Goal: Task Accomplishment & Management: Use online tool/utility

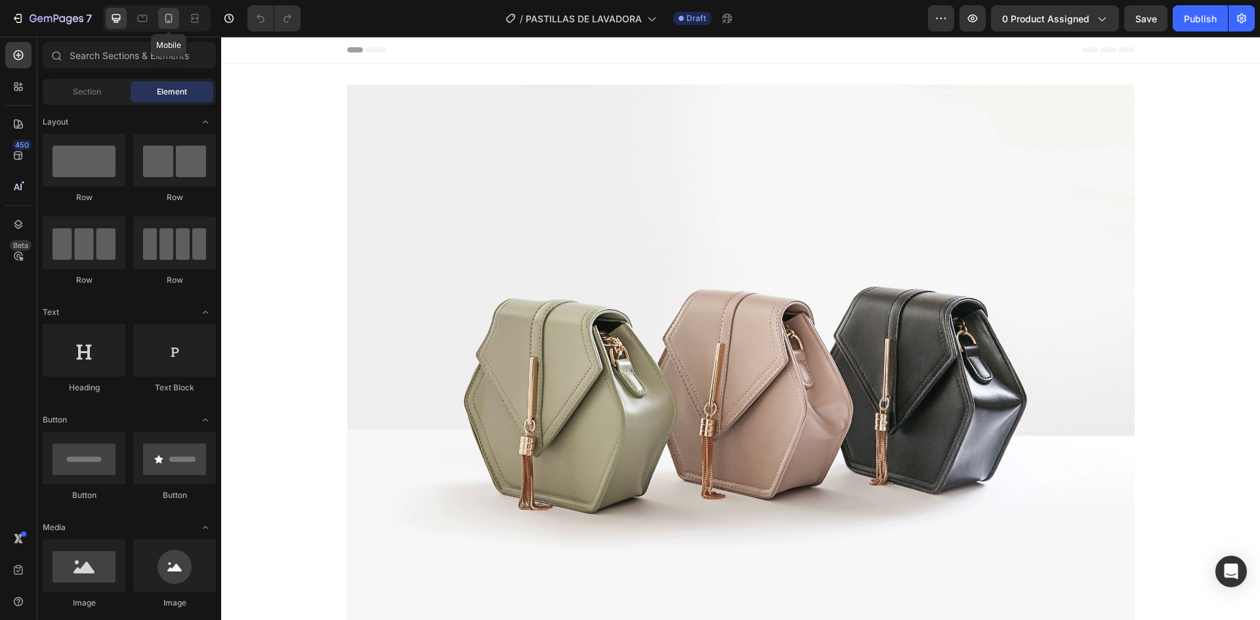
click at [174, 13] on icon at bounding box center [168, 18] width 13 height 13
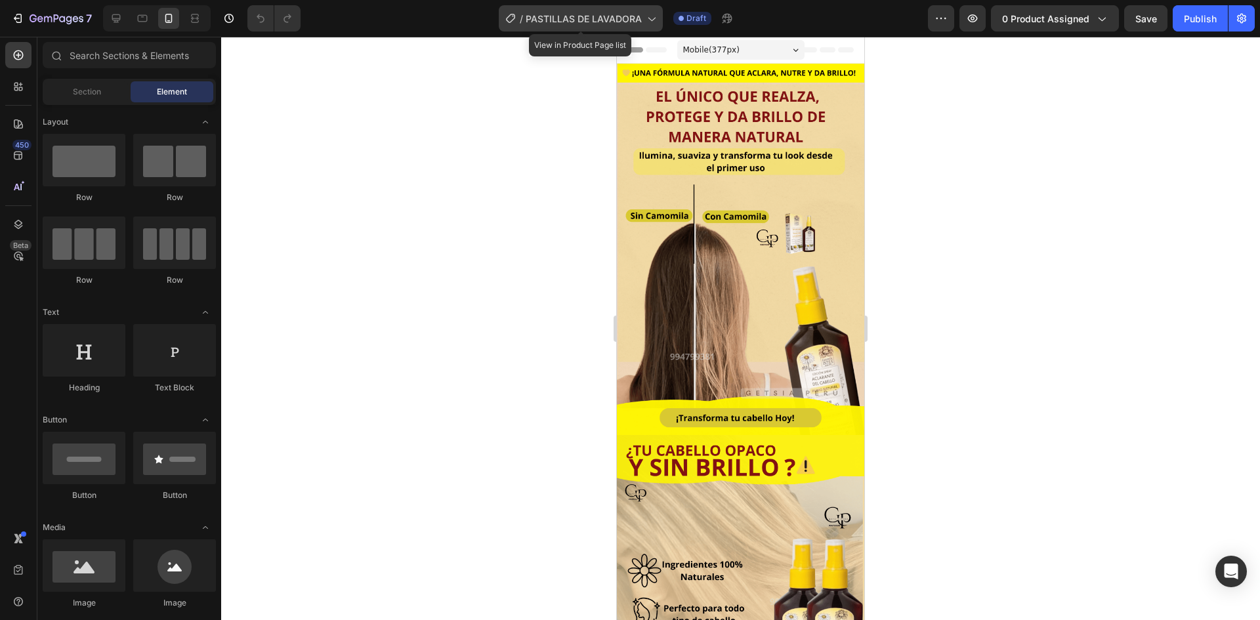
click at [566, 14] on span "PASTILLAS DE LAVADORA" at bounding box center [584, 19] width 116 height 14
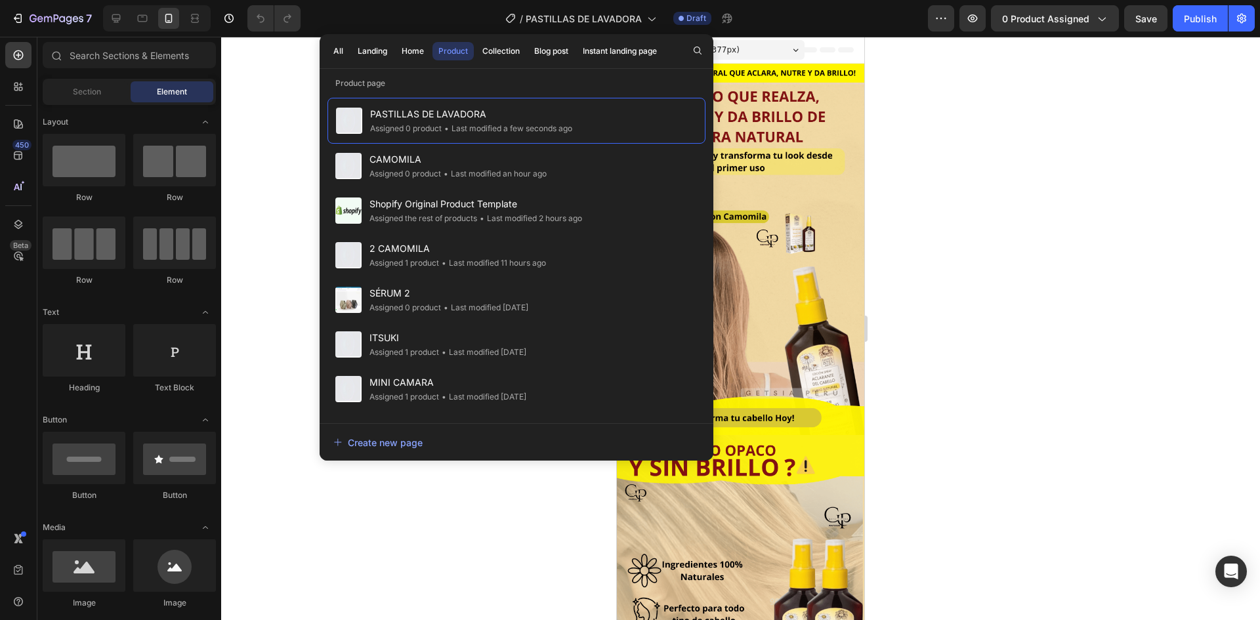
click at [968, 90] on div at bounding box center [740, 328] width 1039 height 583
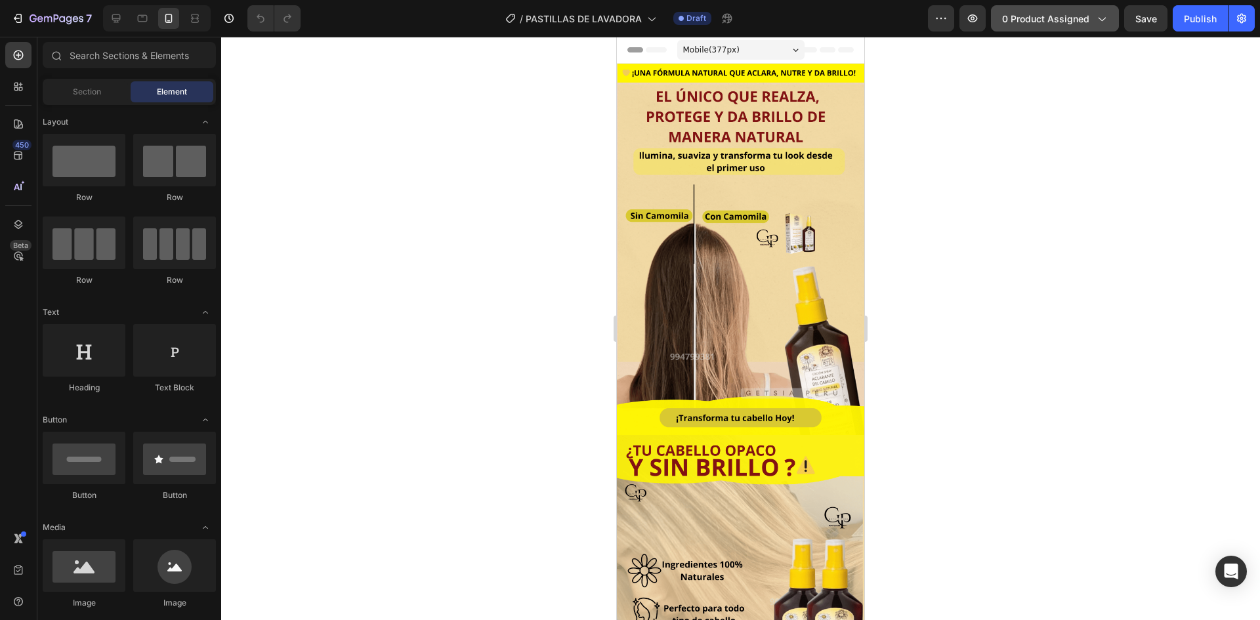
click at [1032, 28] on button "0 product assigned" at bounding box center [1055, 18] width 128 height 26
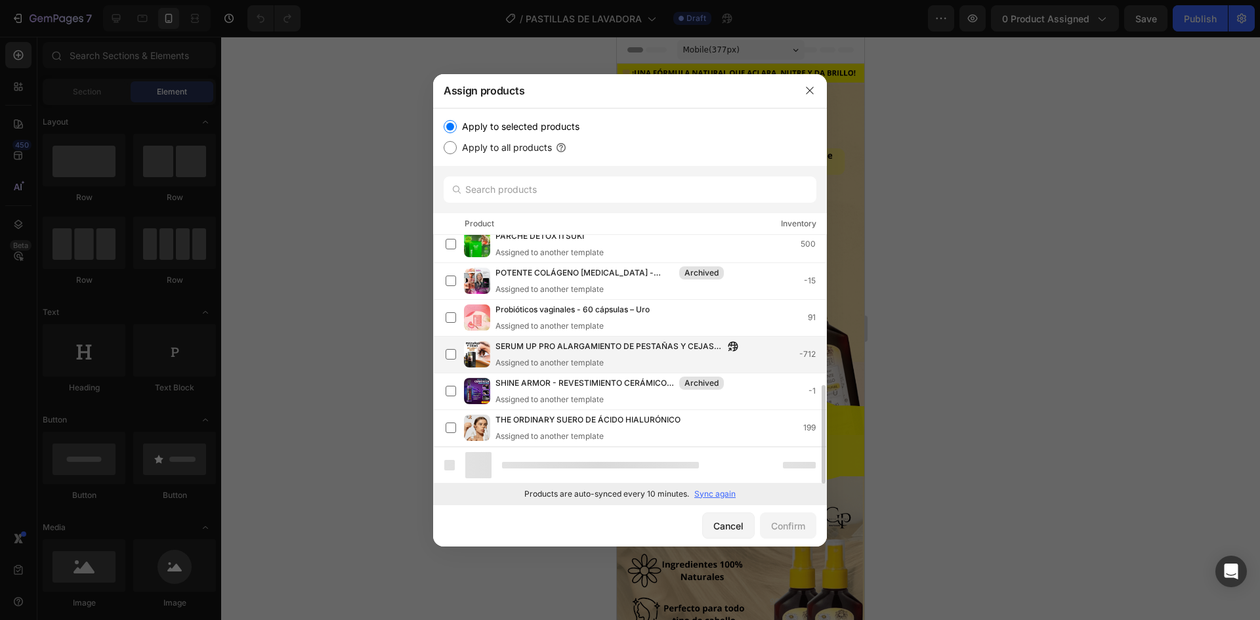
scroll to position [339, 0]
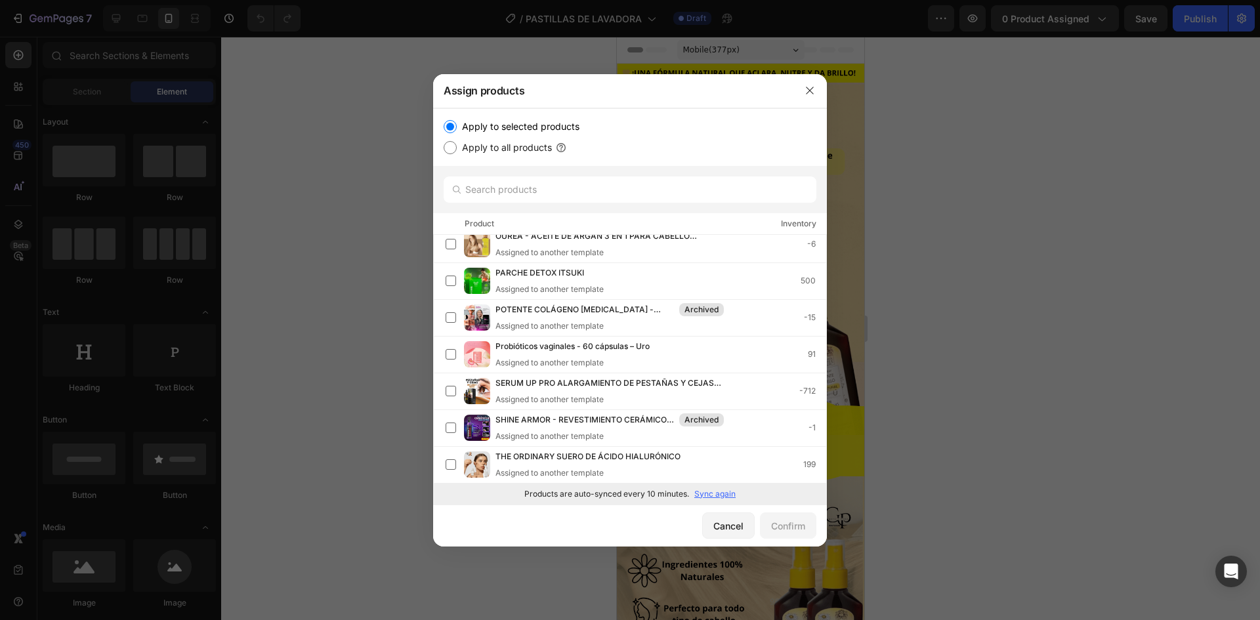
click at [721, 493] on p "Sync again" at bounding box center [714, 494] width 41 height 12
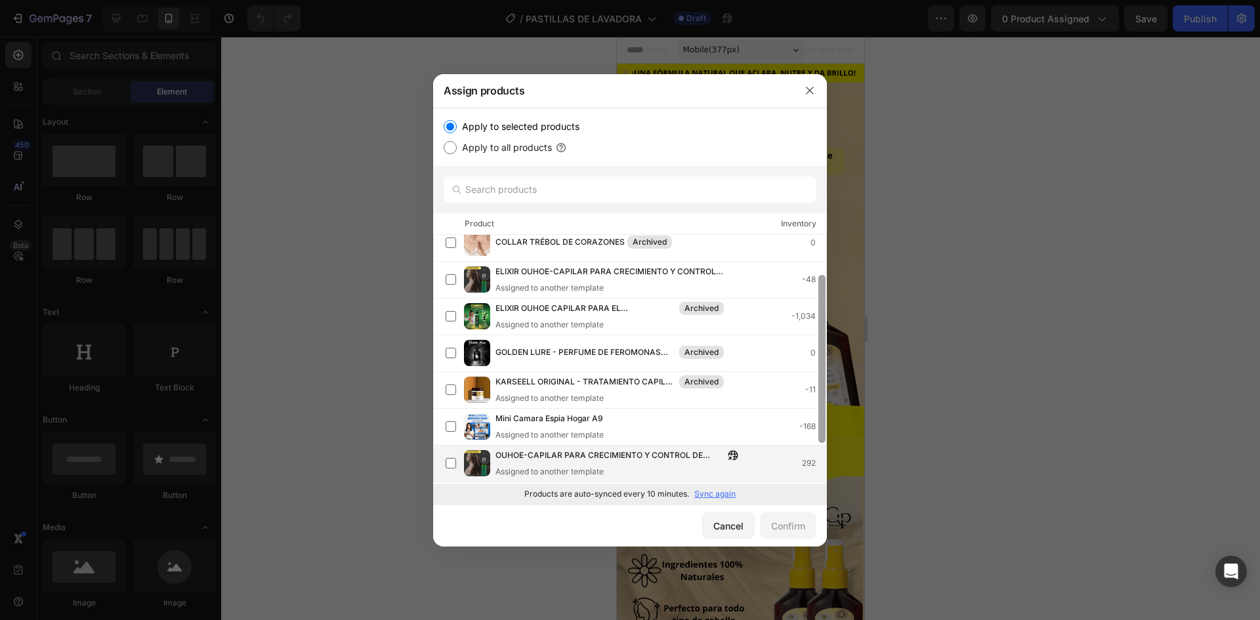
scroll to position [119, 0]
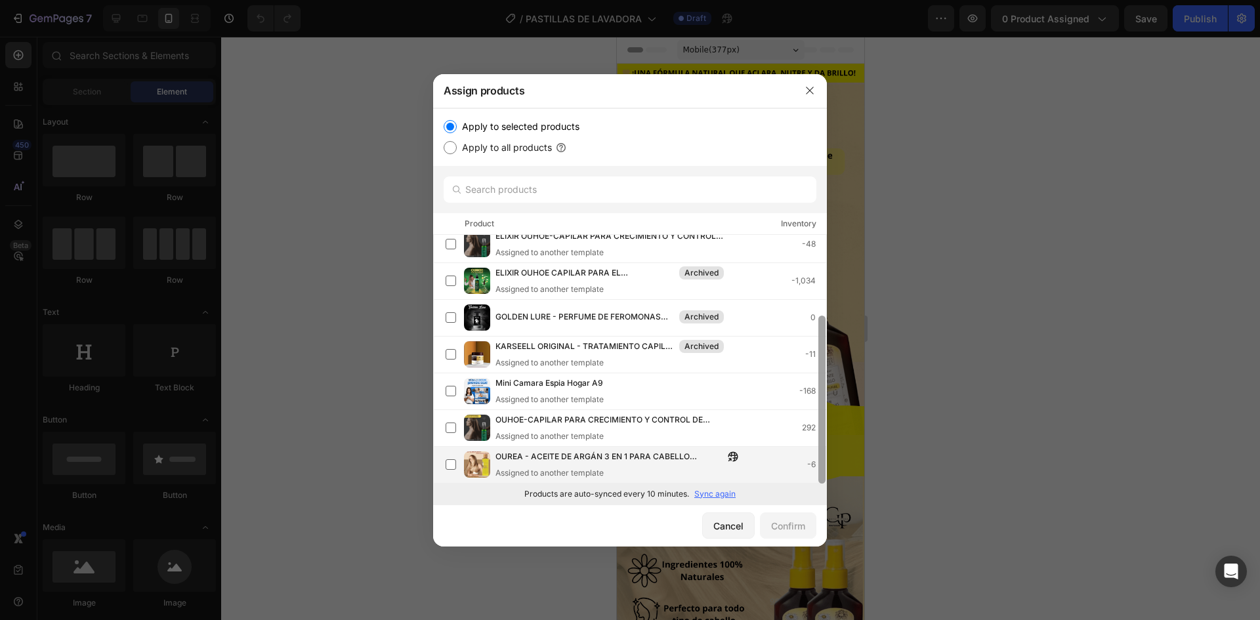
drag, startPoint x: 824, startPoint y: 425, endPoint x: 803, endPoint y: 463, distance: 42.6
click at [819, 473] on div at bounding box center [821, 400] width 7 height 168
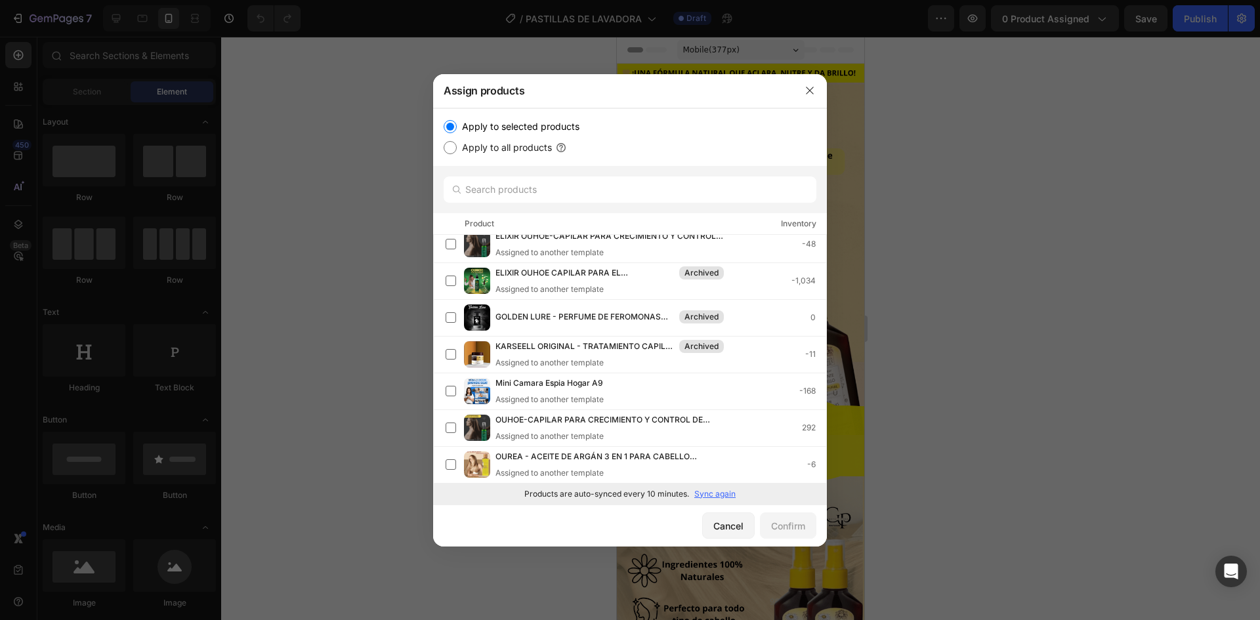
click at [722, 498] on p "Sync again" at bounding box center [714, 494] width 41 height 12
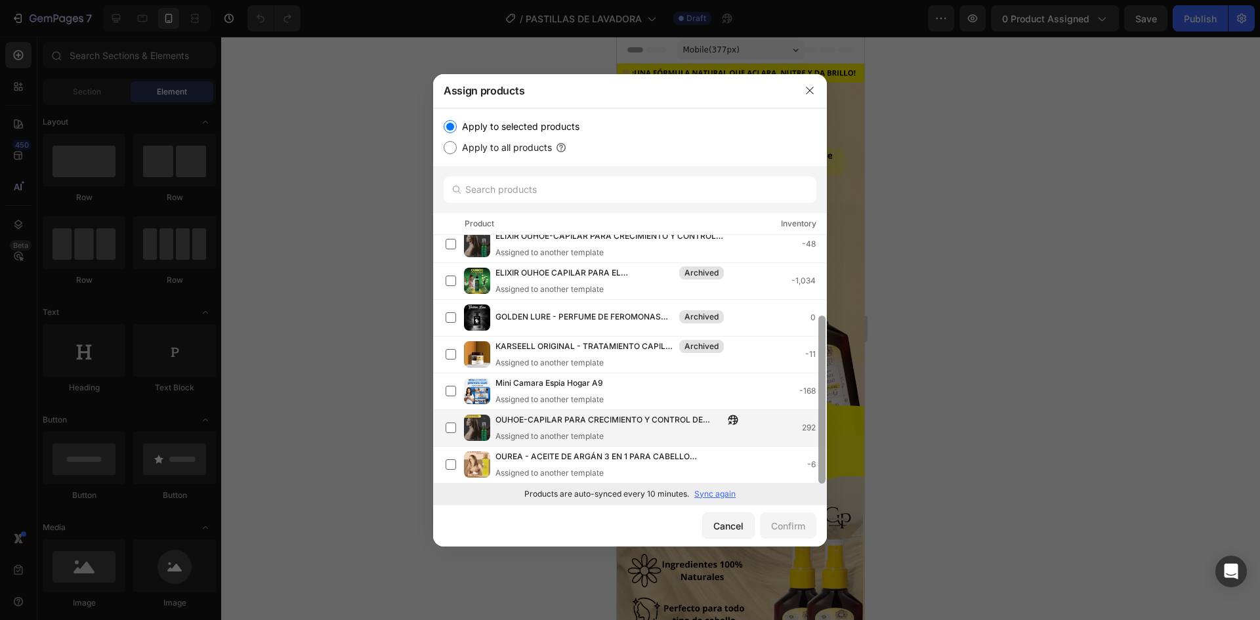
drag, startPoint x: 820, startPoint y: 251, endPoint x: 809, endPoint y: 410, distance: 159.2
click at [809, 410] on div "ACLARANTE CAPILAR - CAMOMILA INTEA Assigned to another template 499 ACLARANTE C…" at bounding box center [630, 359] width 394 height 249
click at [702, 491] on p "Sync again" at bounding box center [714, 494] width 41 height 12
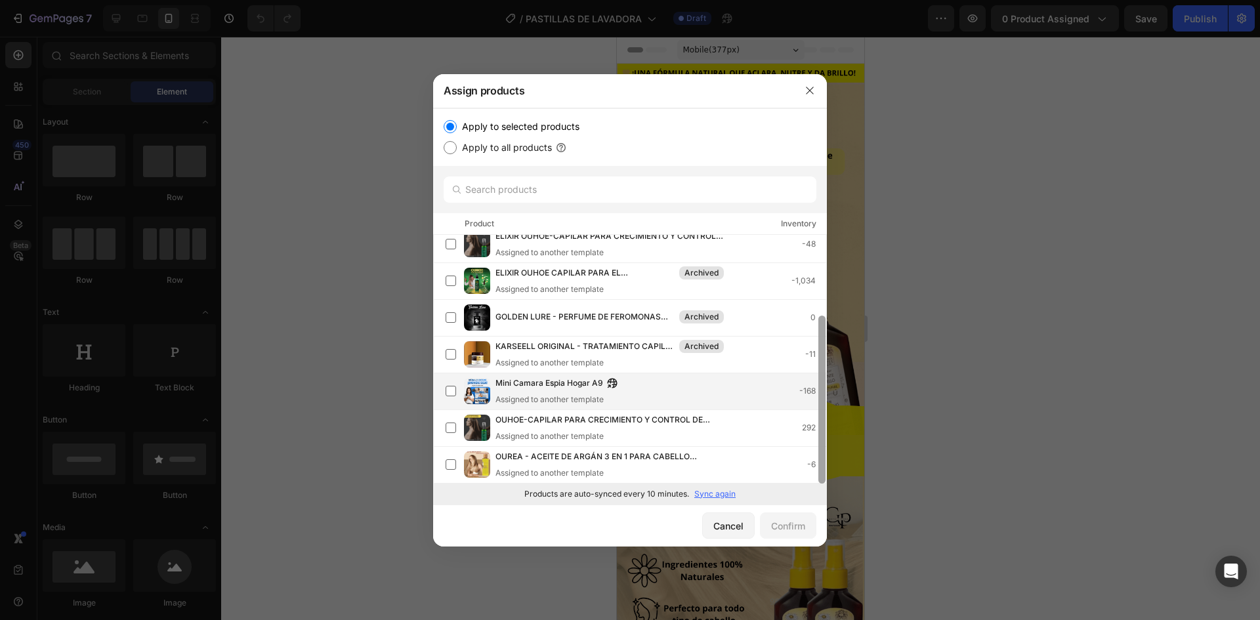
drag, startPoint x: 820, startPoint y: 292, endPoint x: 807, endPoint y: 394, distance: 102.6
click at [809, 399] on div "ACLARANTE CAPILAR - CAMOMILA INTEA Assigned to another template 499 ACLARANTE C…" at bounding box center [630, 359] width 394 height 249
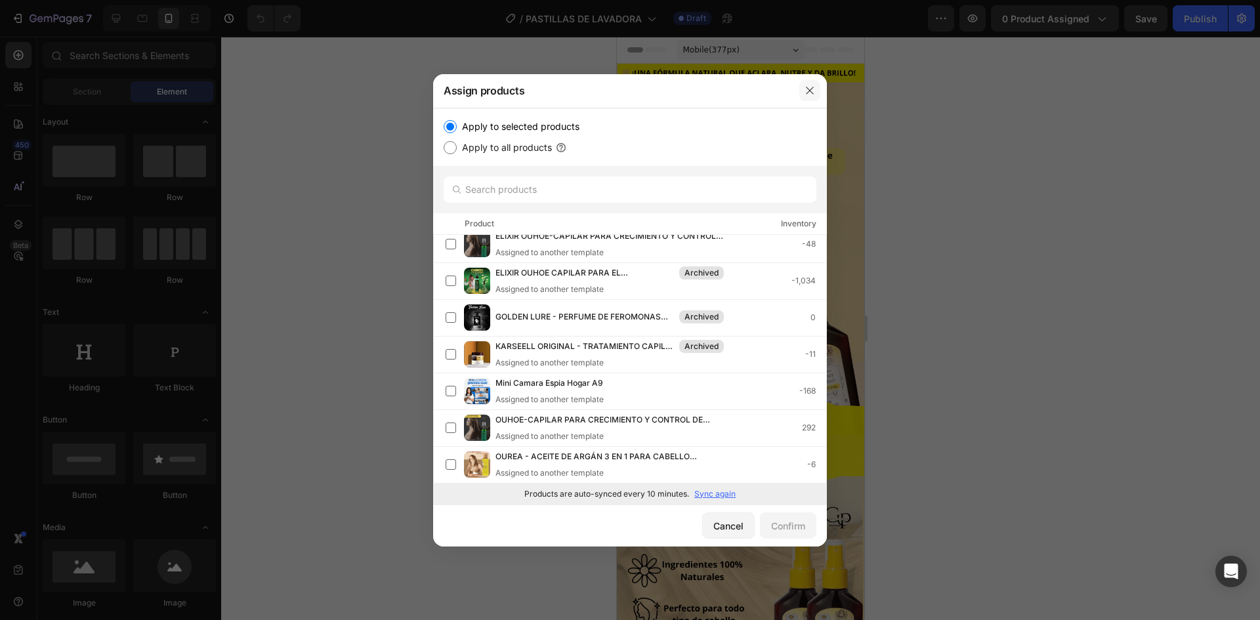
click at [805, 92] on icon "button" at bounding box center [810, 90] width 11 height 11
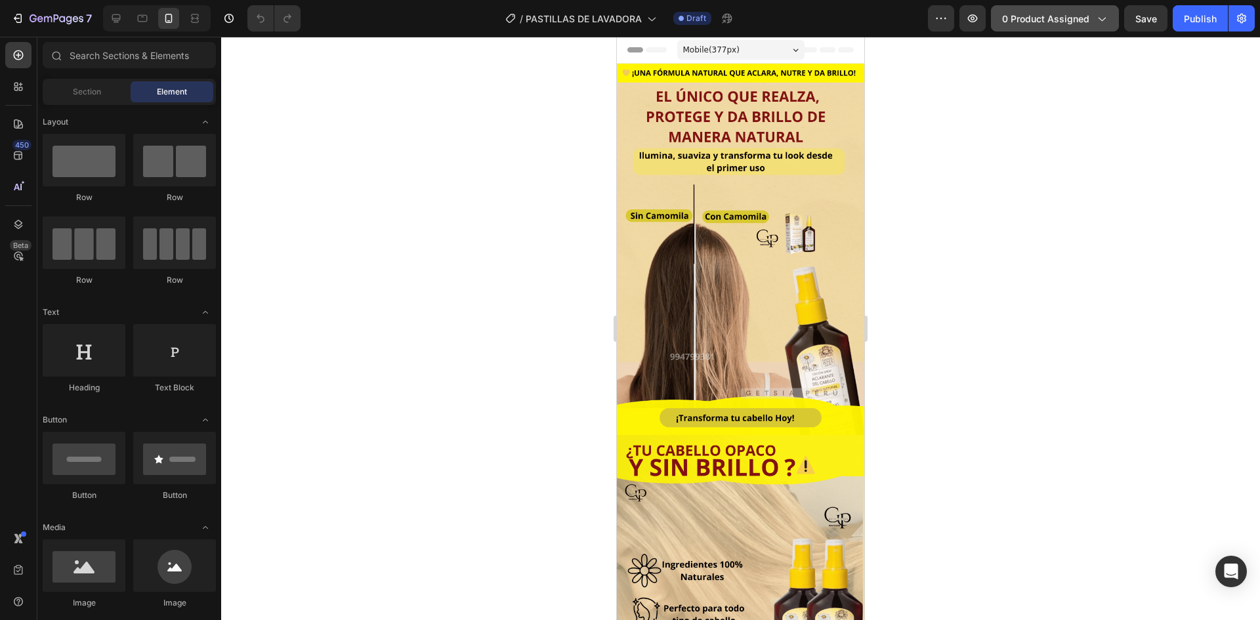
click at [1079, 16] on span "0 product assigned" at bounding box center [1045, 19] width 87 height 14
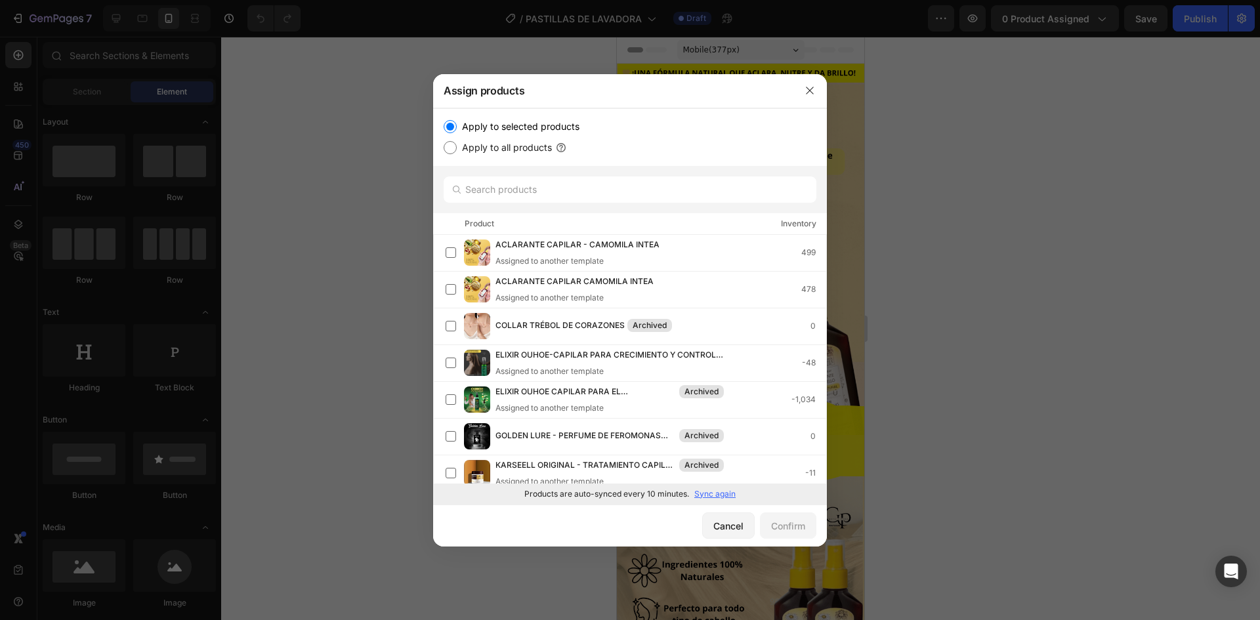
click at [456, 150] on input "Apply to all products" at bounding box center [450, 147] width 13 height 13
radio input "true"
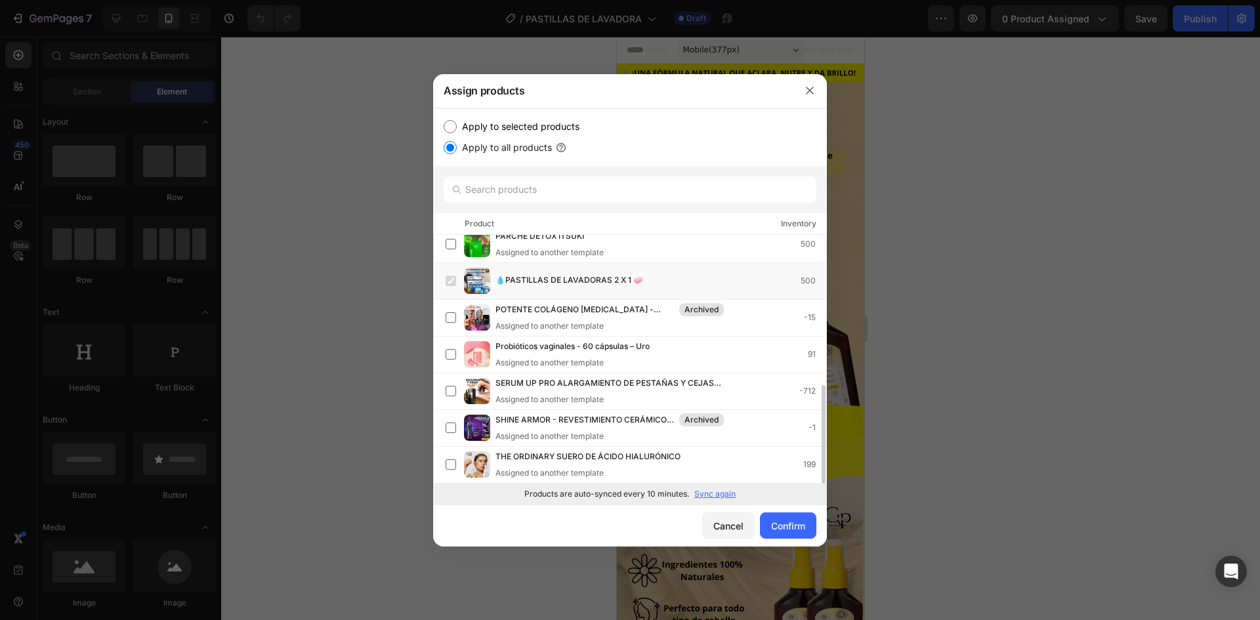
scroll to position [0, 0]
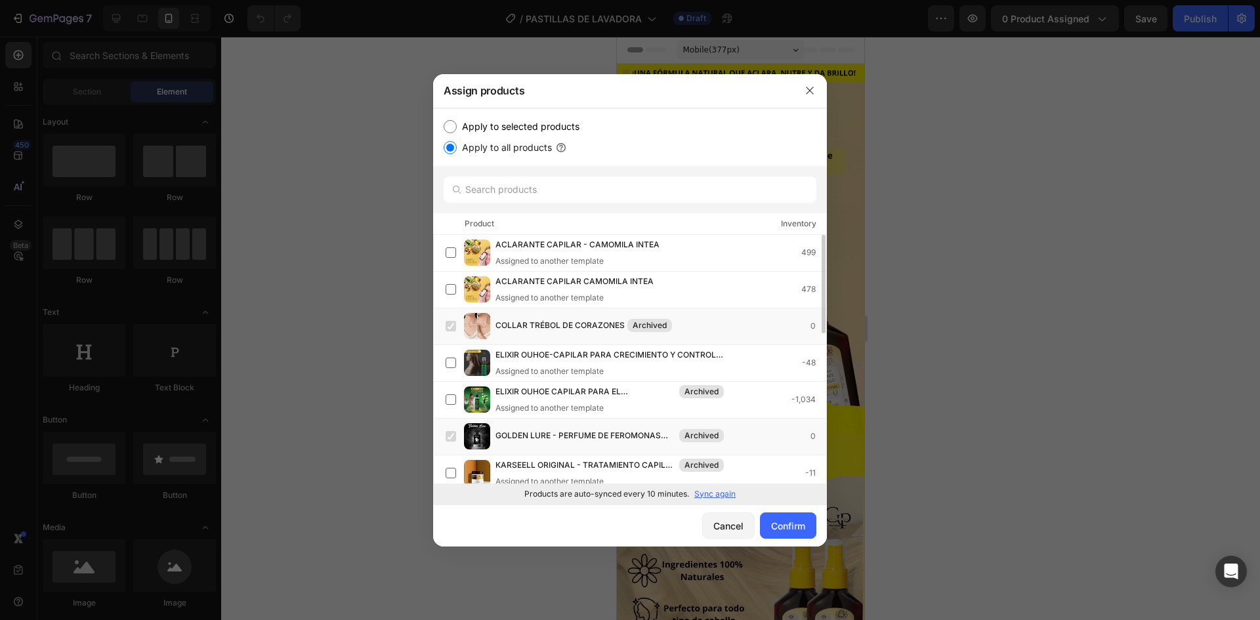
click at [442, 121] on div "Apply to selected products Apply to all products" at bounding box center [630, 137] width 394 height 58
click at [453, 125] on input "Apply to selected products" at bounding box center [450, 126] width 13 height 13
radio input "true"
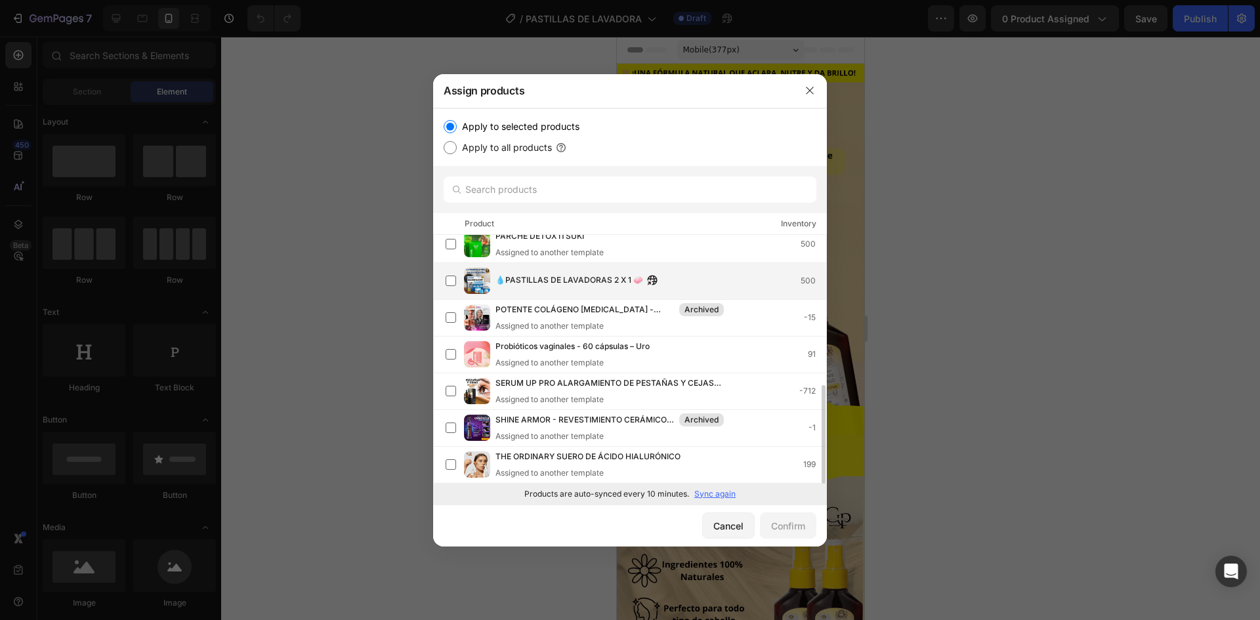
click at [463, 286] on div "💧PASTILLAS DE LAVADORAS 2 X 1 🧼 500" at bounding box center [636, 281] width 381 height 26
click at [770, 515] on button "Confirm" at bounding box center [788, 526] width 56 height 26
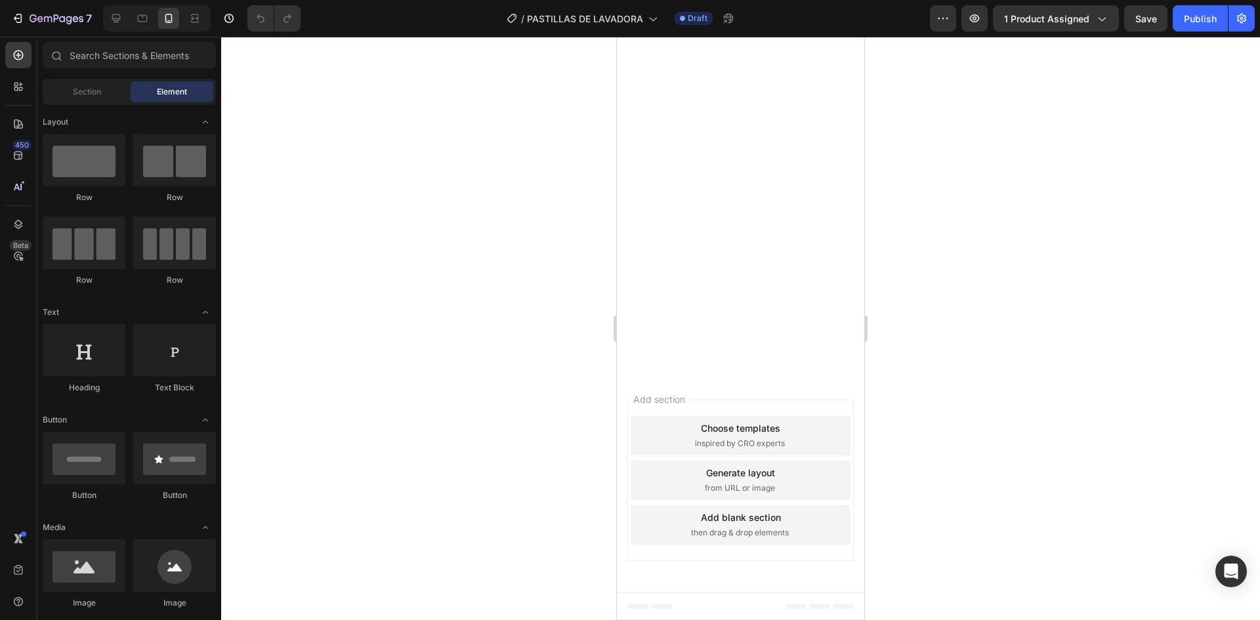
scroll to position [2308, 0]
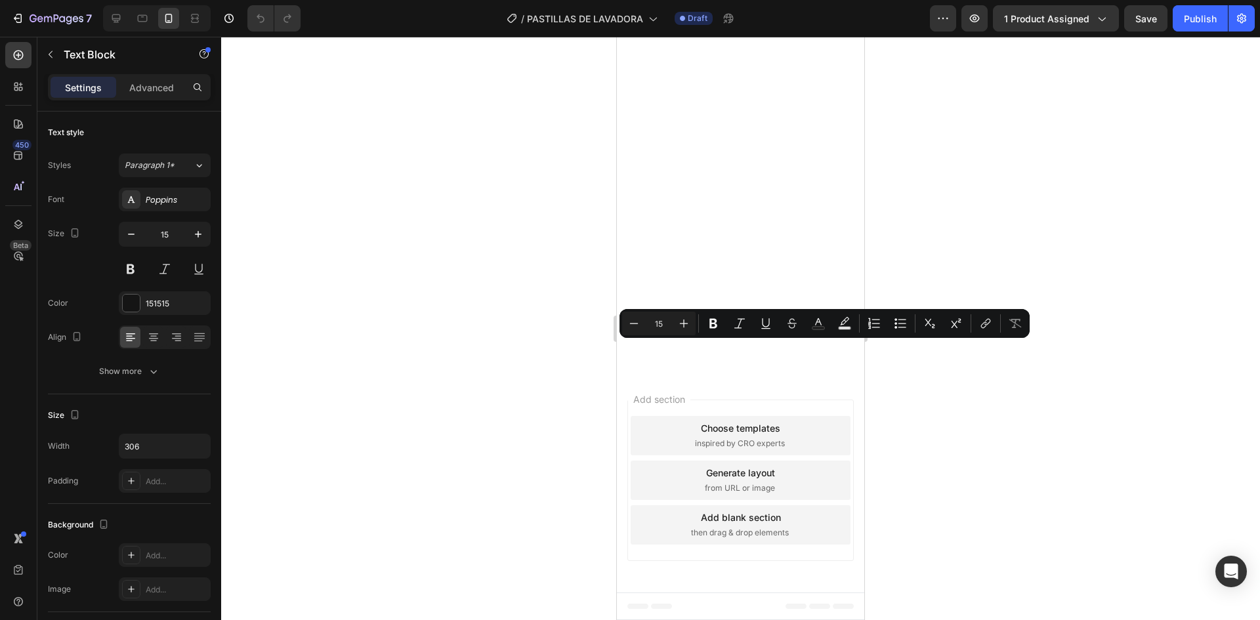
copy p "[PERSON_NAME], ilumina y realza con un solo spray"
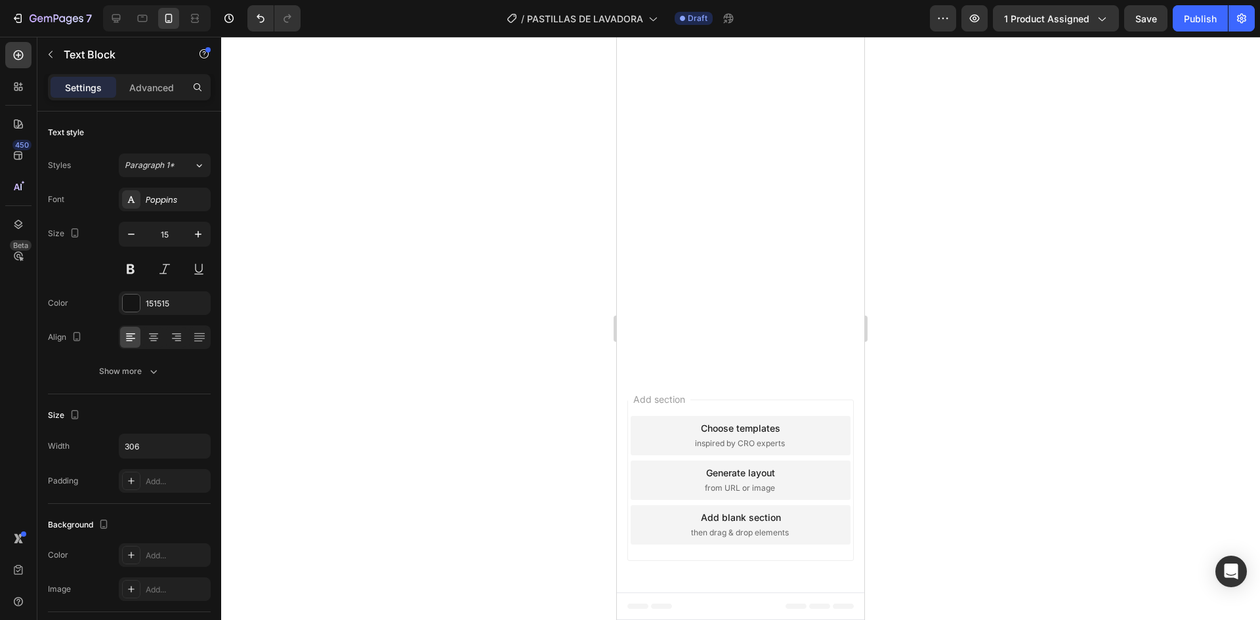
click at [908, 360] on div at bounding box center [740, 328] width 1039 height 583
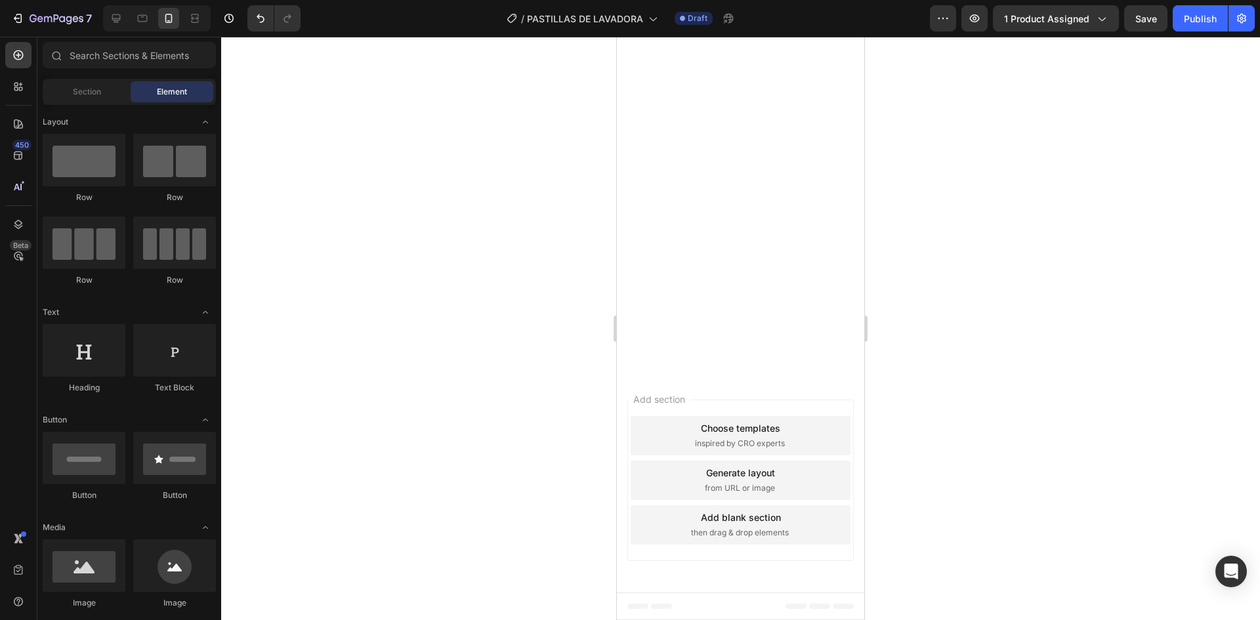
scroll to position [2459, 0]
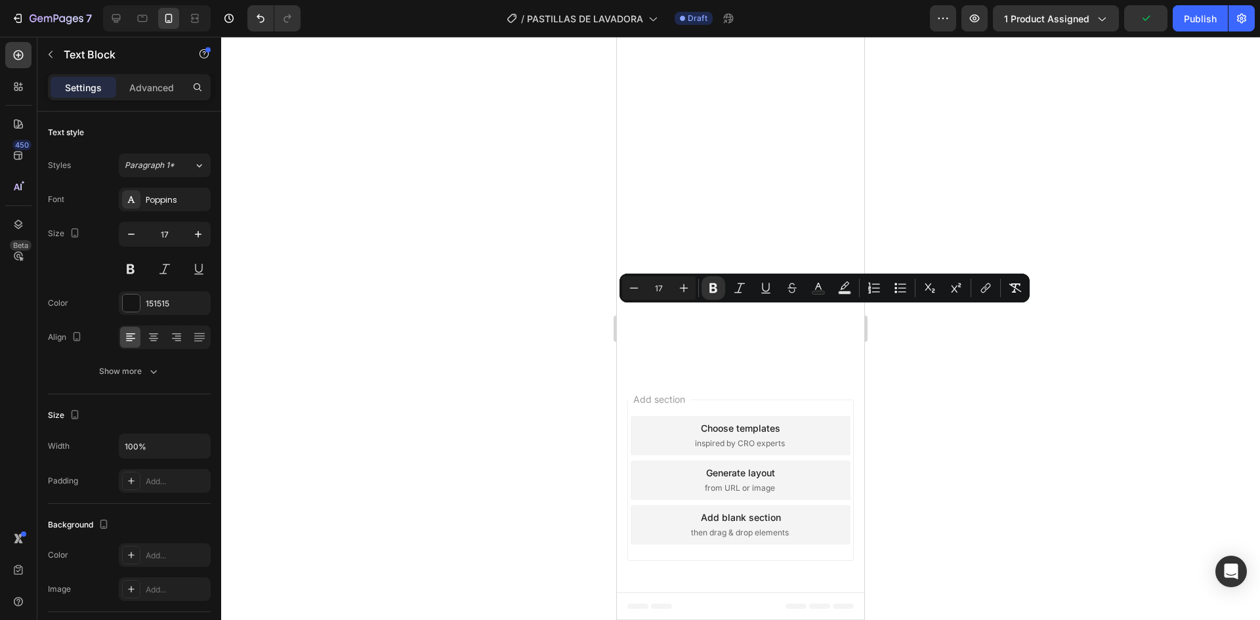
drag, startPoint x: 790, startPoint y: 358, endPoint x: 626, endPoint y: 314, distance: 169.4
copy div "✅Con camomila natural 🌼 ✅ Sin enjuague 💦 ✅ Aclara desde la 1ra vez ✨"
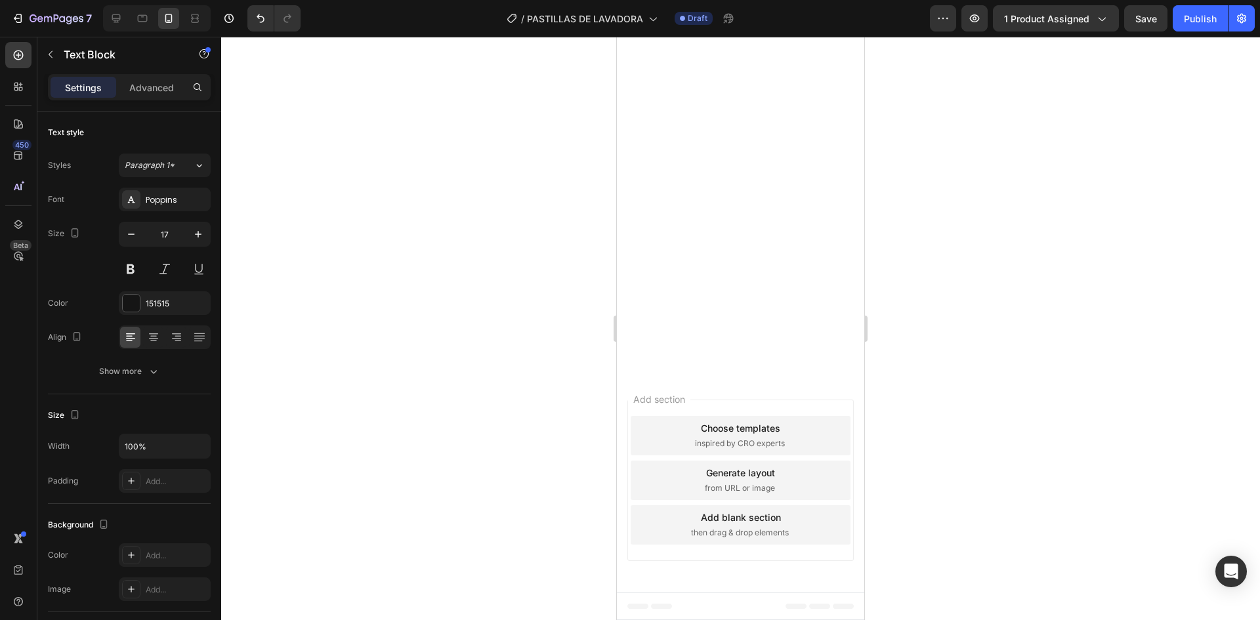
drag, startPoint x: 786, startPoint y: 313, endPoint x: 639, endPoint y: 317, distance: 147.1
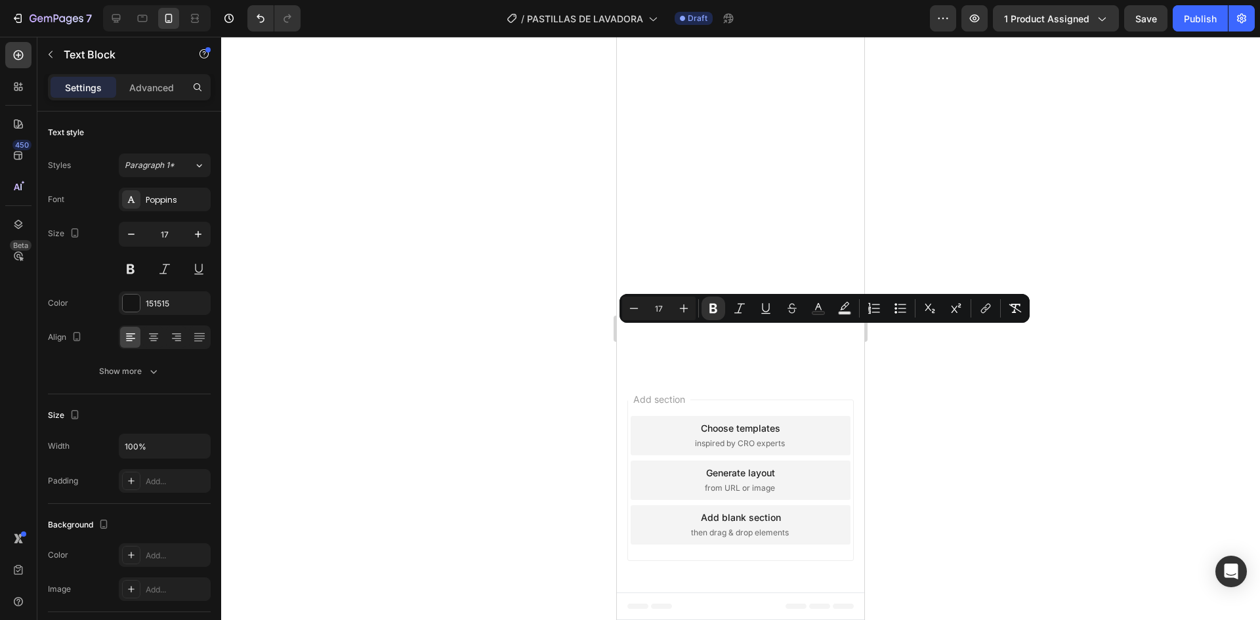
drag, startPoint x: 738, startPoint y: 339, endPoint x: 639, endPoint y: 338, distance: 99.1
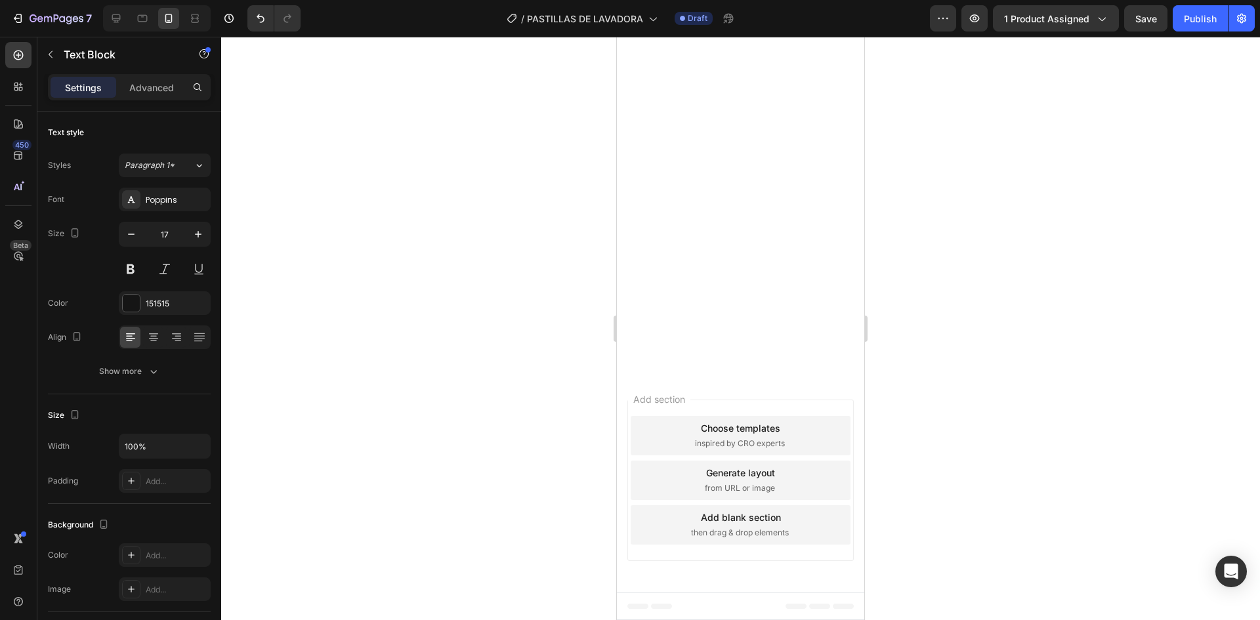
drag, startPoint x: 790, startPoint y: 359, endPoint x: 642, endPoint y: 357, distance: 148.3
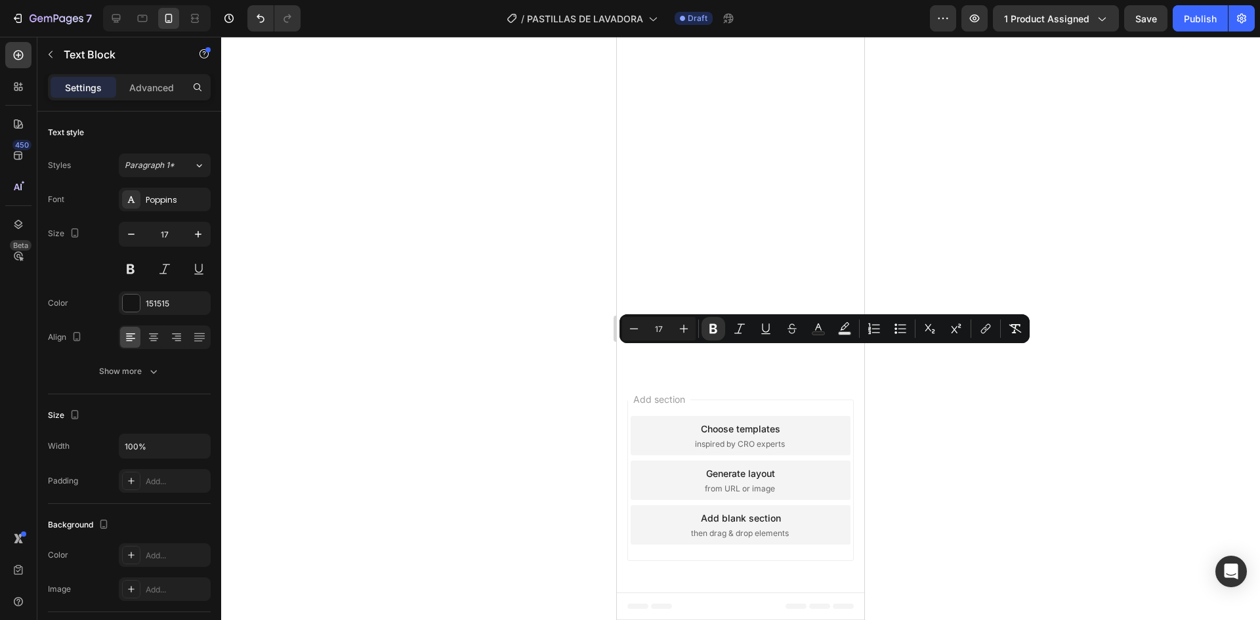
drag, startPoint x: 801, startPoint y: 356, endPoint x: 752, endPoint y: 356, distance: 49.2
drag, startPoint x: 786, startPoint y: 358, endPoint x: 752, endPoint y: 358, distance: 33.5
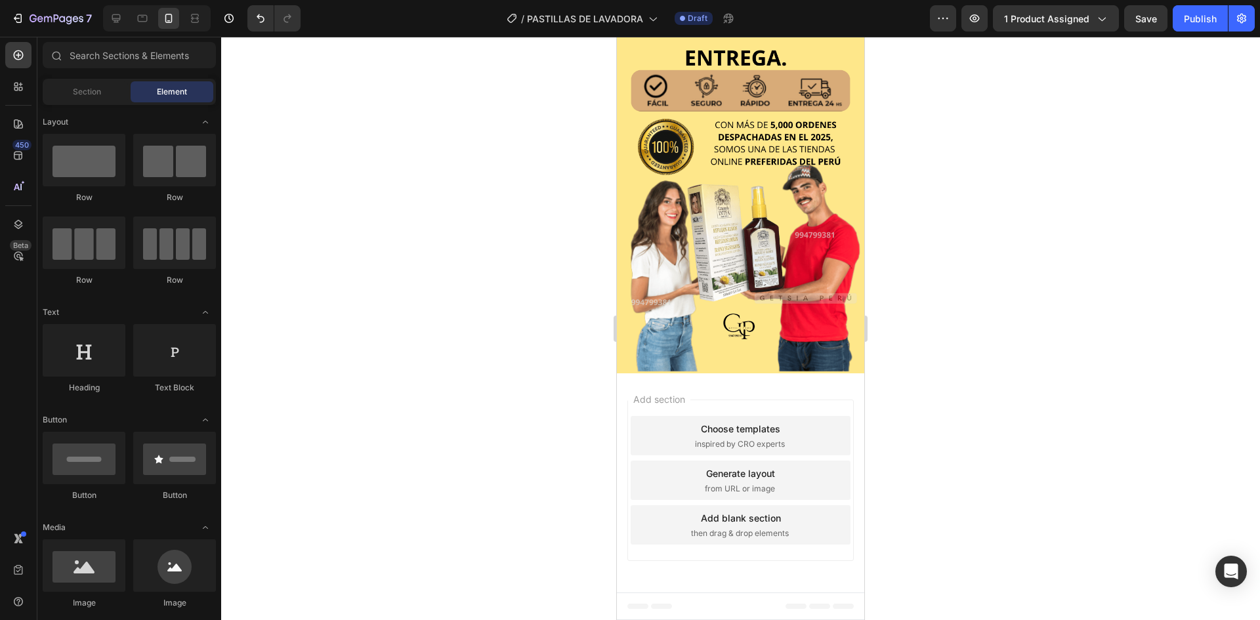
scroll to position [2682, 0]
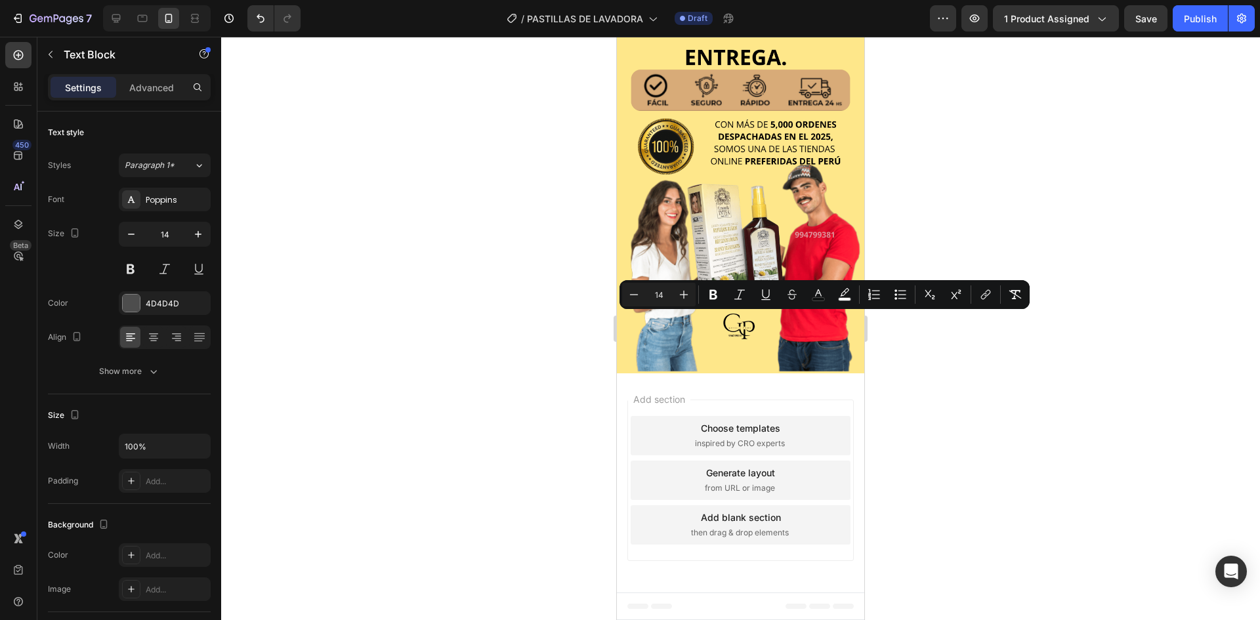
drag, startPoint x: 731, startPoint y: 356, endPoint x: 636, endPoint y: 324, distance: 99.8
copy span "Aclara progresivamente de 1 a 4 tonos, iluminando tu cabello con extracto de ca…"
drag, startPoint x: 726, startPoint y: 355, endPoint x: 635, endPoint y: 322, distance: 96.3
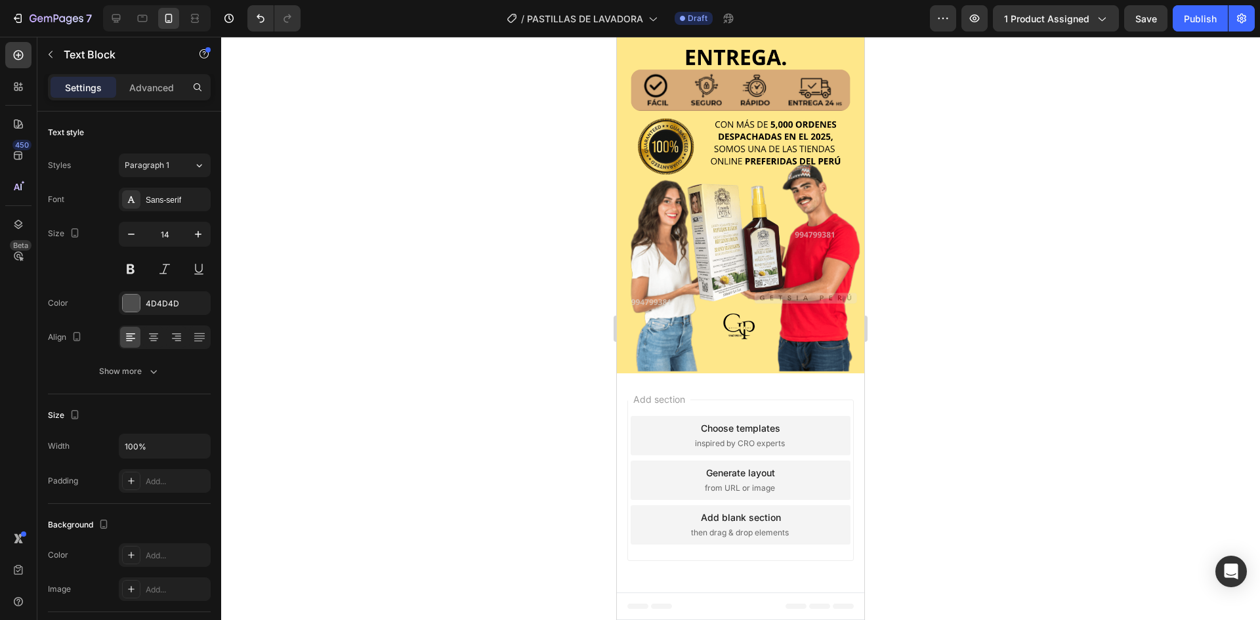
drag, startPoint x: 715, startPoint y: 512, endPoint x: 635, endPoint y: 469, distance: 91.3
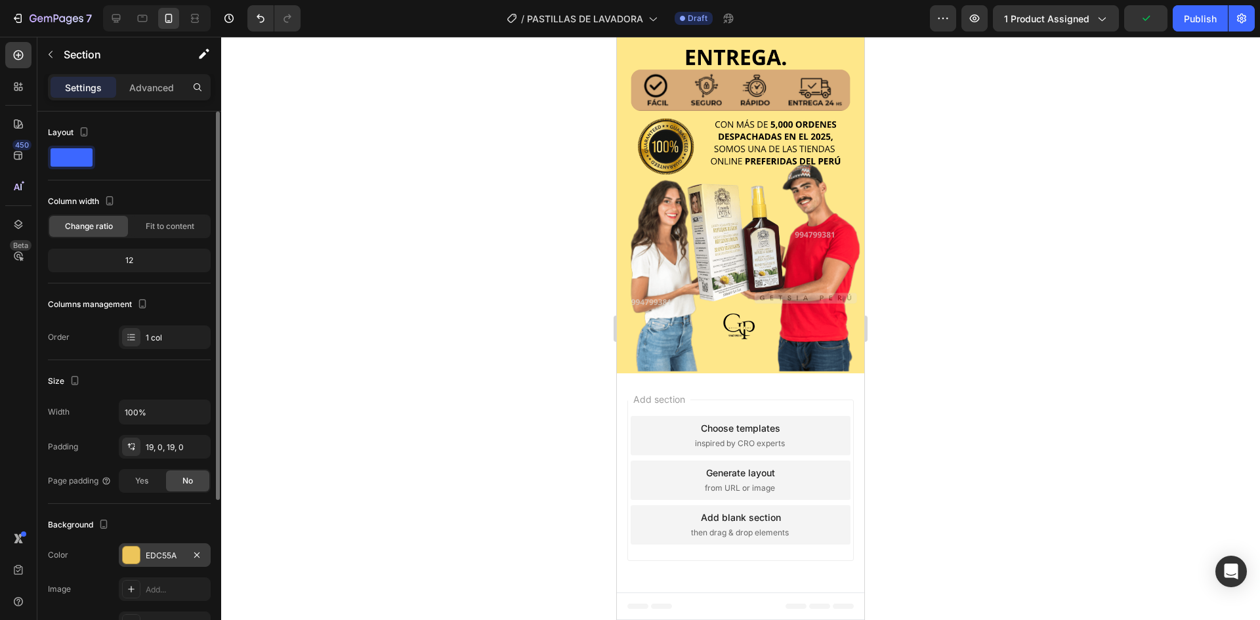
click at [144, 564] on div "EDC55A" at bounding box center [165, 555] width 92 height 24
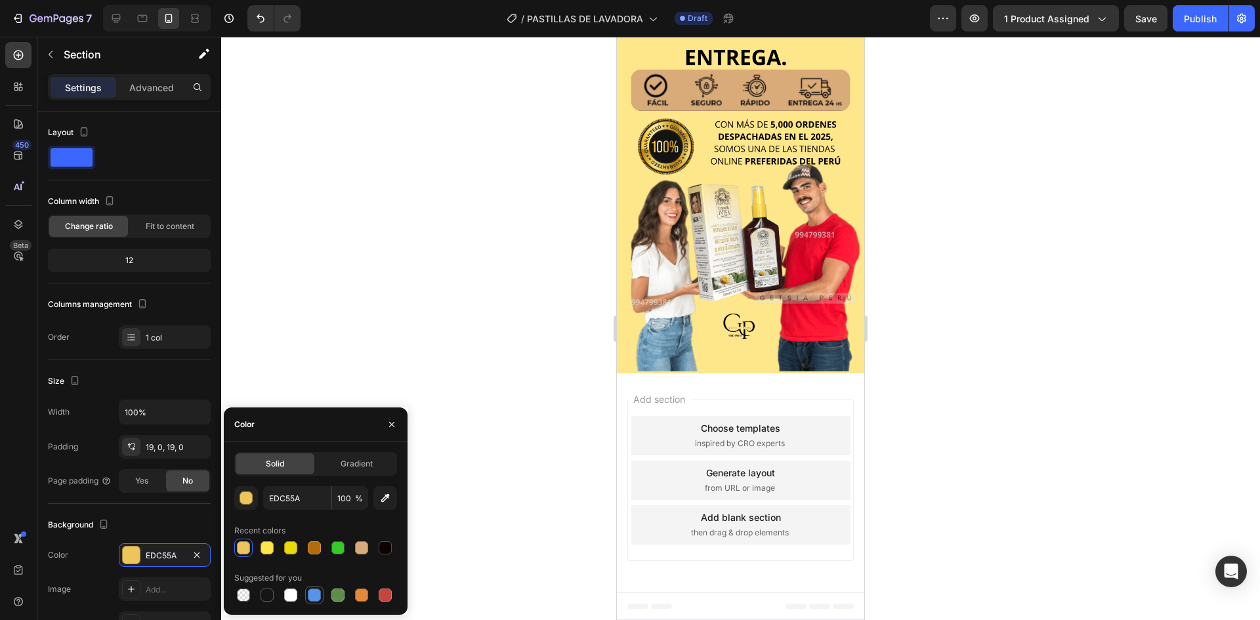
click at [316, 595] on div at bounding box center [314, 595] width 13 height 13
type input "5594E7"
click at [879, 476] on div at bounding box center [740, 328] width 1039 height 583
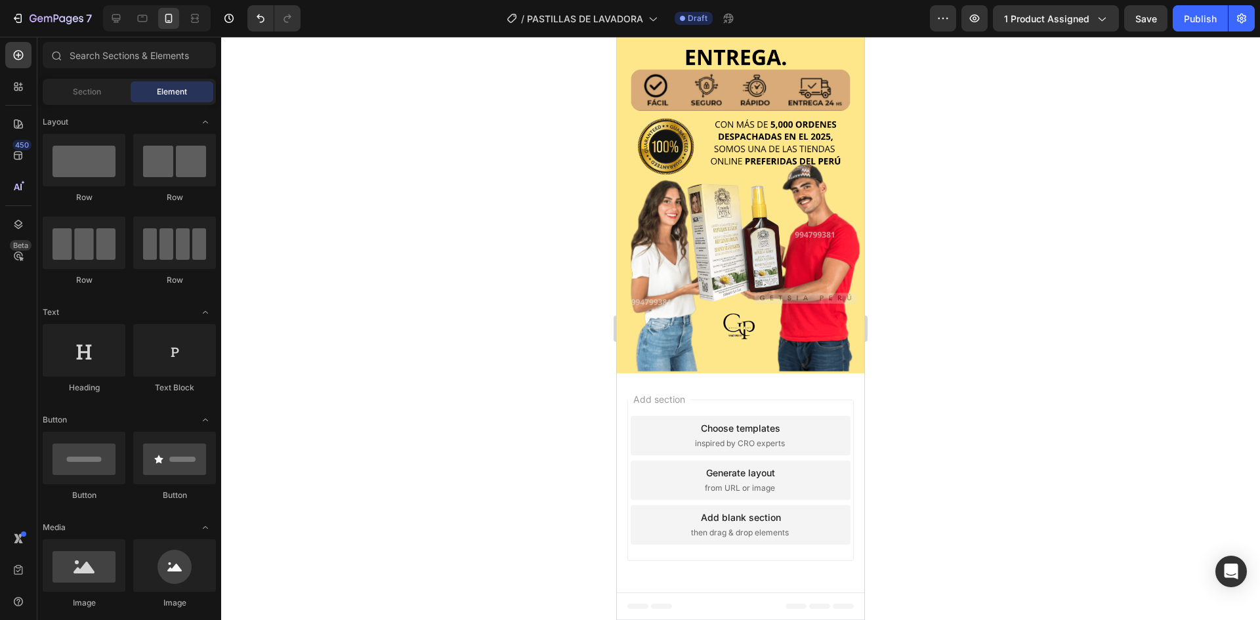
scroll to position [2709, 0]
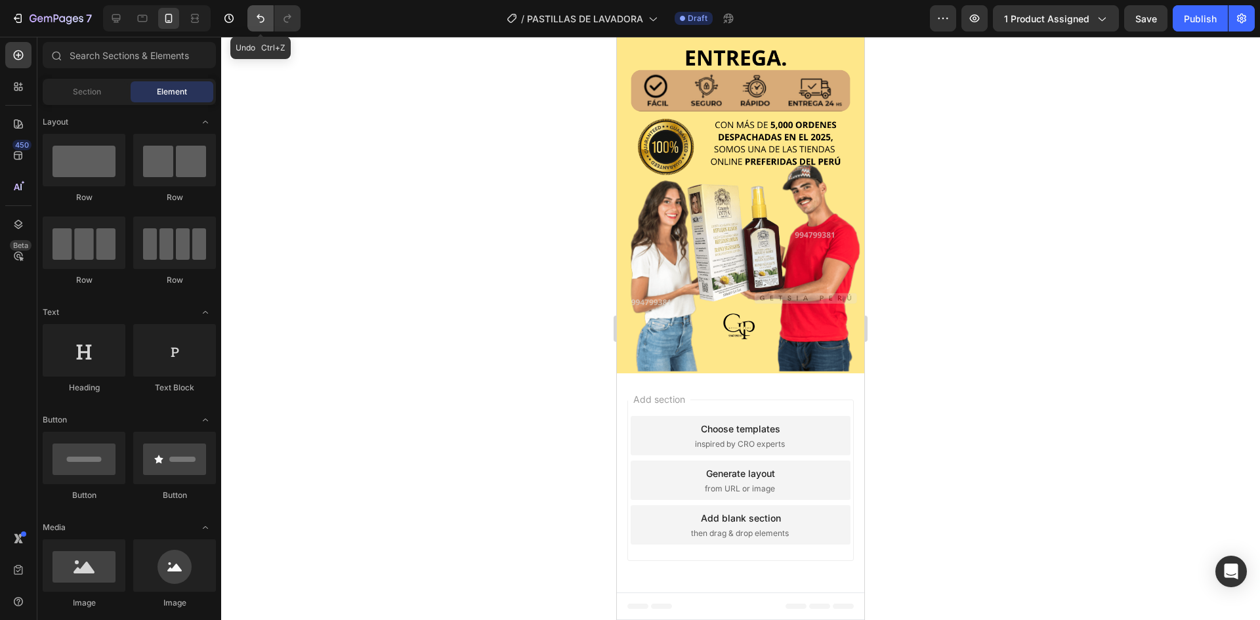
click at [250, 20] on button "Undo/Redo" at bounding box center [260, 18] width 26 height 26
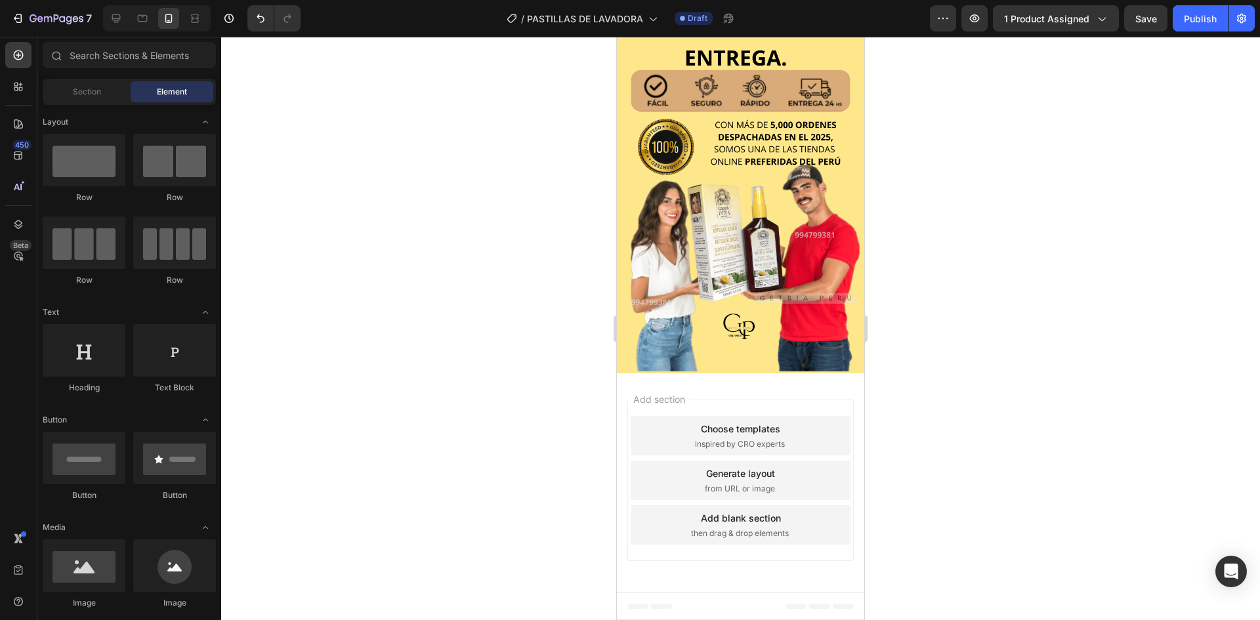
scroll to position [2881, 0]
click at [799, 374] on img at bounding box center [740, 188] width 247 height 371
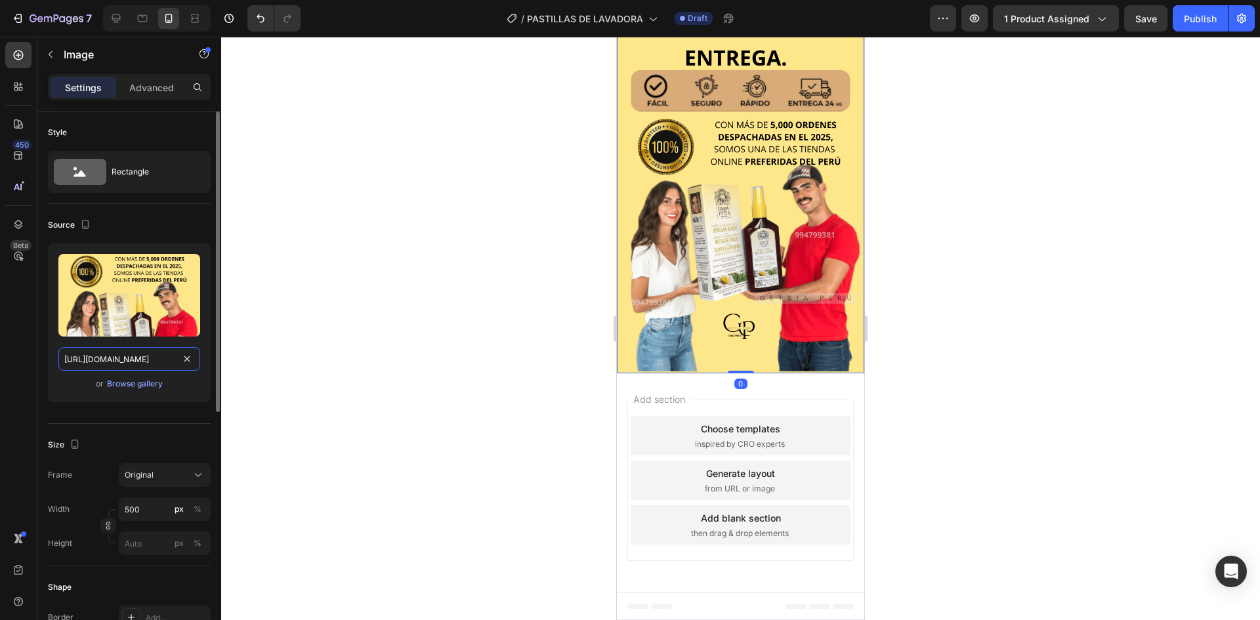
click at [162, 360] on input "[URL][DOMAIN_NAME]" at bounding box center [129, 359] width 142 height 24
paste input "LdBd5Hbj/OUREA-7-2"
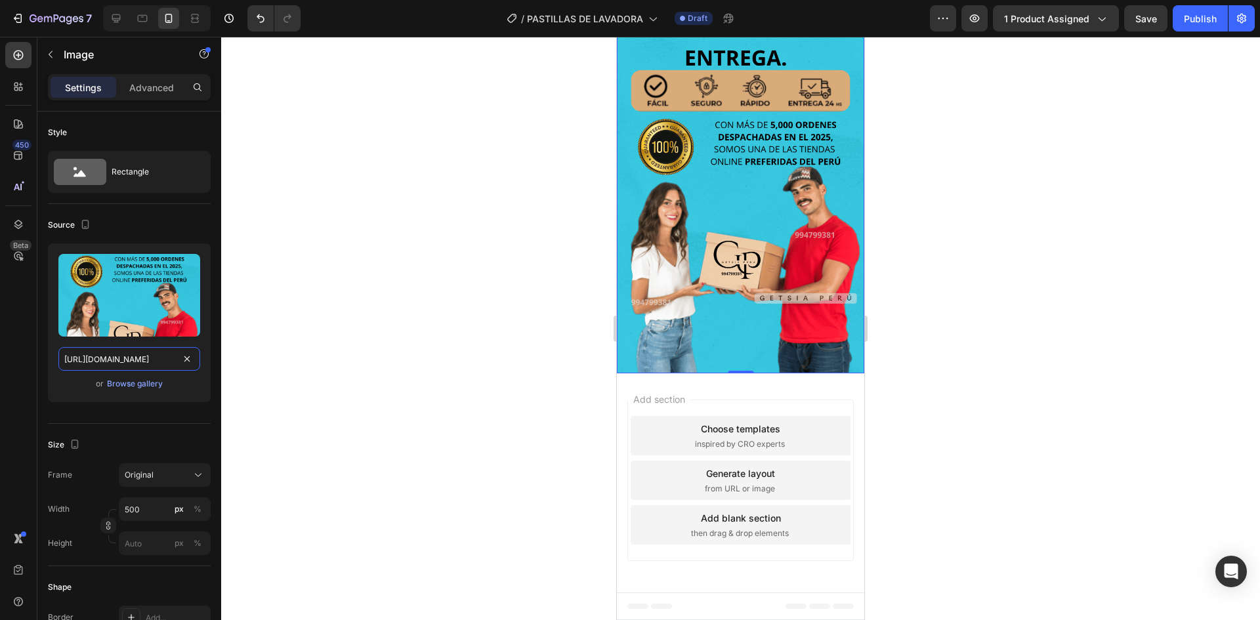
type input "[URL][DOMAIN_NAME]"
click at [1034, 444] on div at bounding box center [740, 328] width 1039 height 583
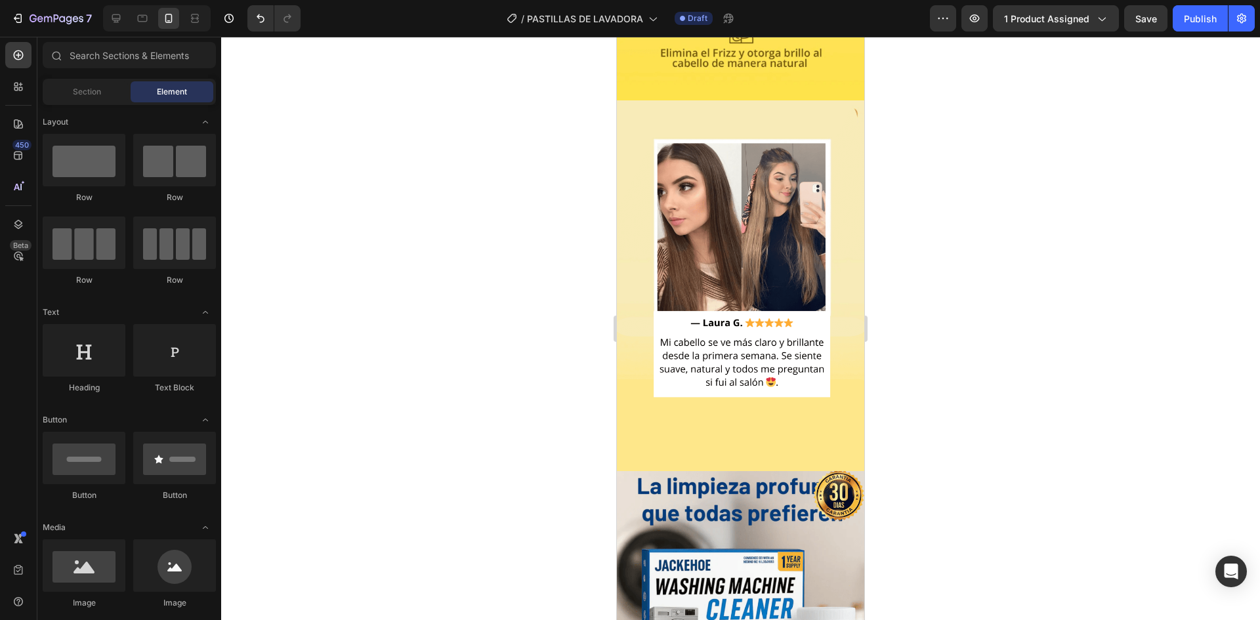
scroll to position [1903, 0]
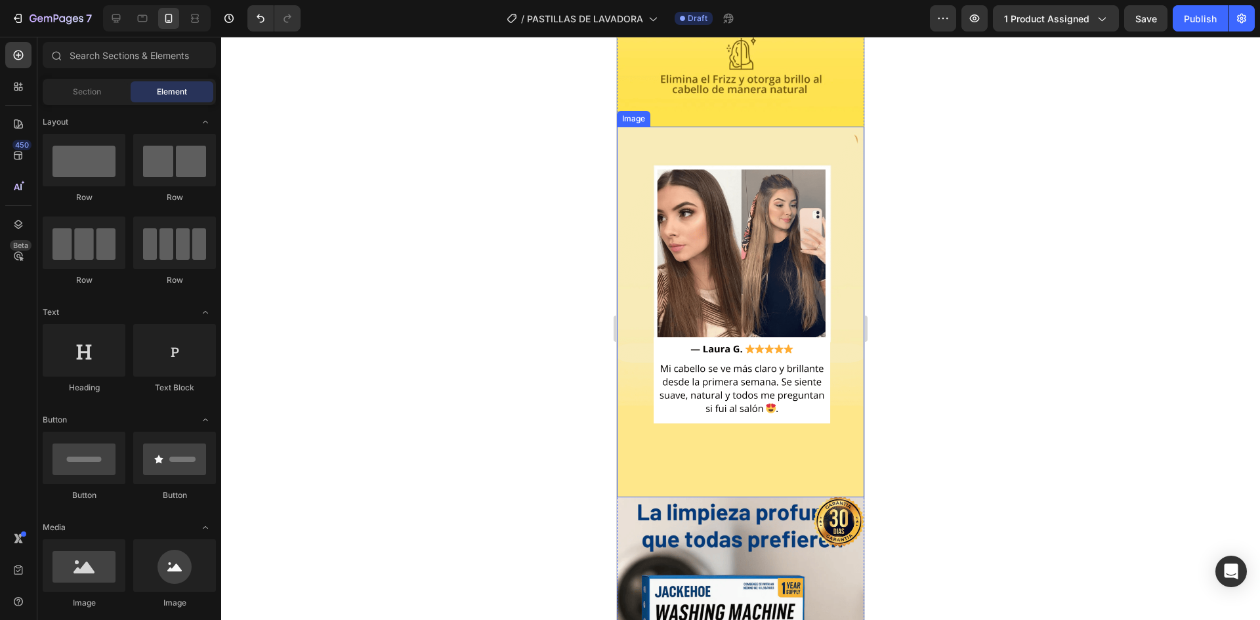
click at [816, 342] on img at bounding box center [740, 312] width 247 height 371
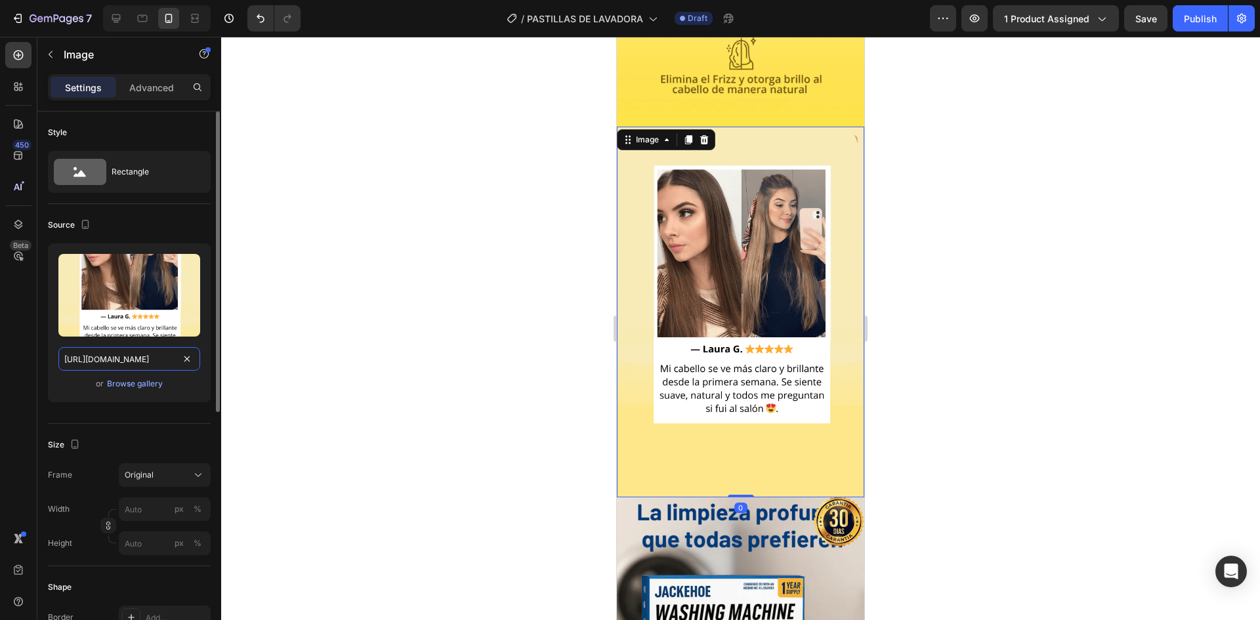
click at [177, 362] on input "[URL][DOMAIN_NAME]" at bounding box center [129, 359] width 142 height 24
paste input "GvVy52vH/OUREA-6"
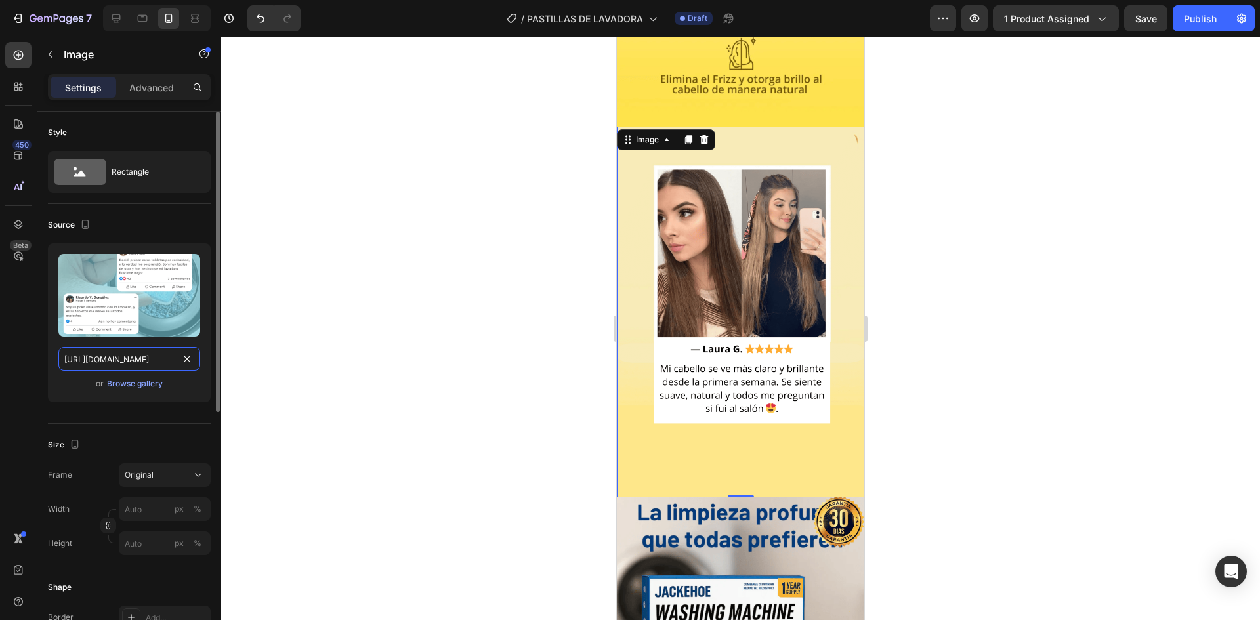
type input "[URL][DOMAIN_NAME]"
click at [186, 381] on div "or Browse gallery" at bounding box center [129, 384] width 142 height 16
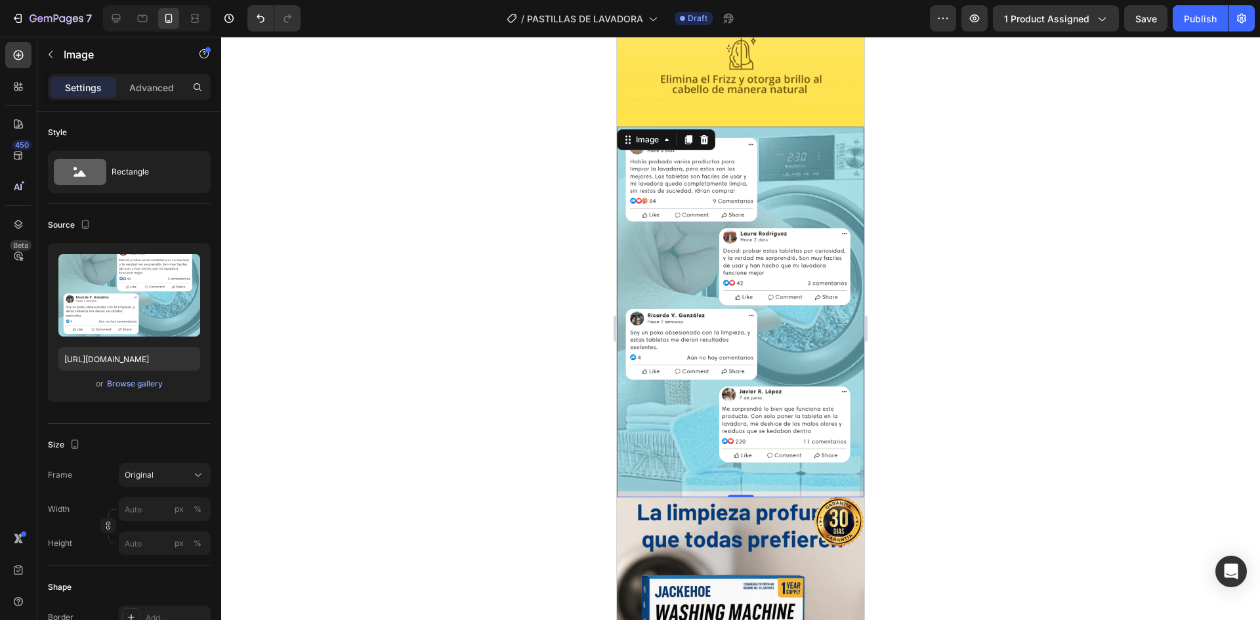
drag, startPoint x: 144, startPoint y: 310, endPoint x: 998, endPoint y: 301, distance: 854.0
click at [999, 301] on div at bounding box center [740, 328] width 1039 height 583
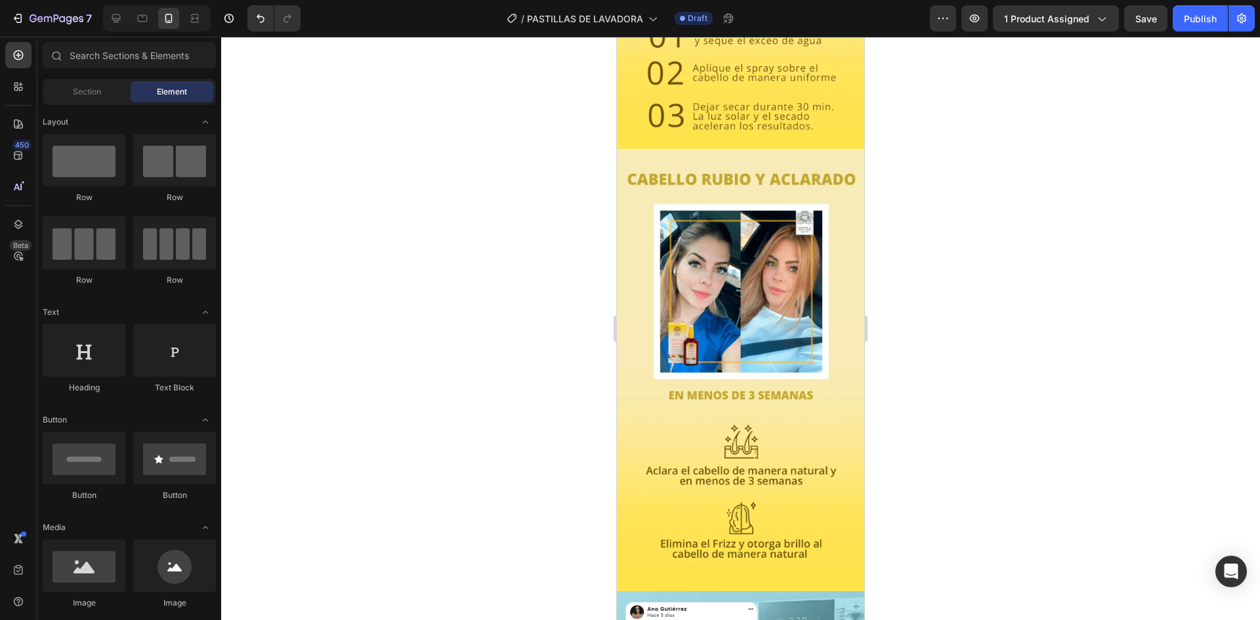
scroll to position [1412, 0]
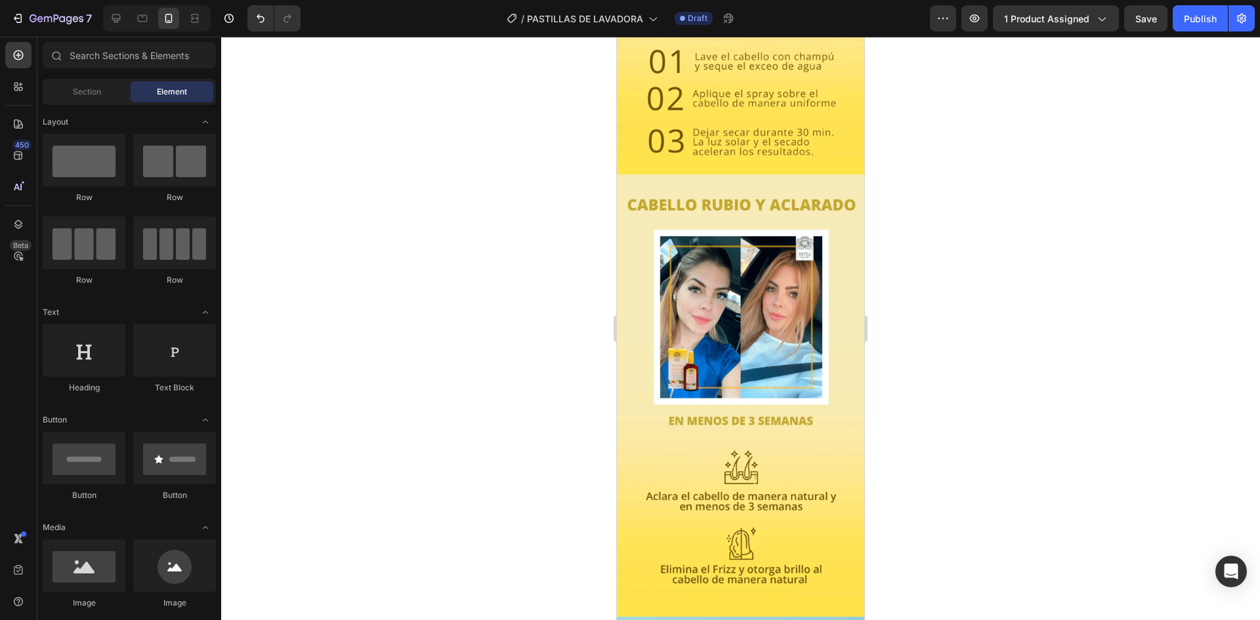
drag, startPoint x: 861, startPoint y: 295, endPoint x: 1524, endPoint y: 178, distance: 673.2
click at [690, 309] on img at bounding box center [740, 396] width 247 height 442
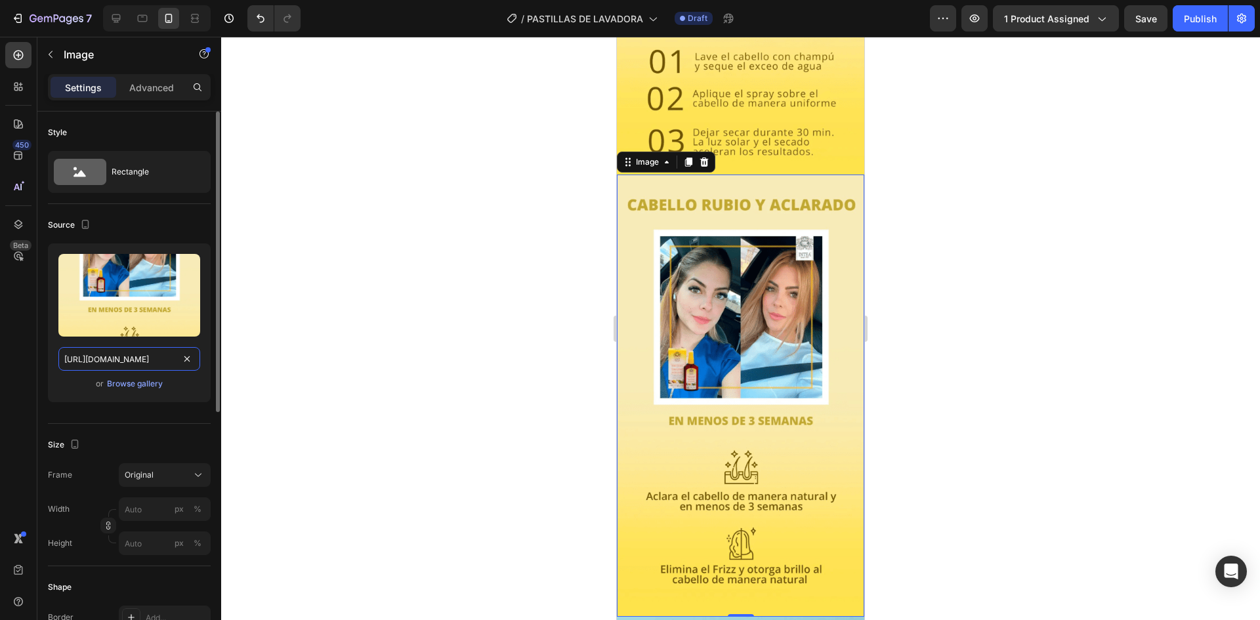
click at [150, 350] on input "[URL][DOMAIN_NAME]" at bounding box center [129, 359] width 142 height 24
paste input "QjTrMRCM/Captura-de-pantalla-2025-08-28-021007"
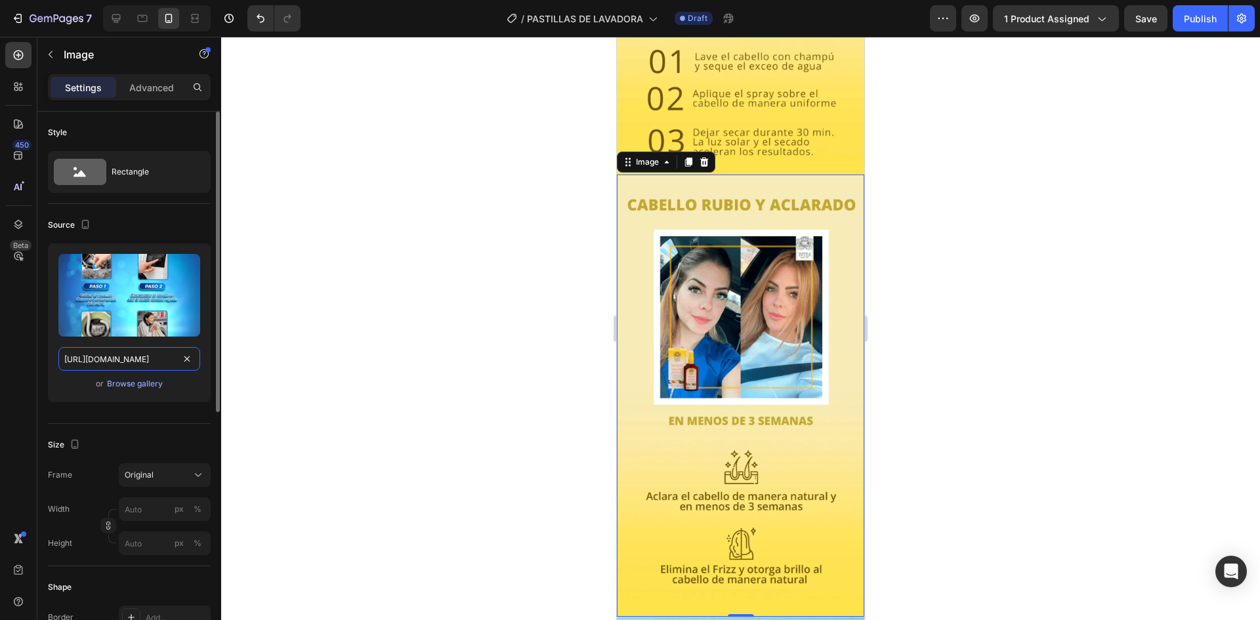
type input "[URL][DOMAIN_NAME]"
click at [190, 387] on div "or Browse gallery" at bounding box center [129, 384] width 142 height 16
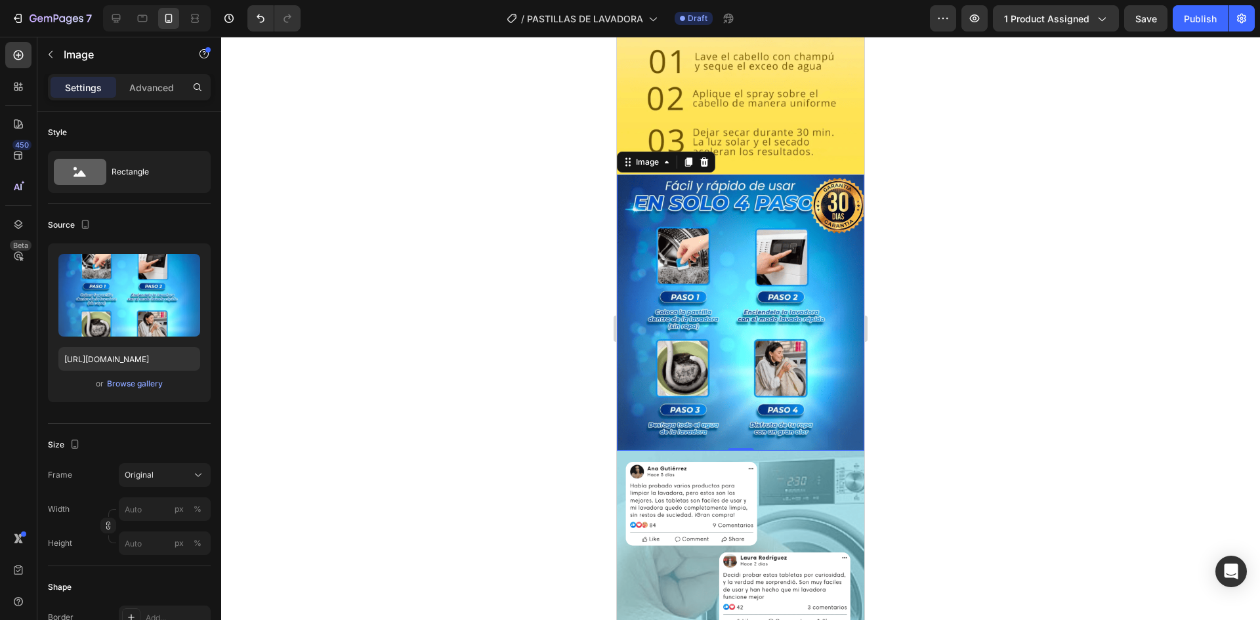
click at [930, 265] on div at bounding box center [740, 328] width 1039 height 583
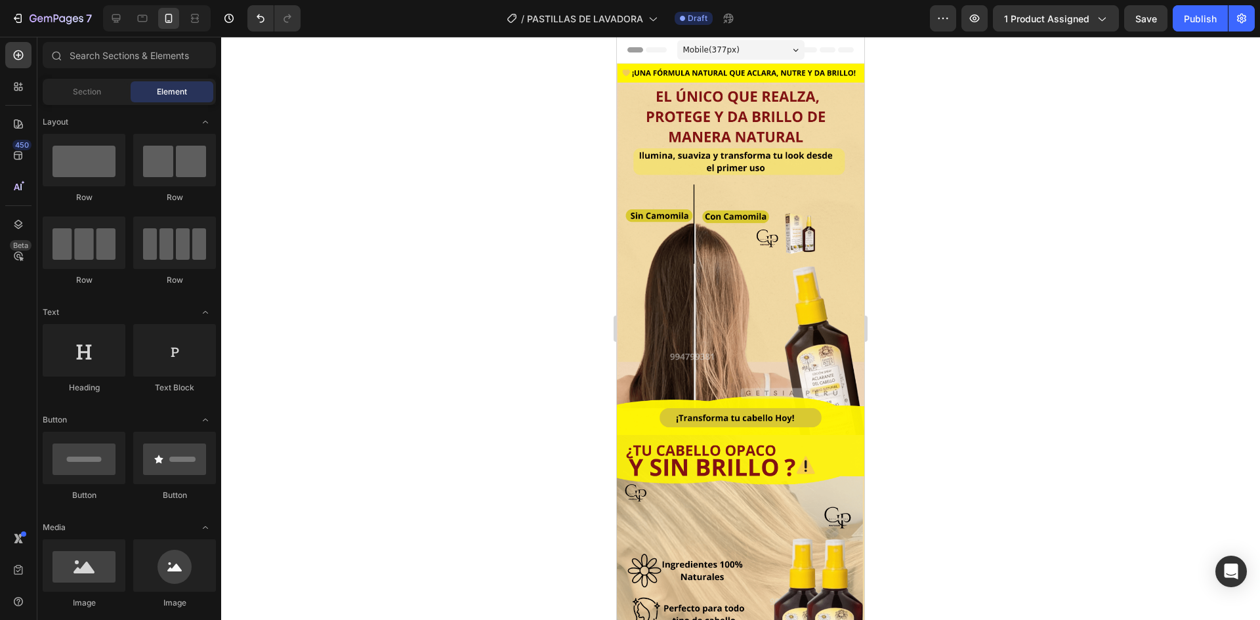
drag, startPoint x: 857, startPoint y: 310, endPoint x: 1485, endPoint y: 80, distance: 669.0
click at [746, 121] on img at bounding box center [740, 249] width 247 height 371
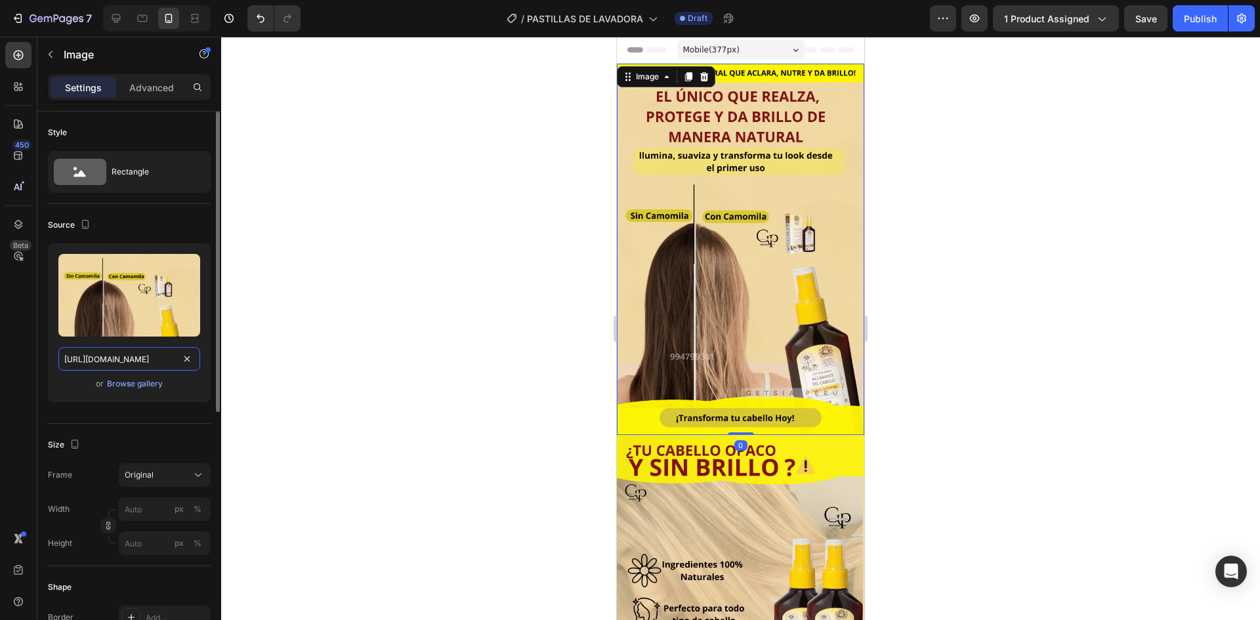
click at [154, 366] on input "[URL][DOMAIN_NAME]" at bounding box center [129, 359] width 142 height 24
paste input "XNpgJxb/Captura-de-pantalla-2025-08-28-021152"
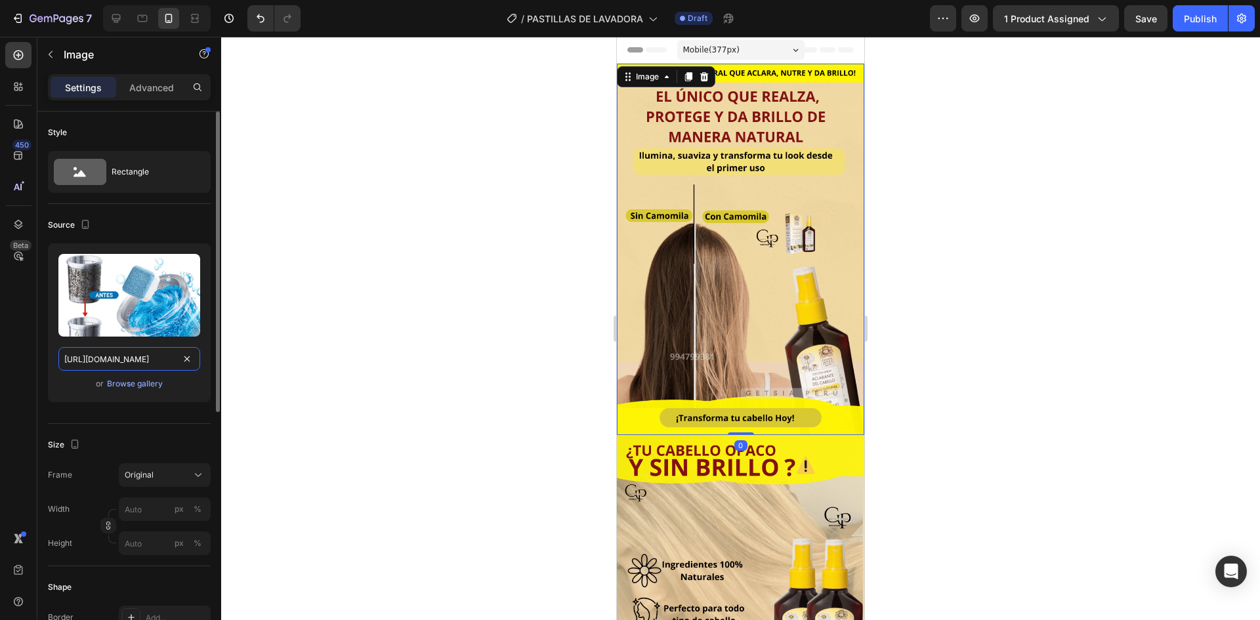
type input "[URL][DOMAIN_NAME]"
click at [207, 392] on div "Upload Image [URL][DOMAIN_NAME] or Browse gallery" at bounding box center [129, 323] width 163 height 159
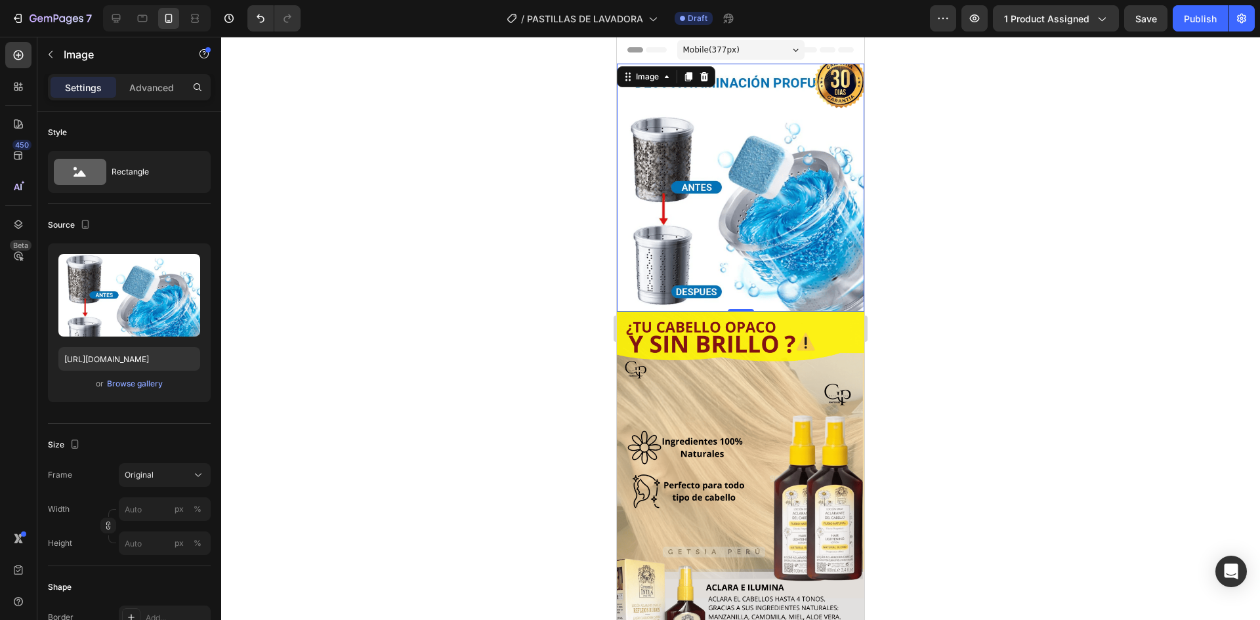
click at [912, 100] on div at bounding box center [740, 328] width 1039 height 583
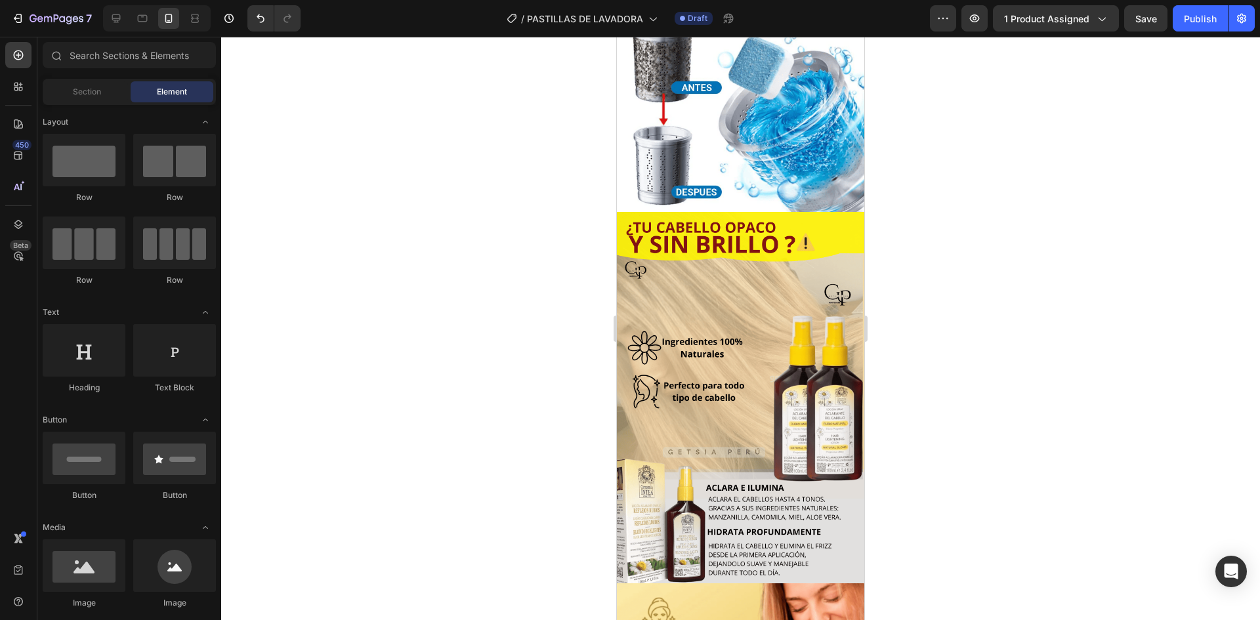
scroll to position [60, 0]
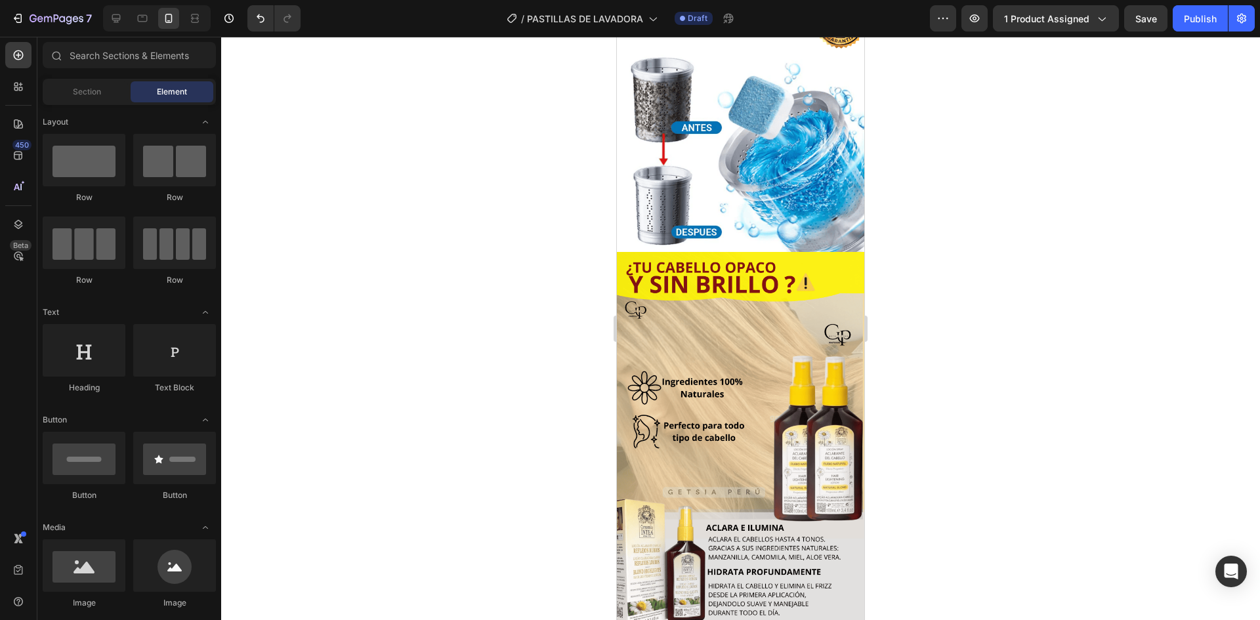
drag, startPoint x: 1483, startPoint y: 140, endPoint x: 1487, endPoint y: 148, distance: 9.4
click at [770, 185] on img at bounding box center [740, 128] width 247 height 248
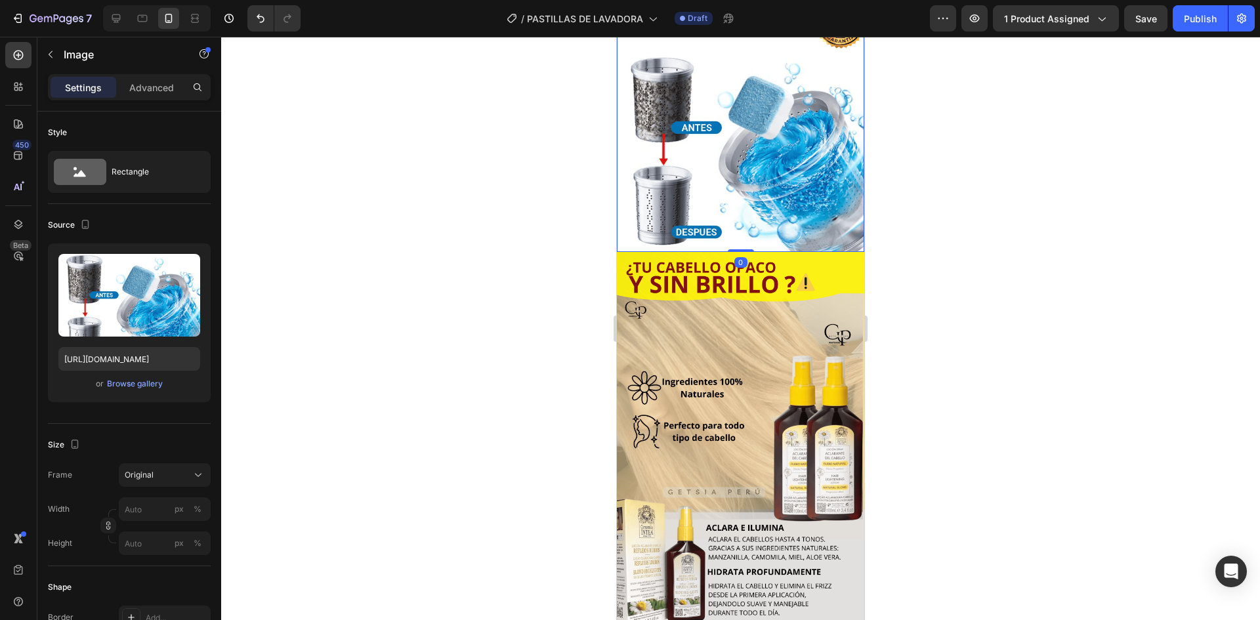
scroll to position [0, 0]
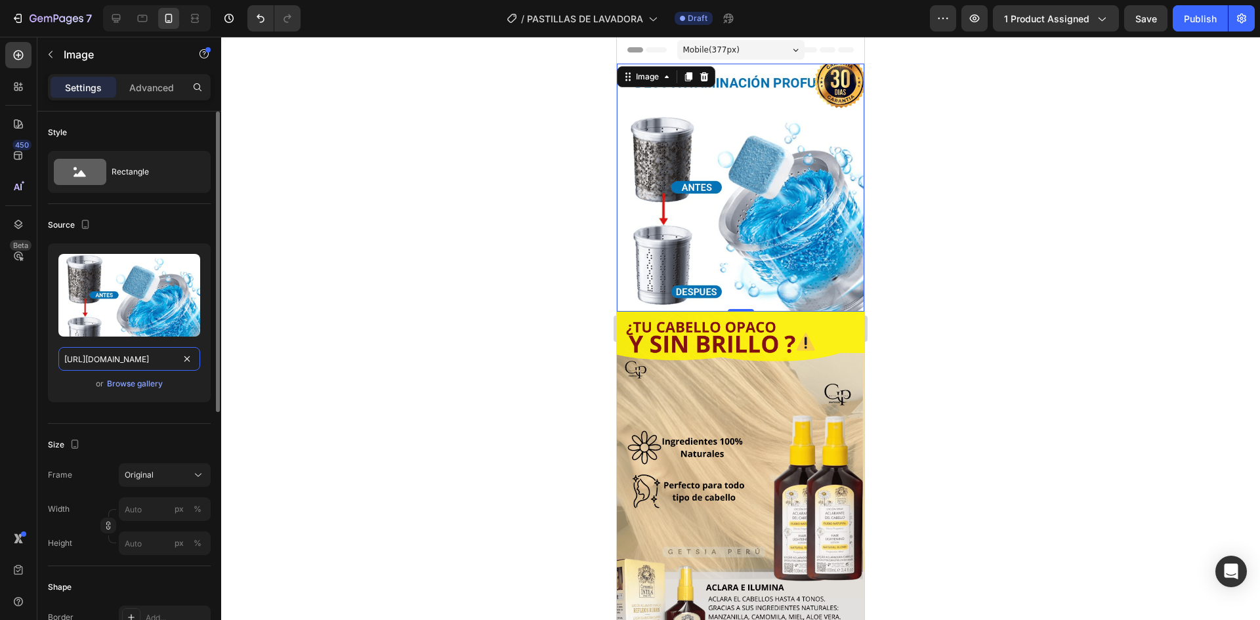
click at [148, 354] on input "[URL][DOMAIN_NAME]" at bounding box center [129, 359] width 142 height 24
paste input "[DOMAIN_NAME][URL][PERSON_NAME][DOMAIN_NAME][PERSON_NAME]"
type input "[URL][DOMAIN_NAME][PERSON_NAME][DOMAIN_NAME][PERSON_NAME]"
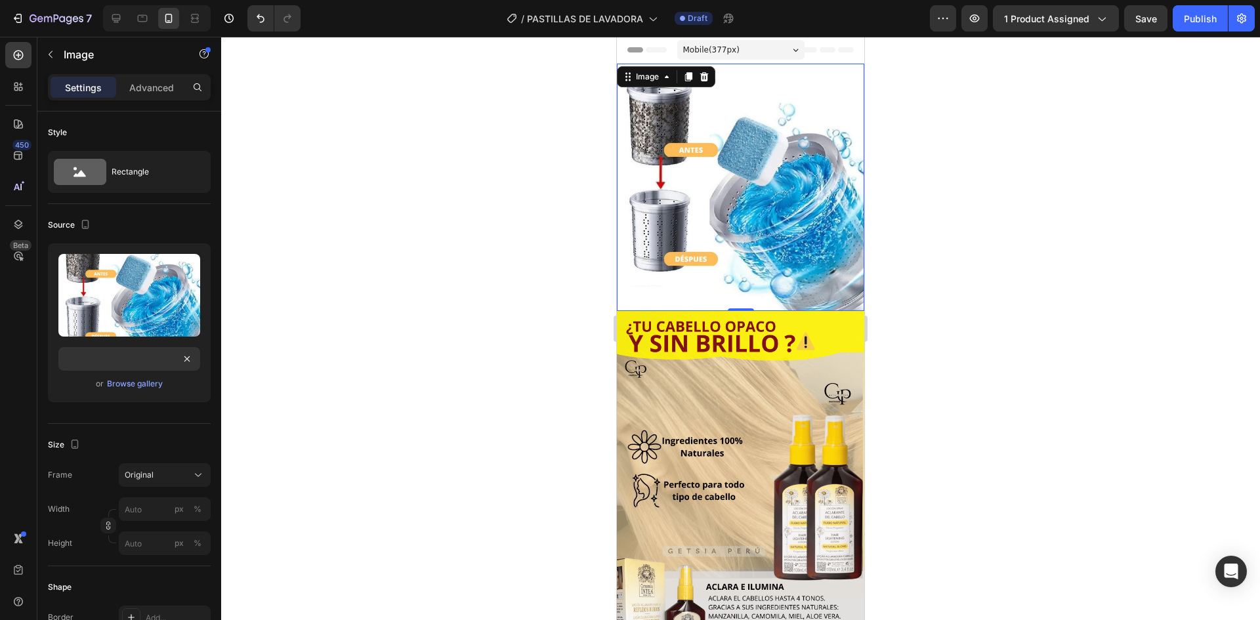
click at [701, 325] on img at bounding box center [740, 496] width 247 height 371
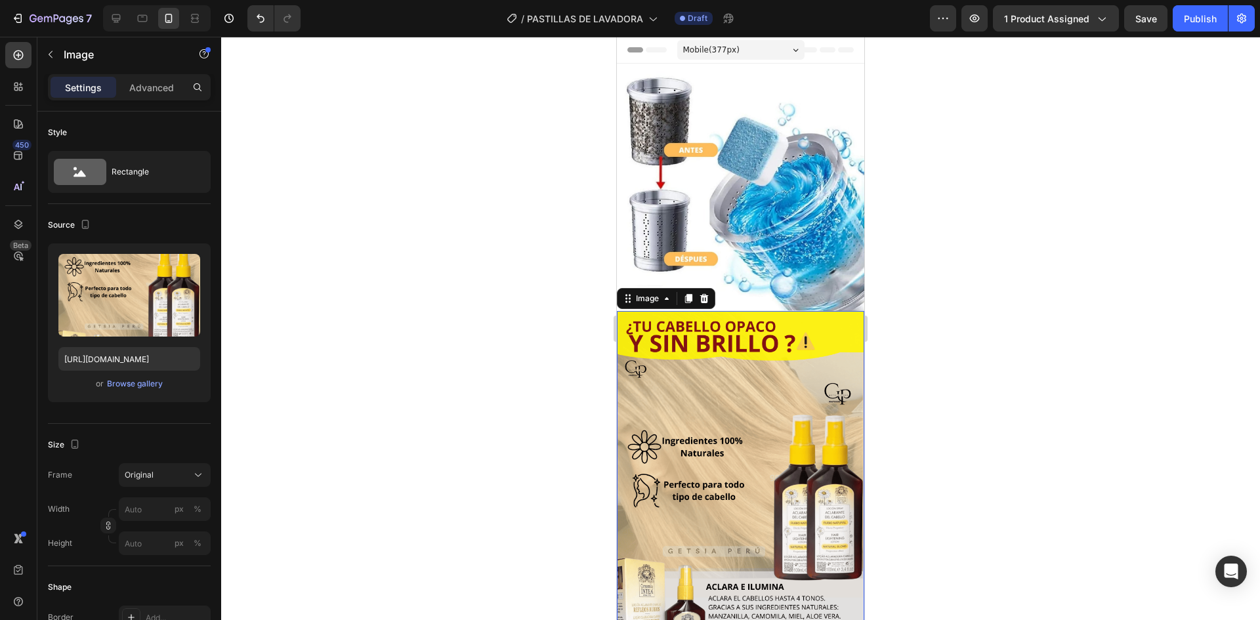
click at [942, 196] on div at bounding box center [740, 328] width 1039 height 583
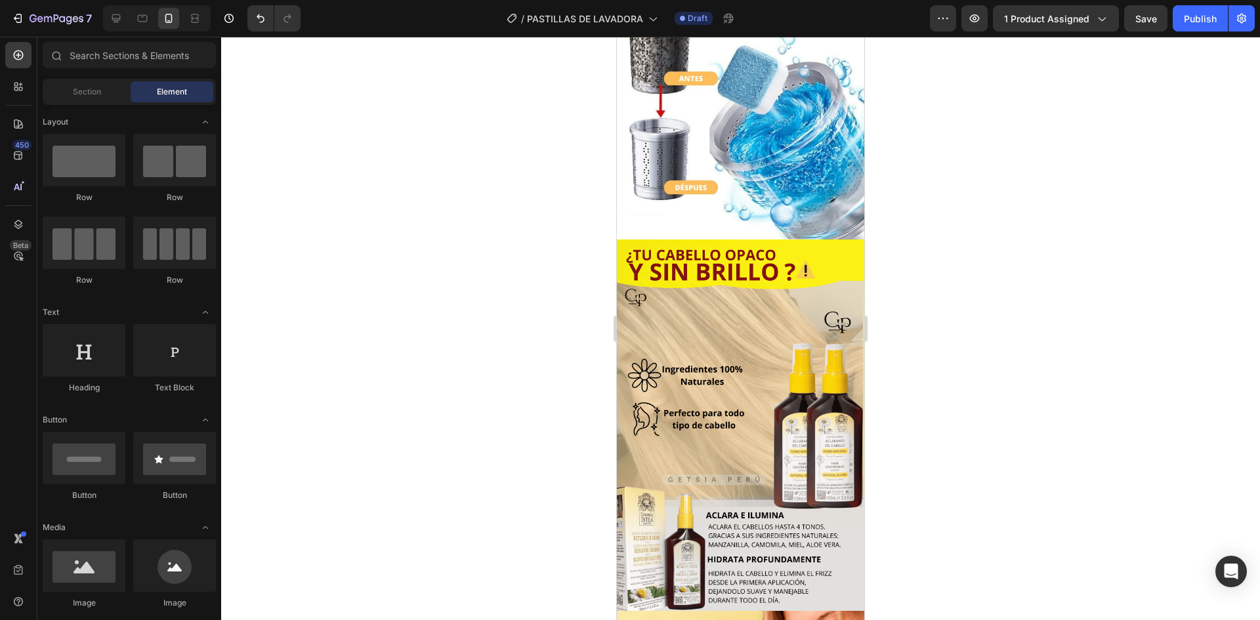
scroll to position [0, 0]
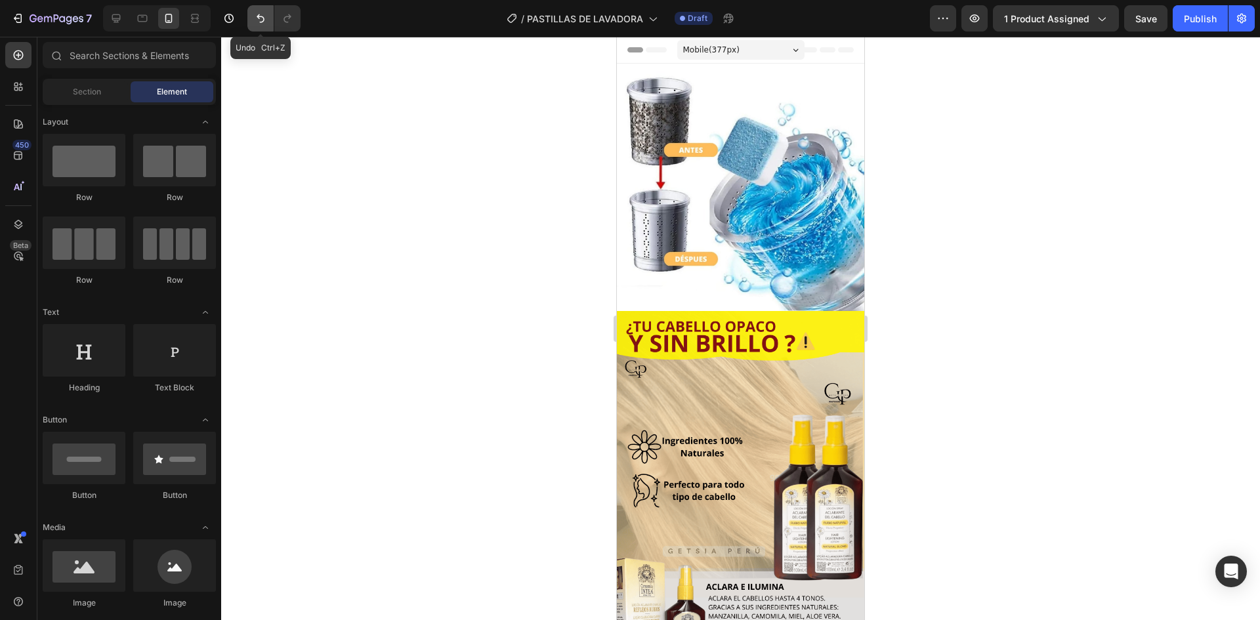
click at [264, 25] on button "Undo/Redo" at bounding box center [260, 18] width 26 height 26
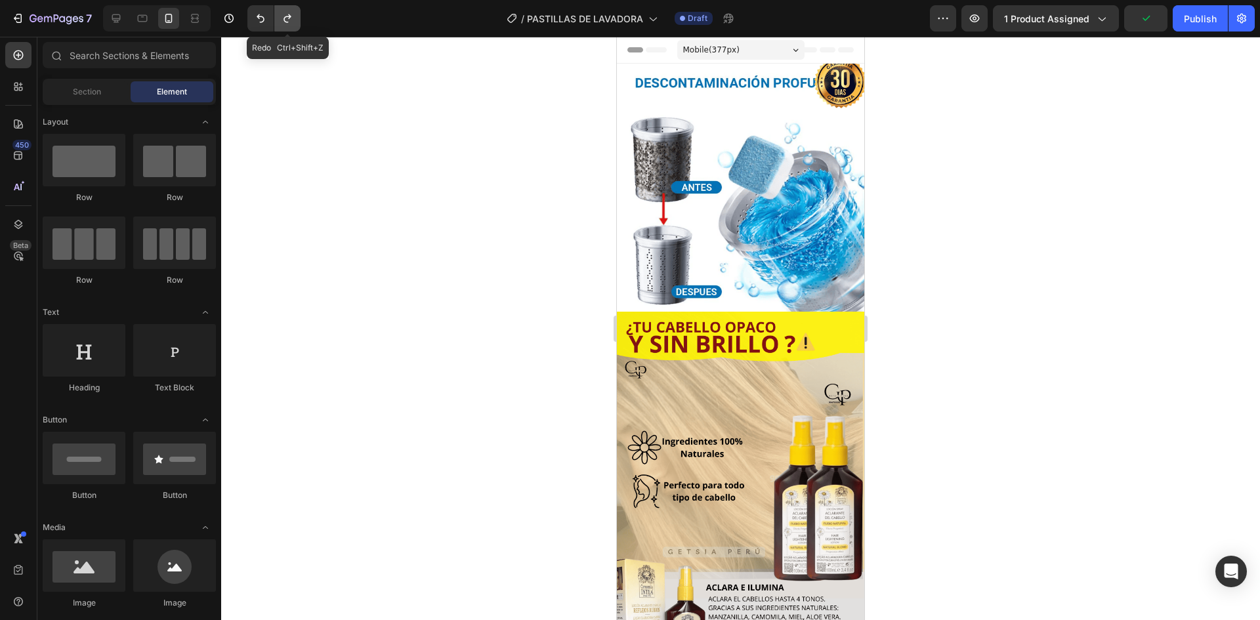
click at [298, 25] on button "Undo/Redo" at bounding box center [287, 18] width 26 height 26
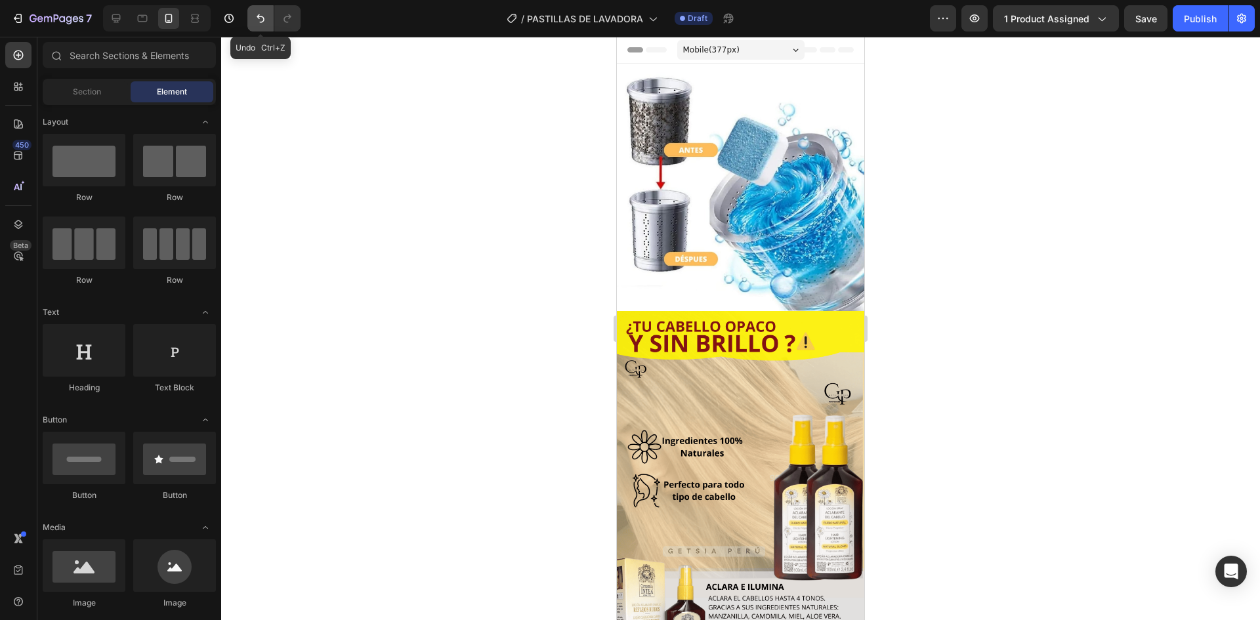
click at [255, 25] on button "Undo/Redo" at bounding box center [260, 18] width 26 height 26
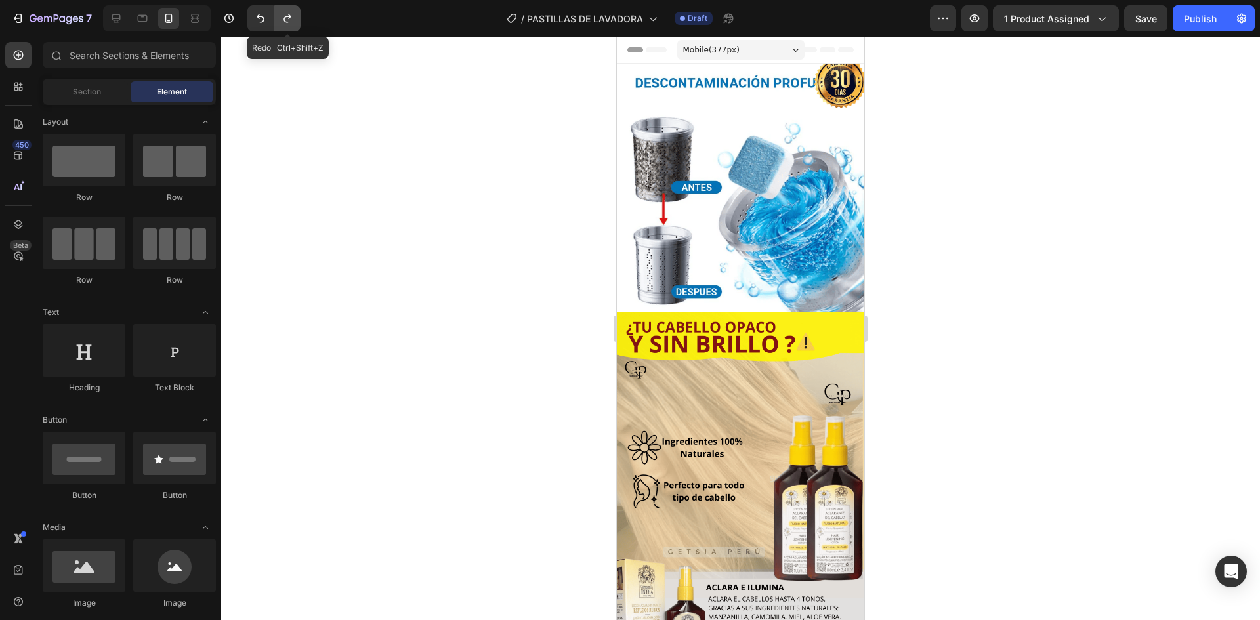
click at [279, 25] on button "Undo/Redo" at bounding box center [287, 18] width 26 height 26
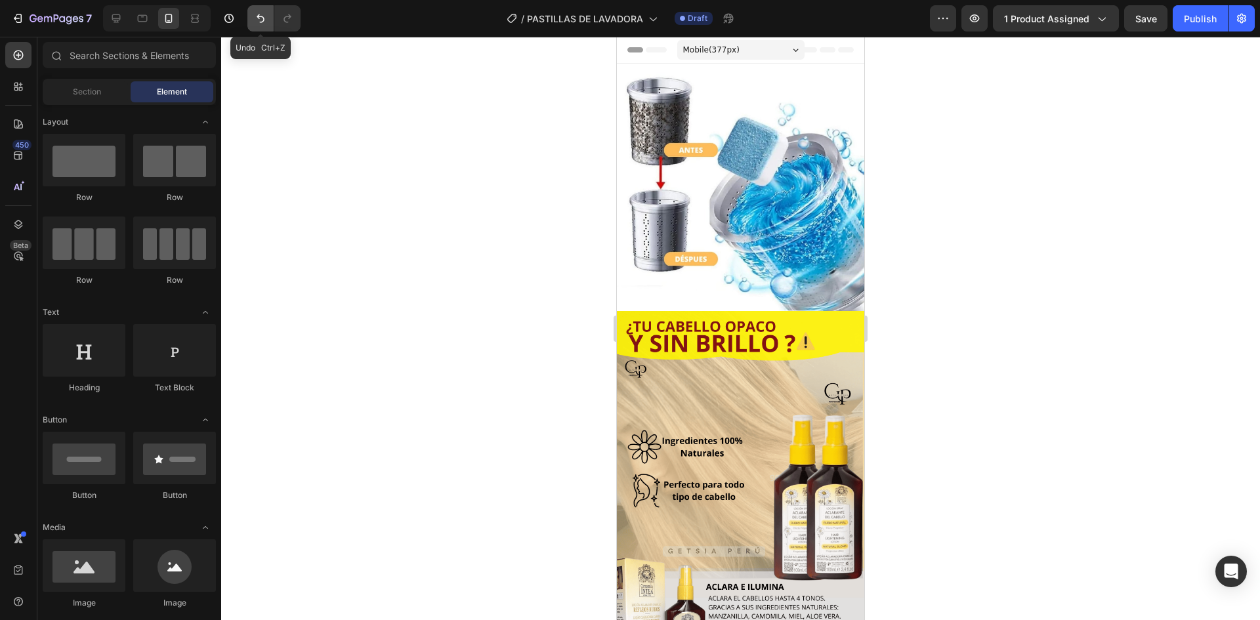
click at [260, 25] on button "Undo/Redo" at bounding box center [260, 18] width 26 height 26
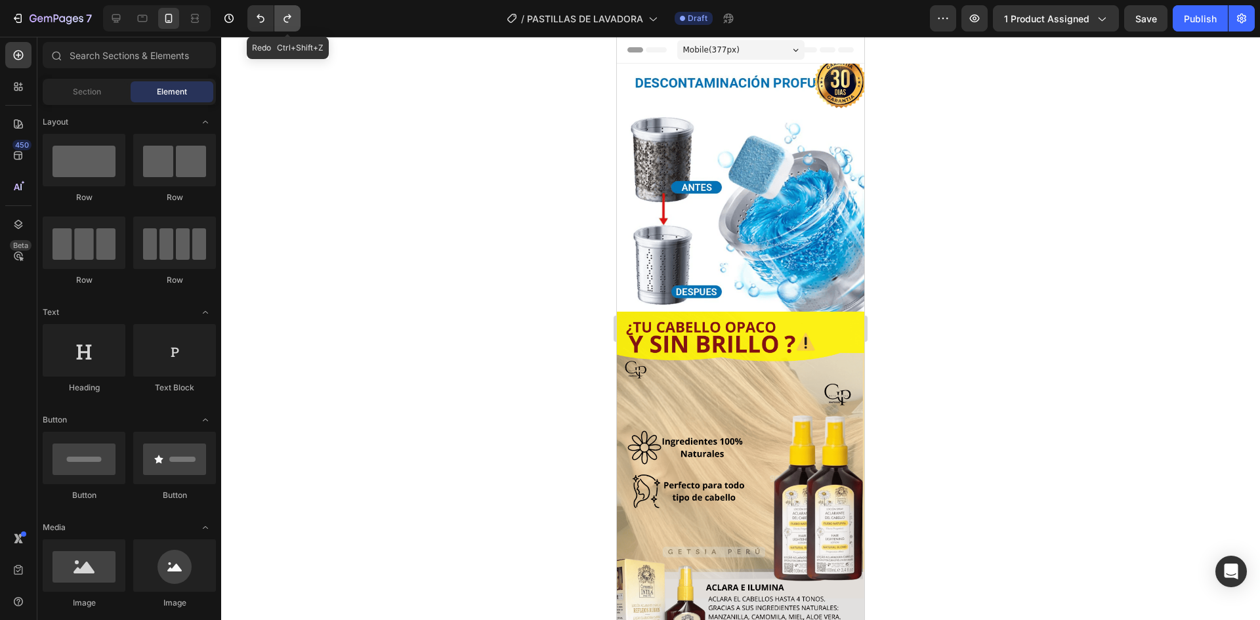
click at [286, 25] on button "Undo/Redo" at bounding box center [287, 18] width 26 height 26
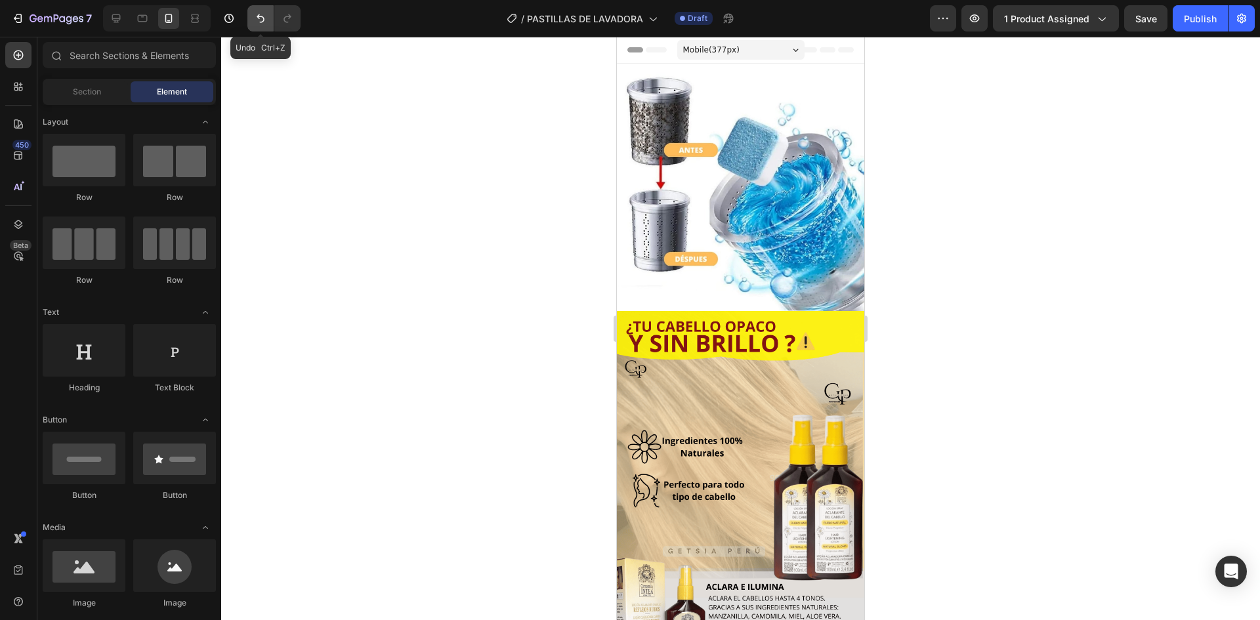
click at [265, 25] on button "Undo/Redo" at bounding box center [260, 18] width 26 height 26
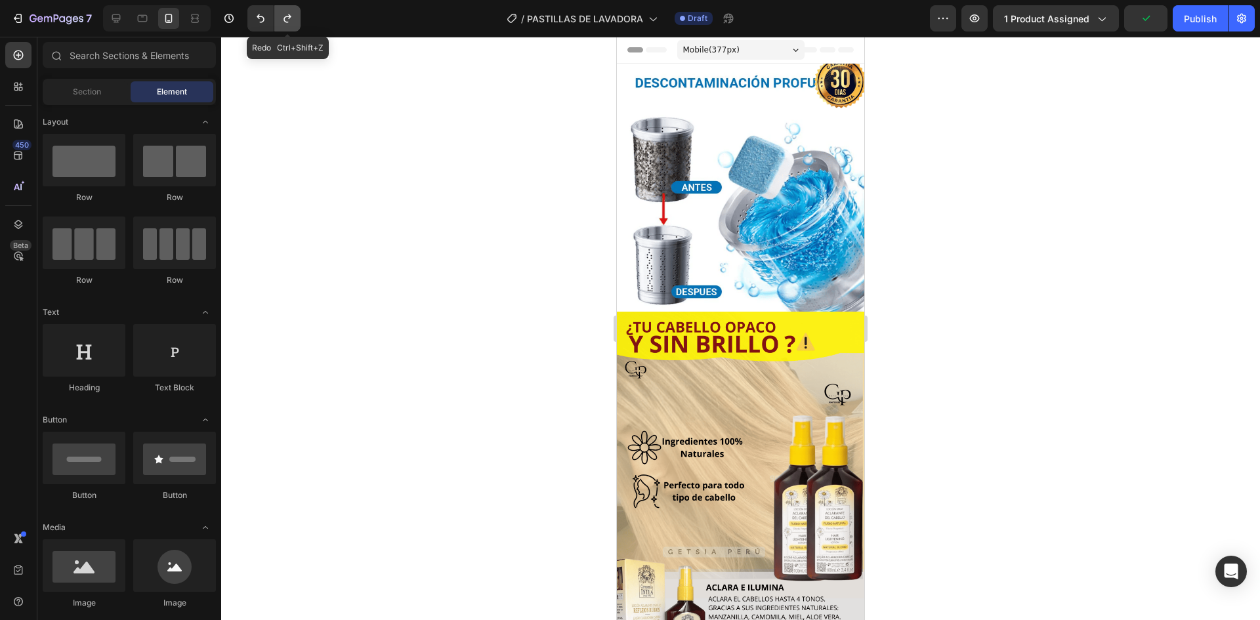
click at [284, 25] on button "Undo/Redo" at bounding box center [287, 18] width 26 height 26
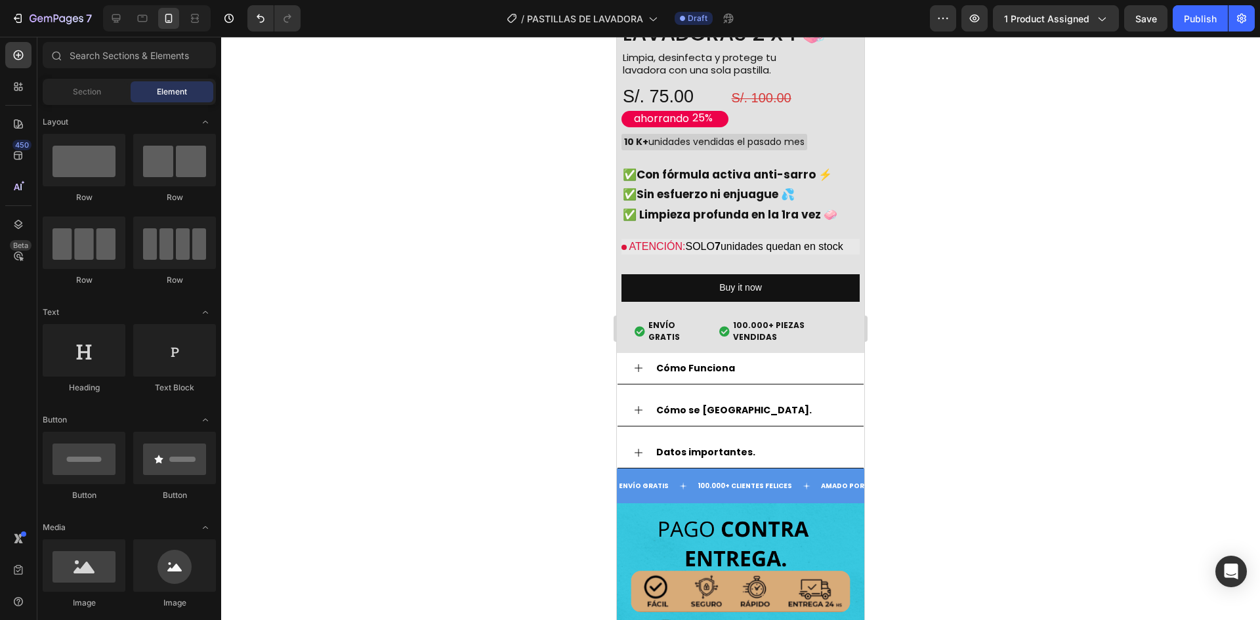
scroll to position [2335, 0]
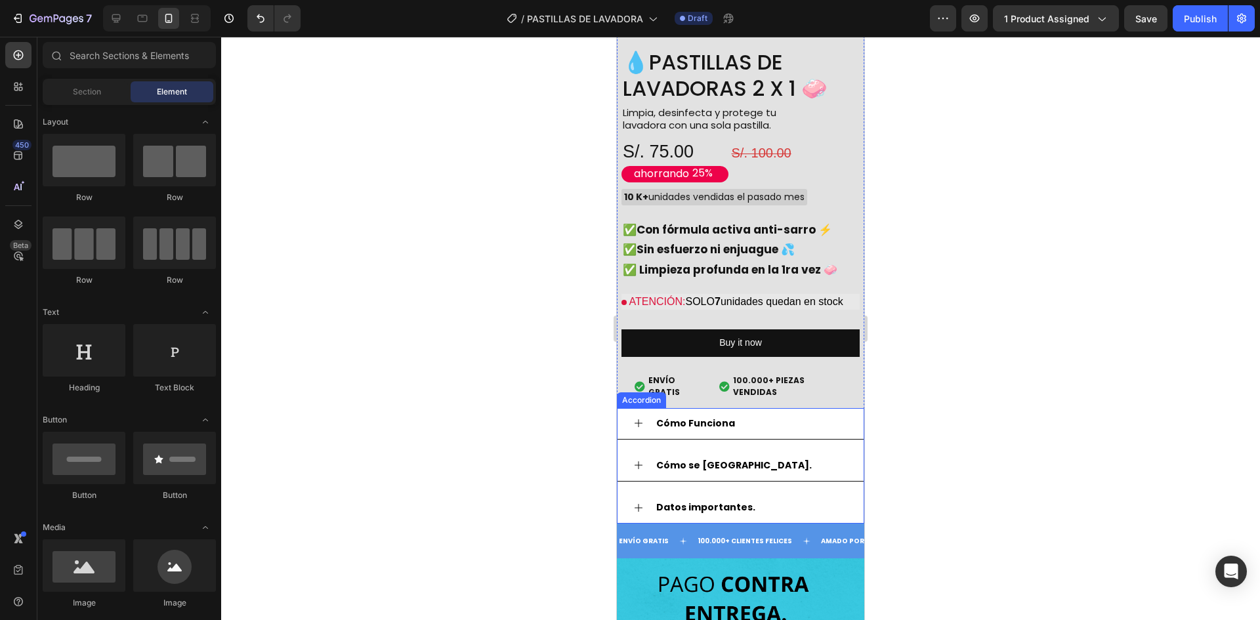
click at [765, 413] on div "Cómo Funciona" at bounding box center [751, 423] width 194 height 20
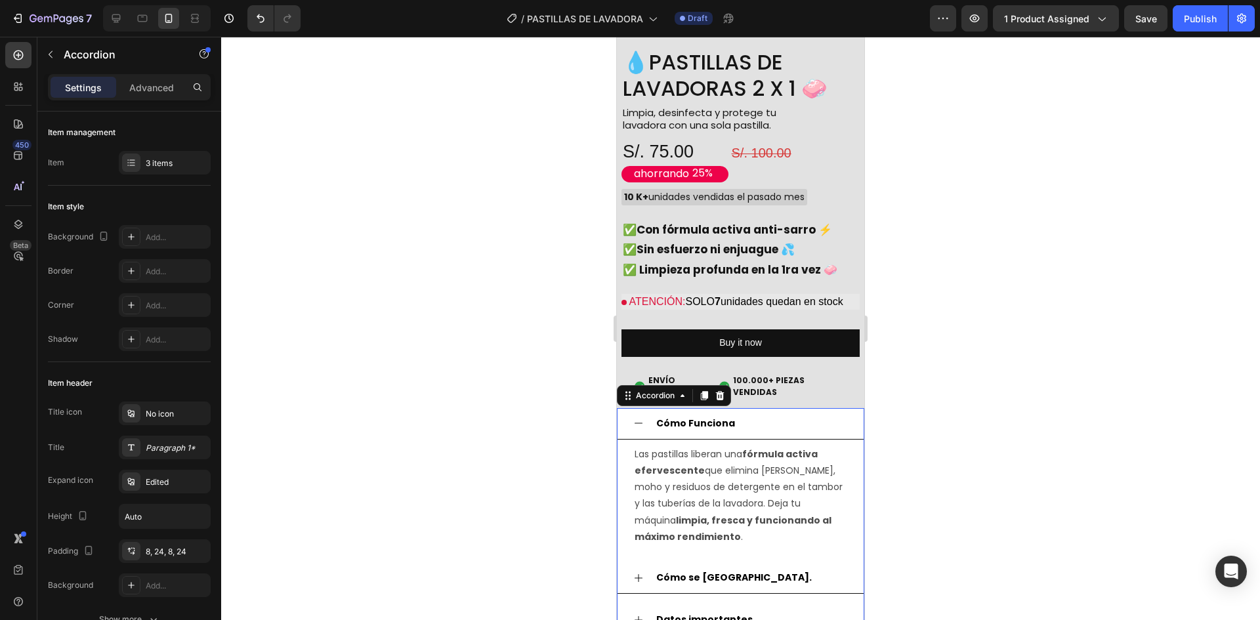
click at [765, 413] on div "Cómo Funciona" at bounding box center [751, 423] width 194 height 20
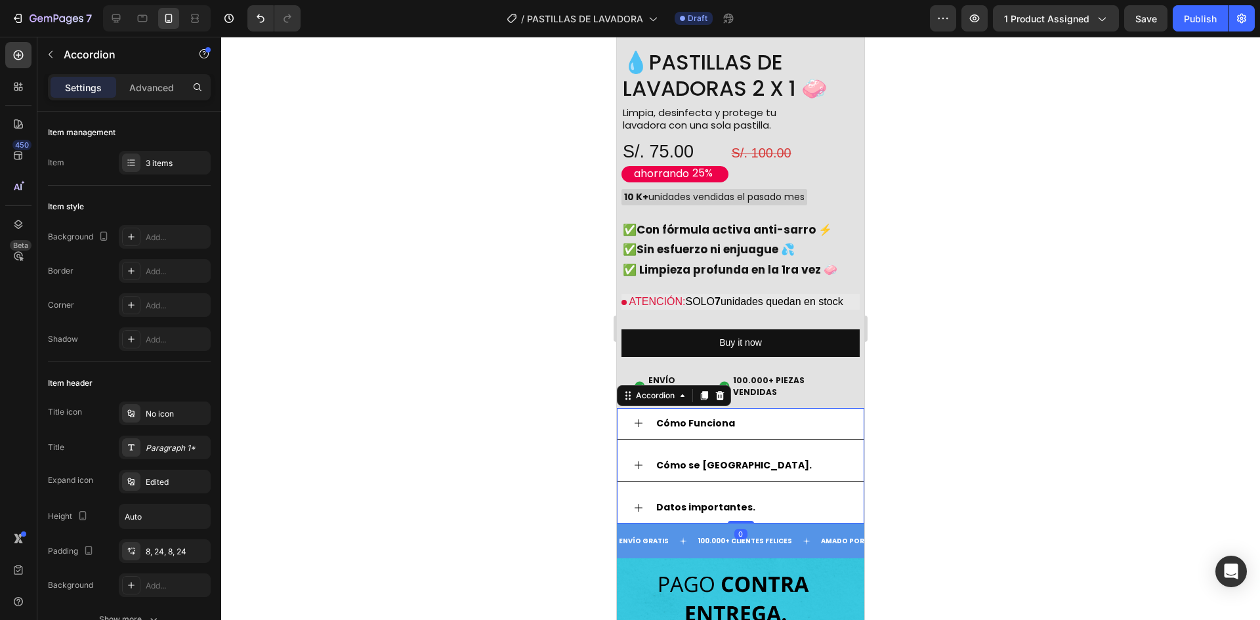
click at [771, 423] on div "Cómo Funciona Las pastillas liberan una fórmula activa efervescente que elimina…" at bounding box center [740, 466] width 247 height 116
click at [764, 455] on div "Cómo se [GEOGRAPHIC_DATA]." at bounding box center [751, 465] width 194 height 20
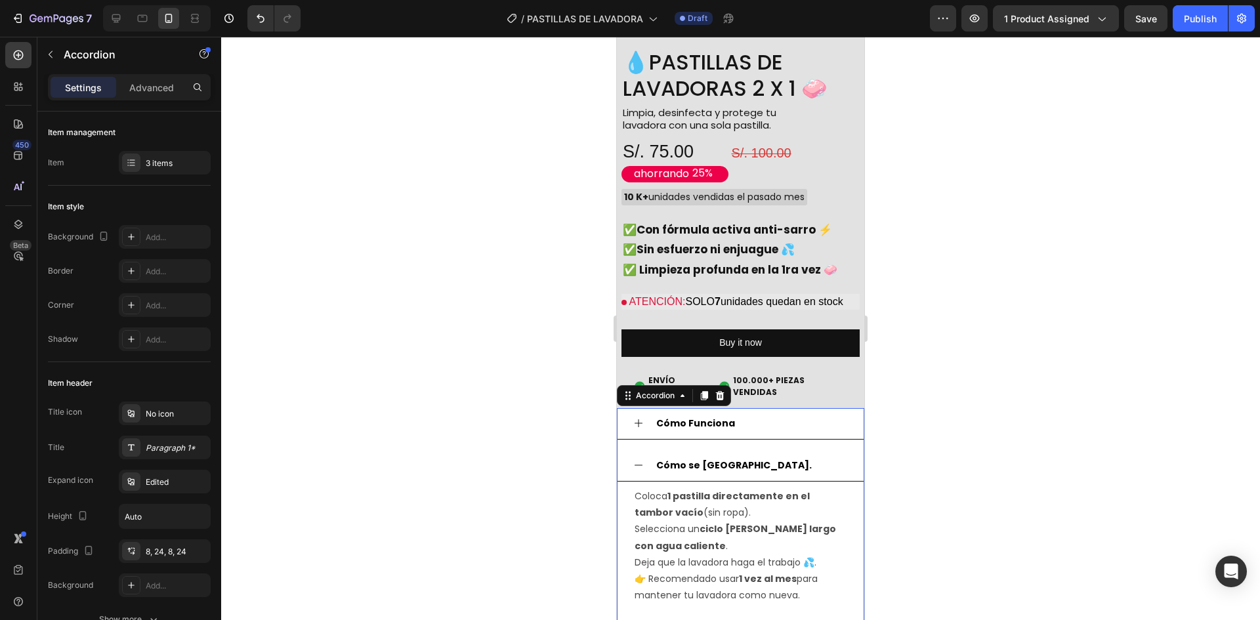
click at [764, 455] on div "Cómo se [GEOGRAPHIC_DATA]." at bounding box center [751, 465] width 194 height 20
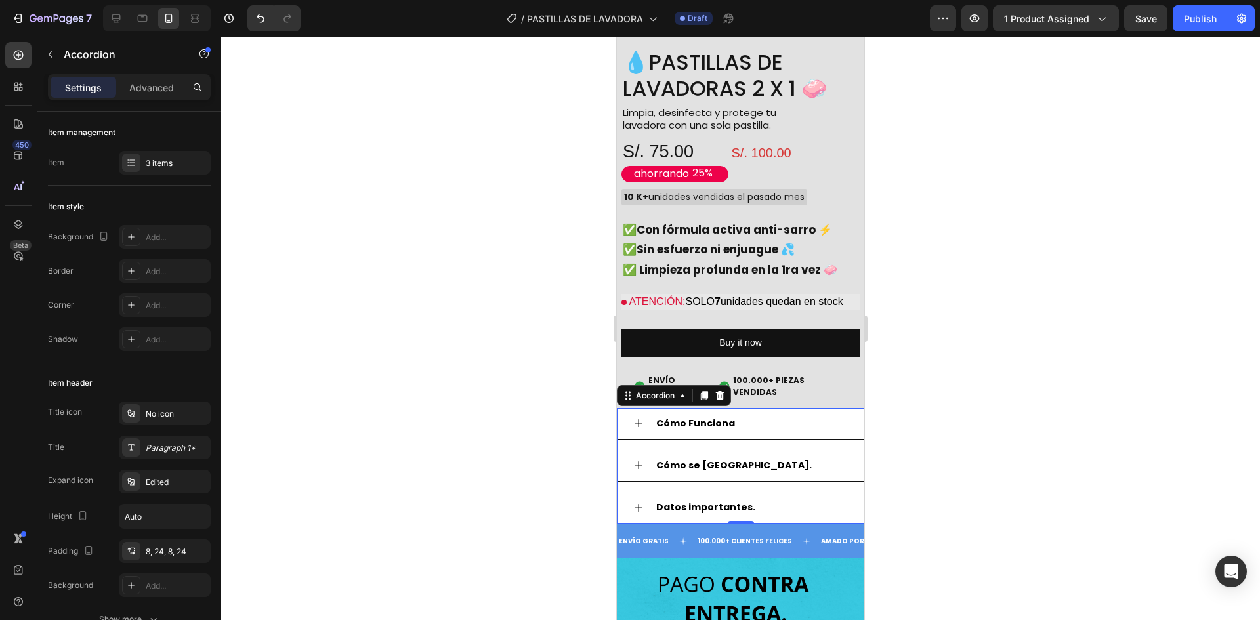
click at [771, 498] on div "Datos importantes." at bounding box center [751, 508] width 194 height 20
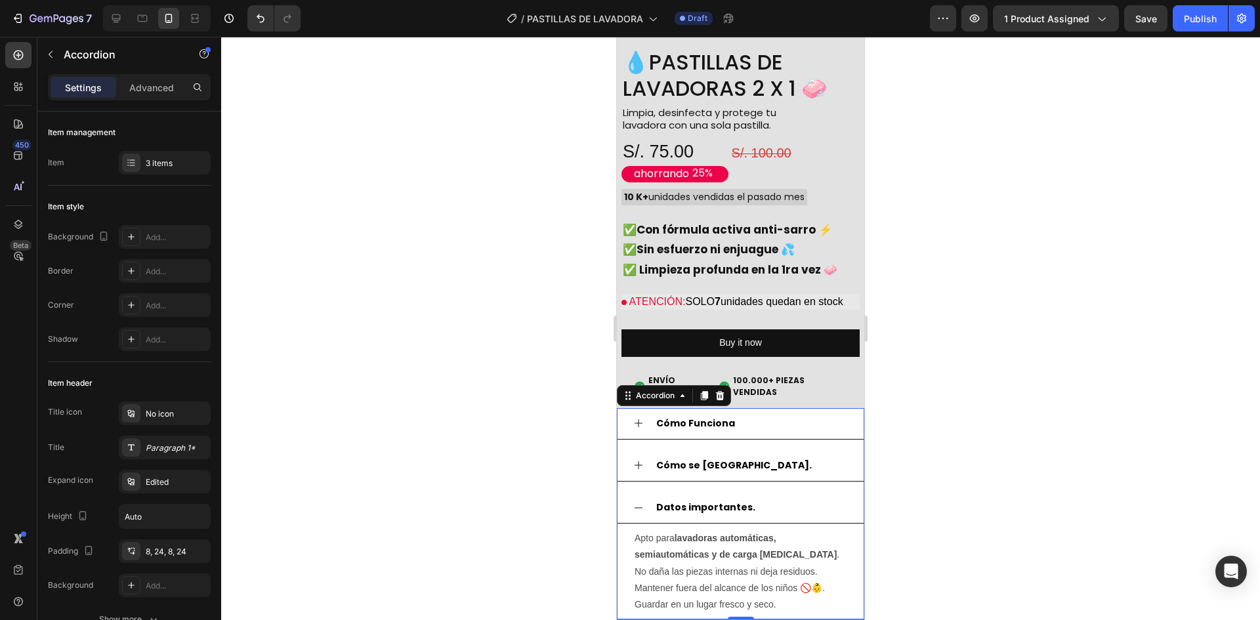
click at [771, 498] on div "Datos importantes." at bounding box center [751, 508] width 194 height 20
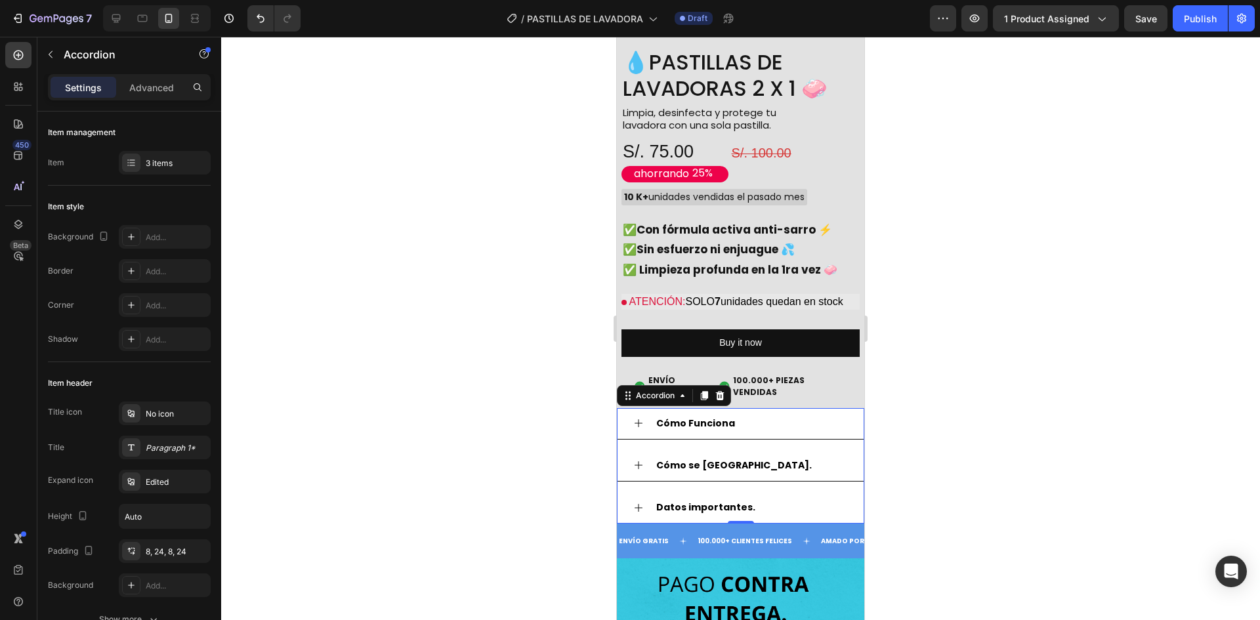
click at [764, 455] on div "Cómo se [GEOGRAPHIC_DATA]." at bounding box center [751, 465] width 194 height 20
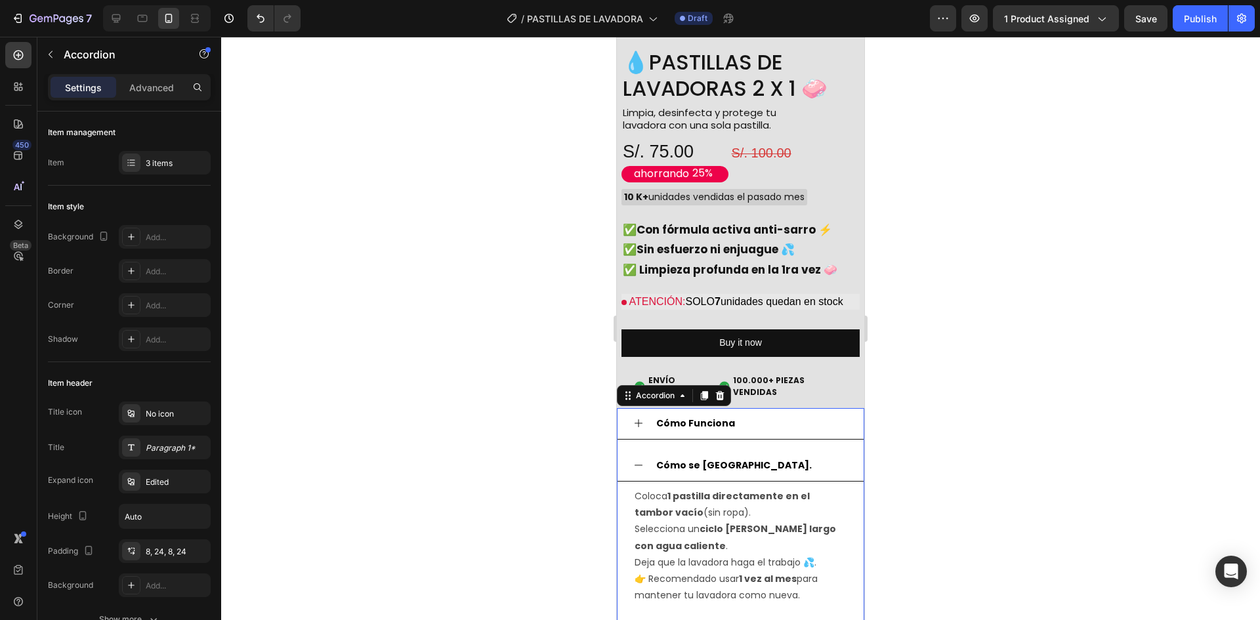
click at [764, 455] on div "Cómo se [GEOGRAPHIC_DATA]." at bounding box center [751, 465] width 194 height 20
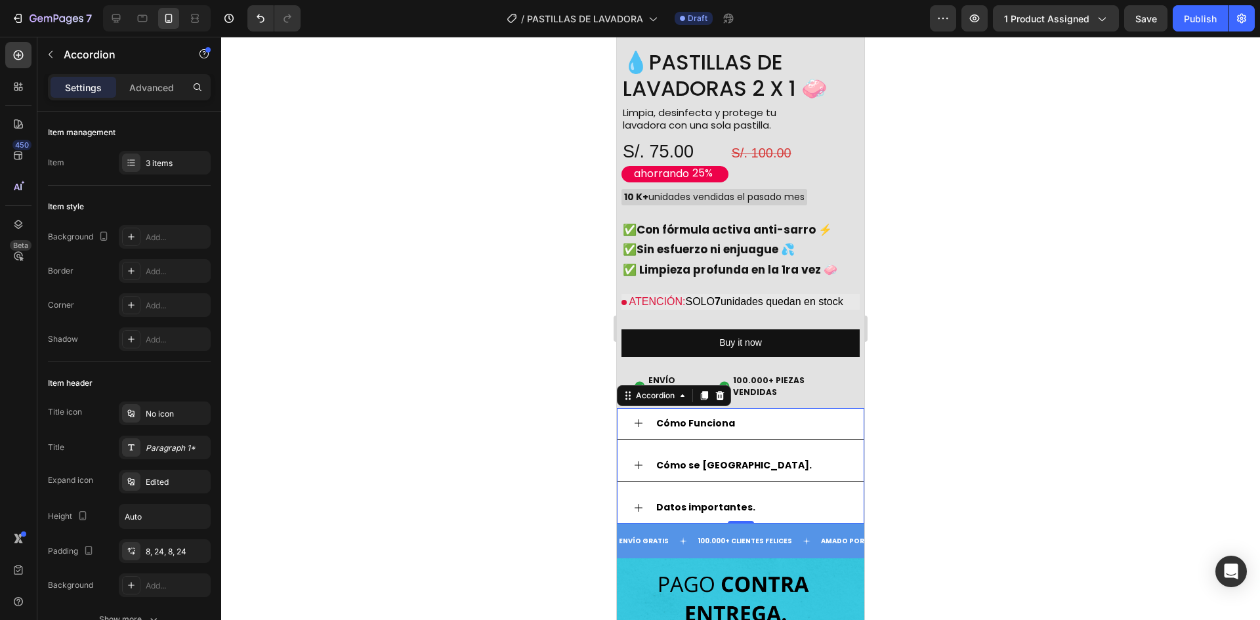
click at [801, 455] on div "Cómo se [GEOGRAPHIC_DATA]." at bounding box center [751, 465] width 194 height 20
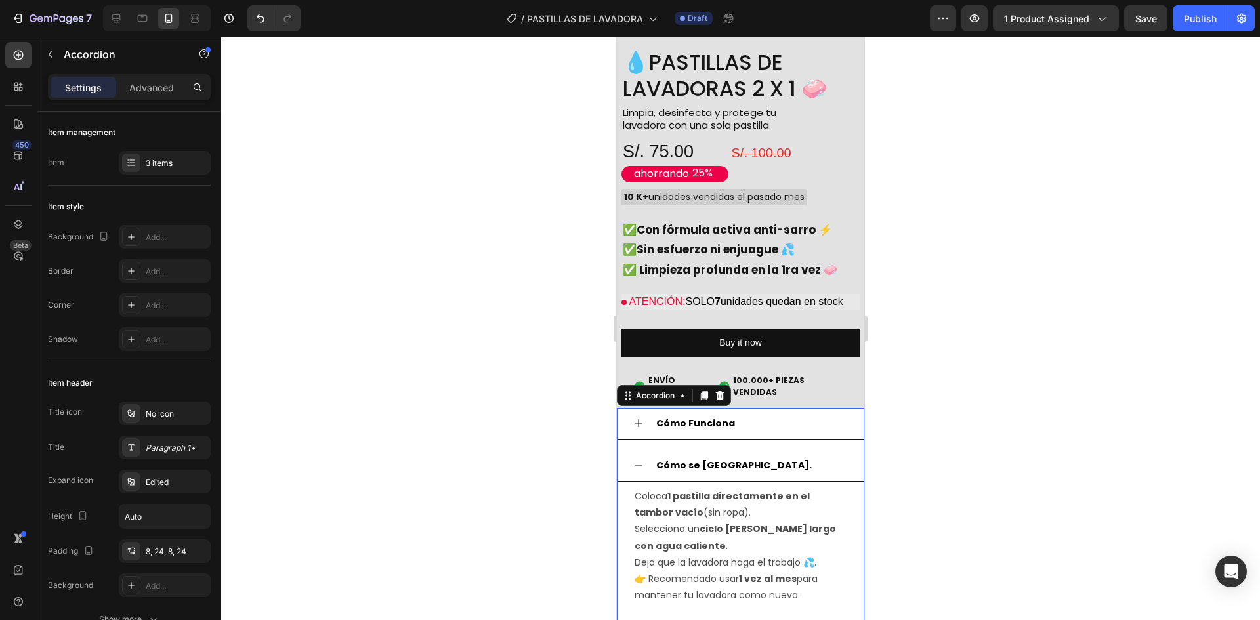
click at [801, 455] on div "Cómo se [GEOGRAPHIC_DATA]." at bounding box center [751, 465] width 194 height 20
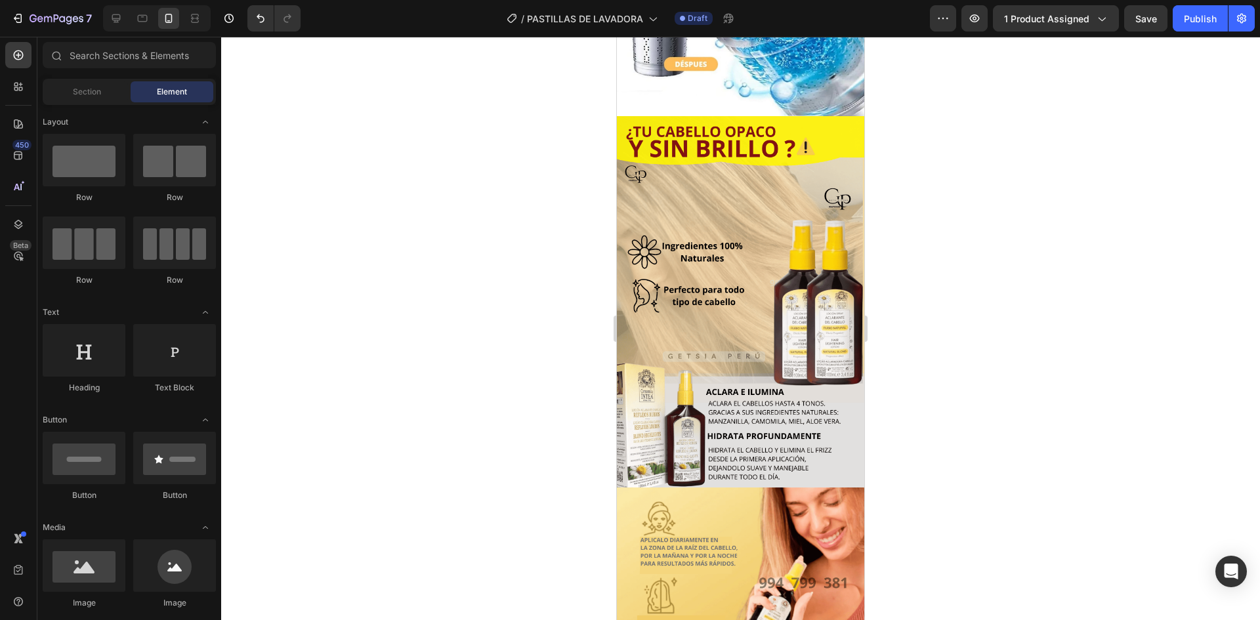
scroll to position [207, 0]
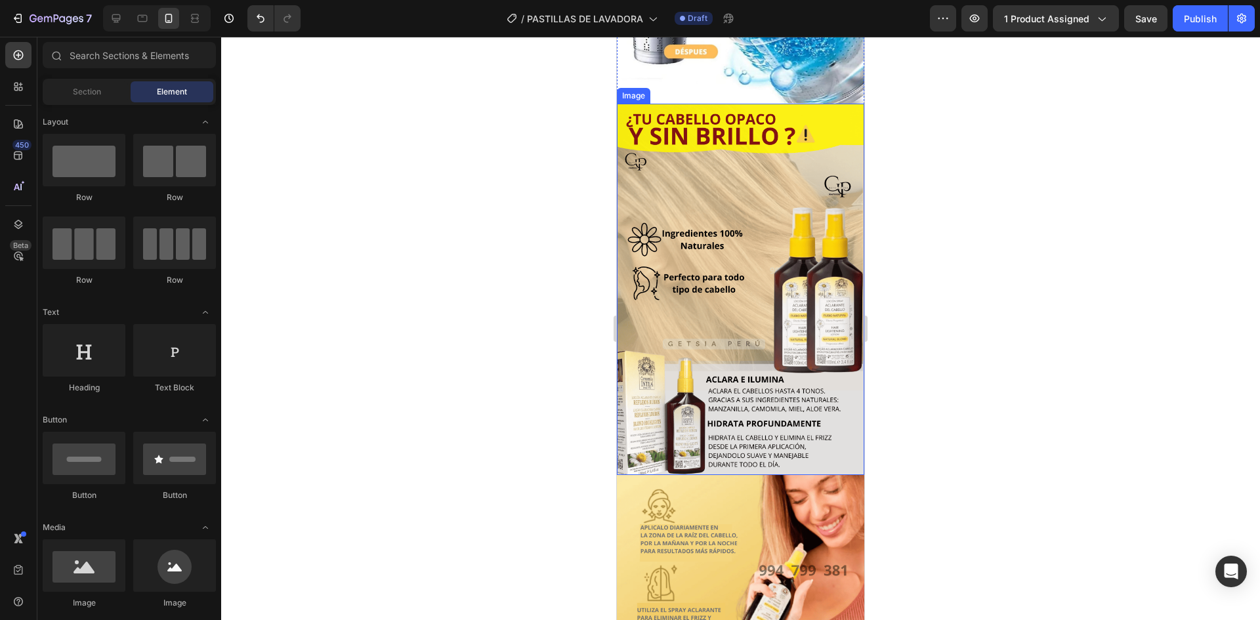
click at [740, 198] on img at bounding box center [740, 289] width 247 height 371
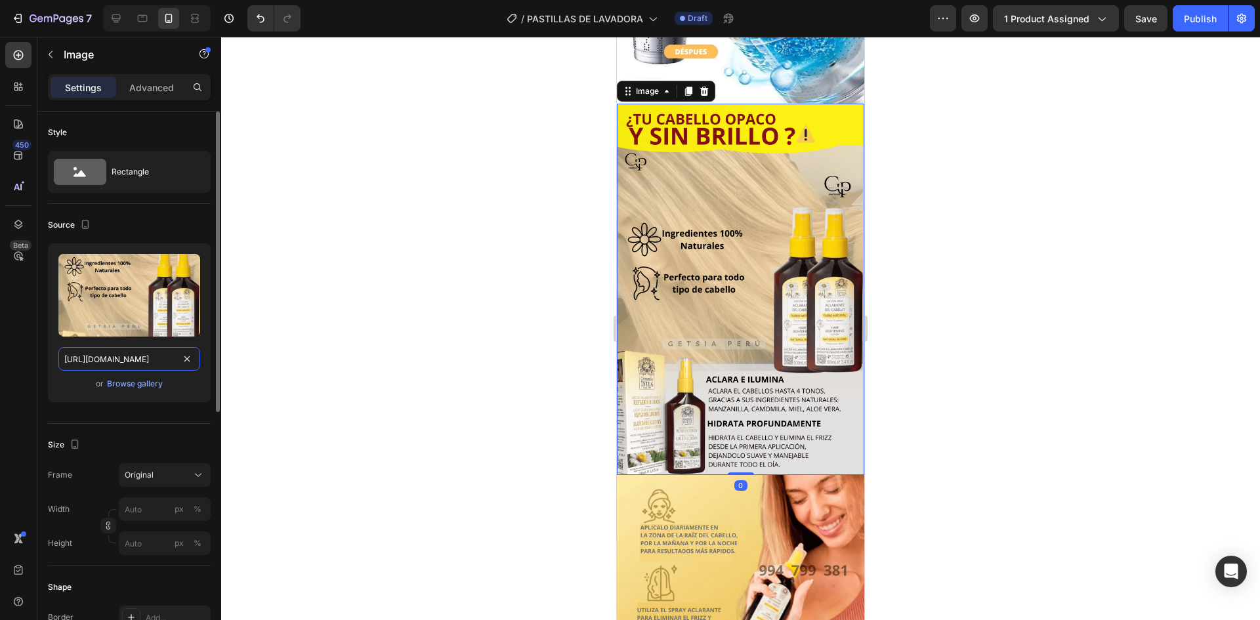
click at [110, 368] on input "[URL][DOMAIN_NAME]" at bounding box center [129, 359] width 142 height 24
paste input "snXL2z4/Captura-de-pantalla-2025-08-28-021923"
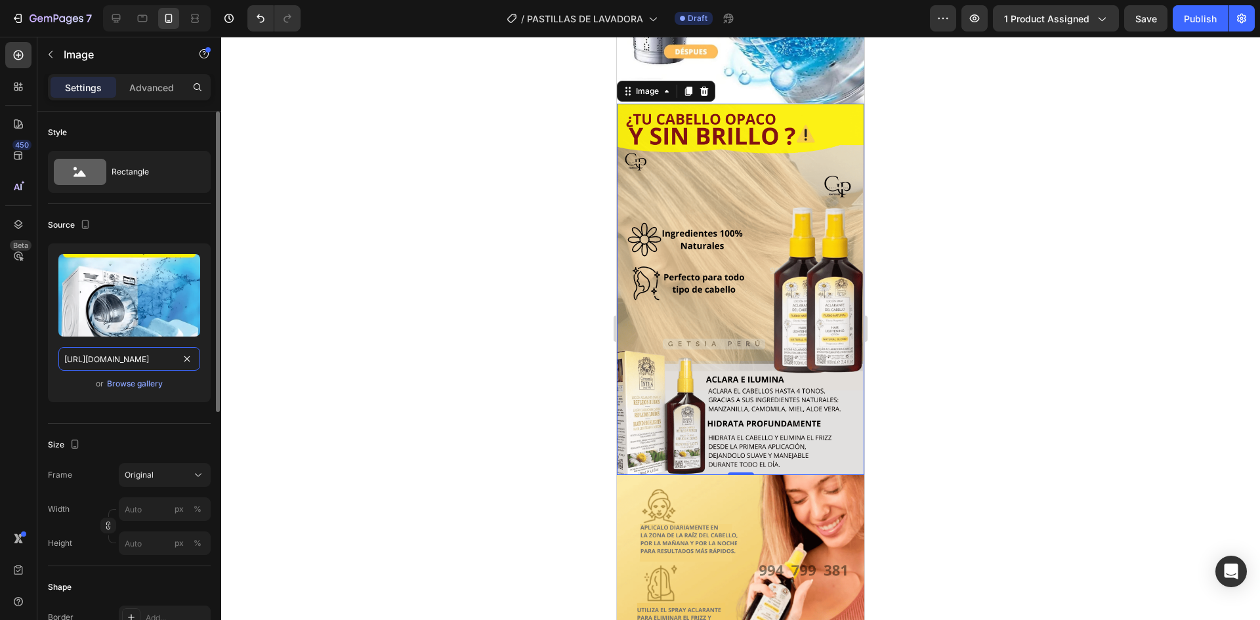
scroll to position [0, 156]
type input "[URL][DOMAIN_NAME]"
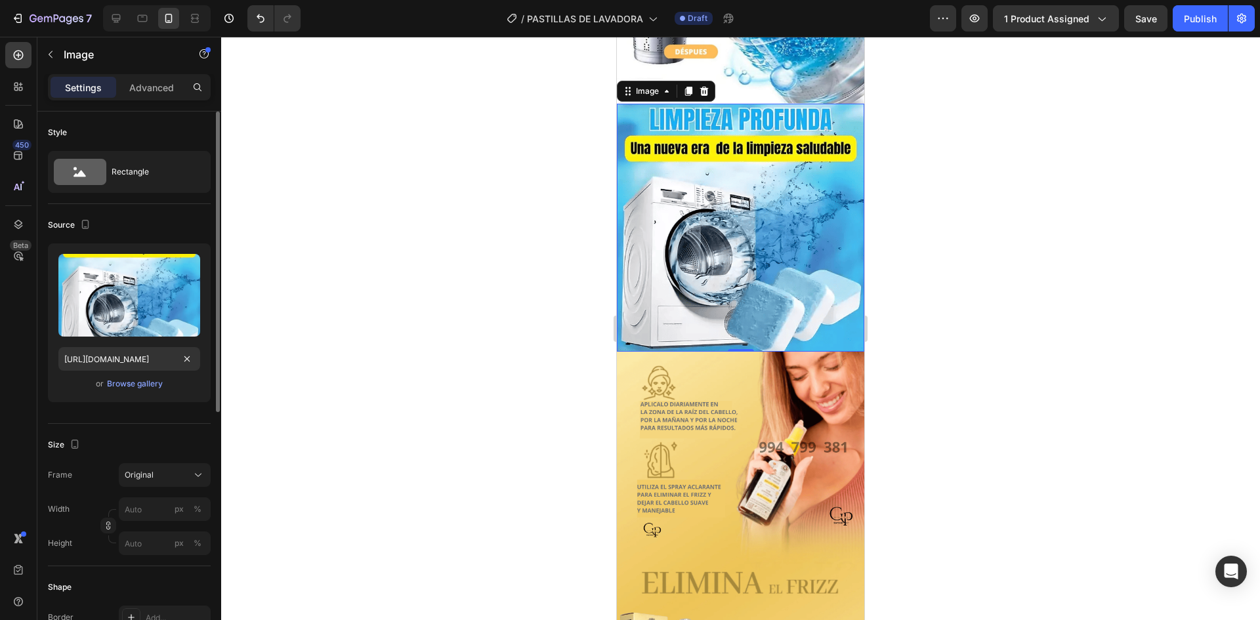
click at [178, 387] on div "or Browse gallery" at bounding box center [129, 384] width 142 height 16
click at [887, 133] on div at bounding box center [740, 328] width 1039 height 583
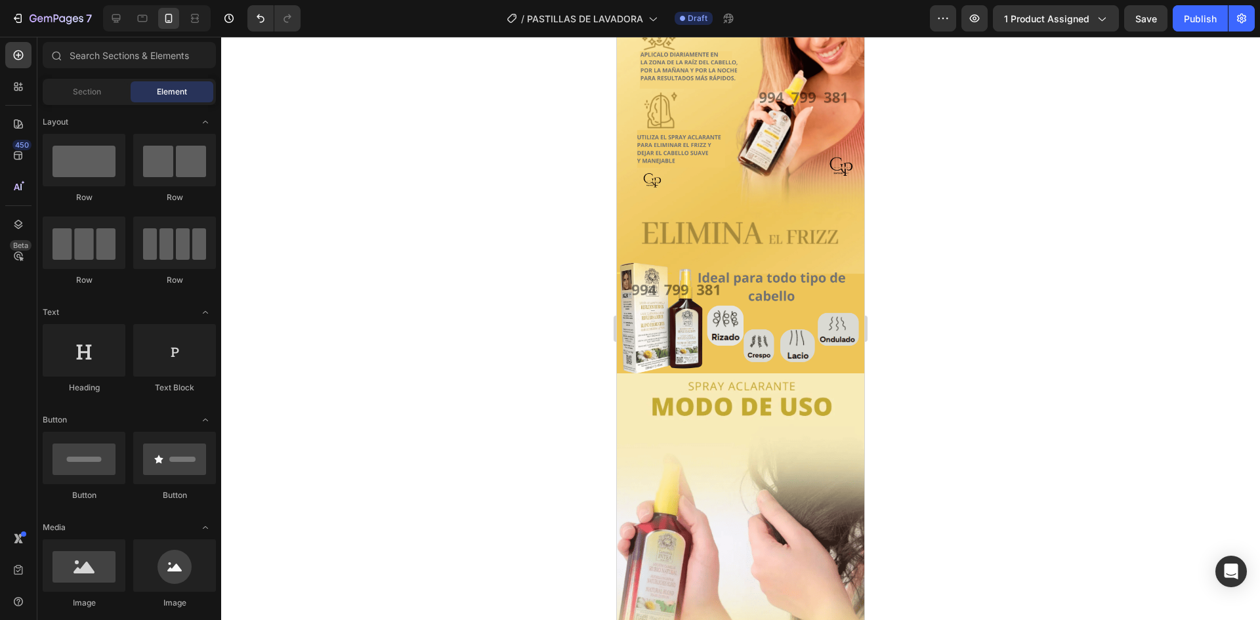
scroll to position [580, 0]
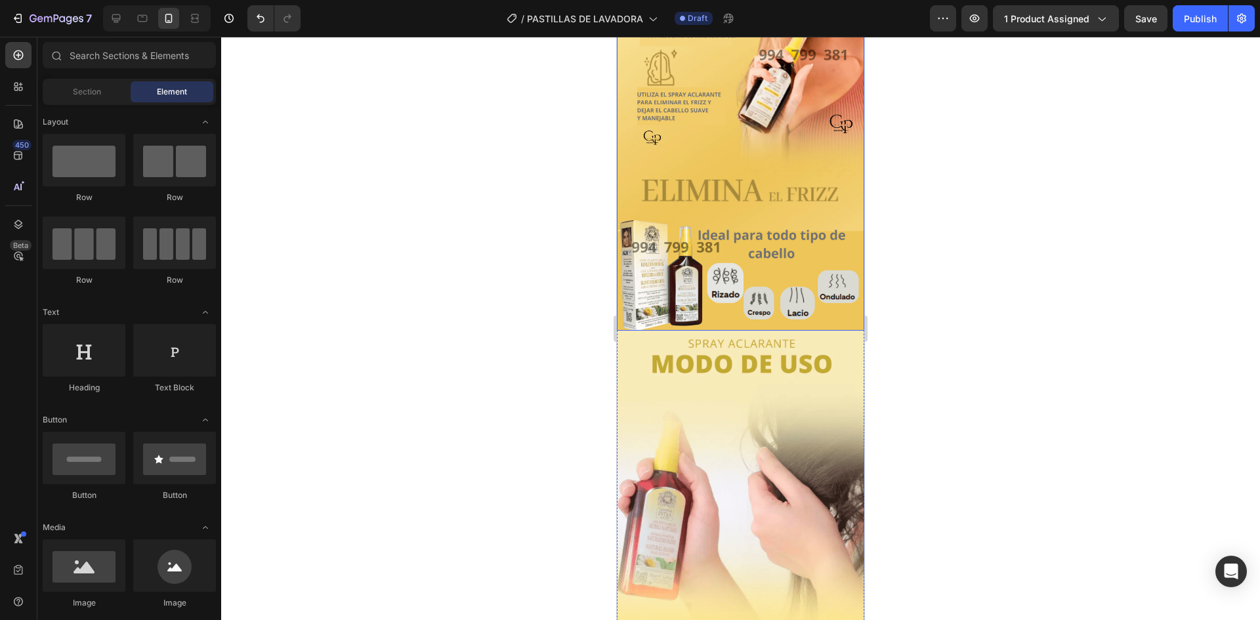
click at [747, 183] on img at bounding box center [740, 144] width 247 height 371
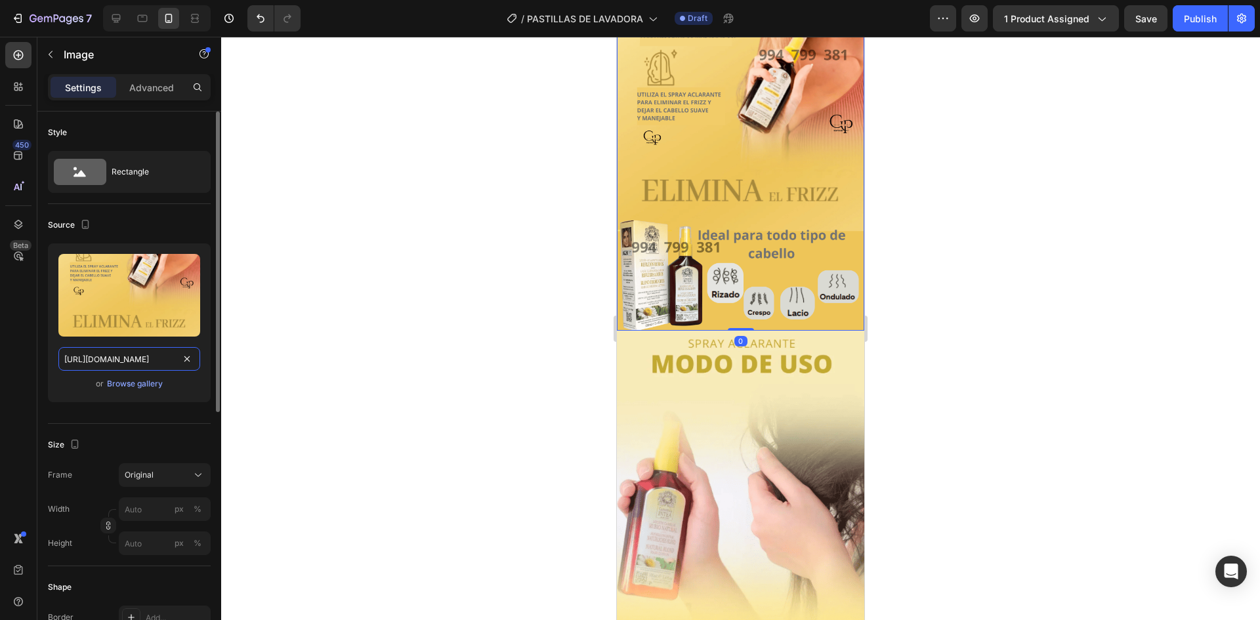
click at [137, 360] on input "[URL][DOMAIN_NAME]" at bounding box center [129, 359] width 142 height 24
paste input "213nn1gc/Captura-de-pantalla-2025-08-28-022249"
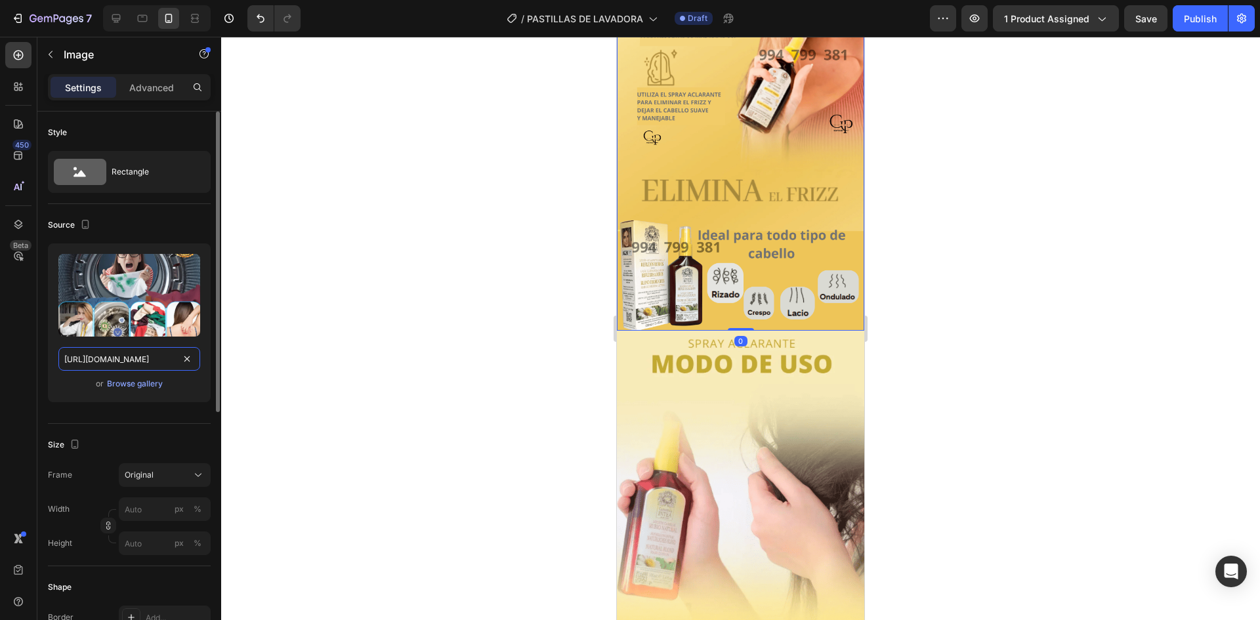
scroll to position [0, 159]
type input "[URL][DOMAIN_NAME]"
click at [200, 385] on div "Upload Image [URL][DOMAIN_NAME] or Browse gallery" at bounding box center [129, 323] width 163 height 159
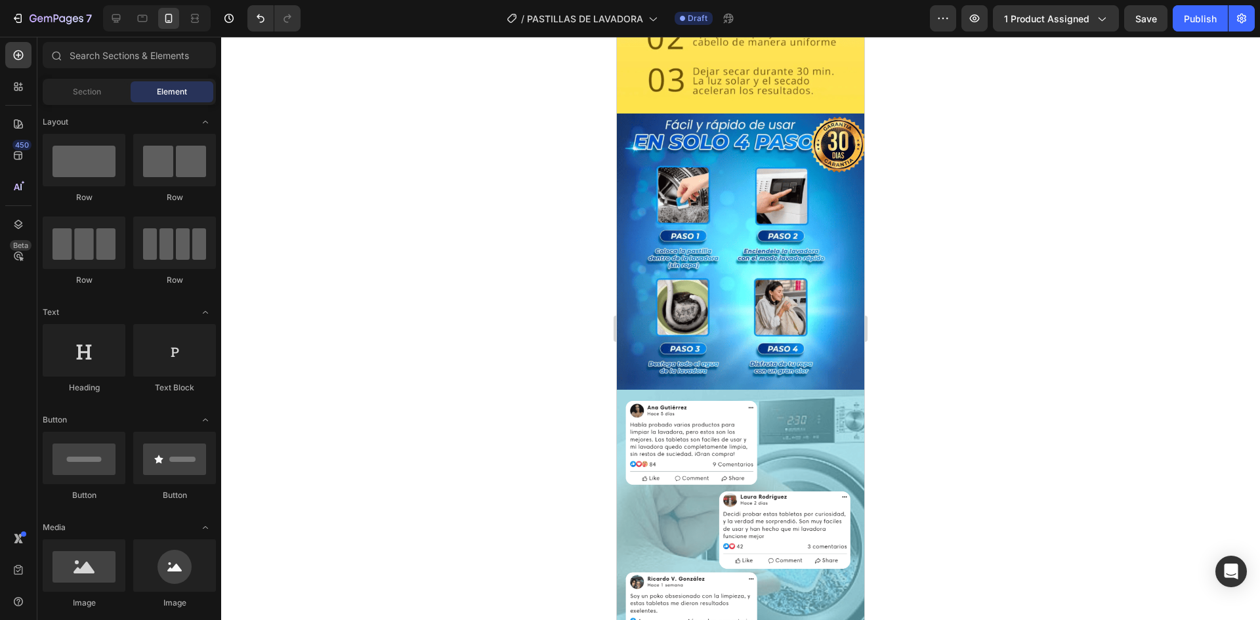
scroll to position [996, 0]
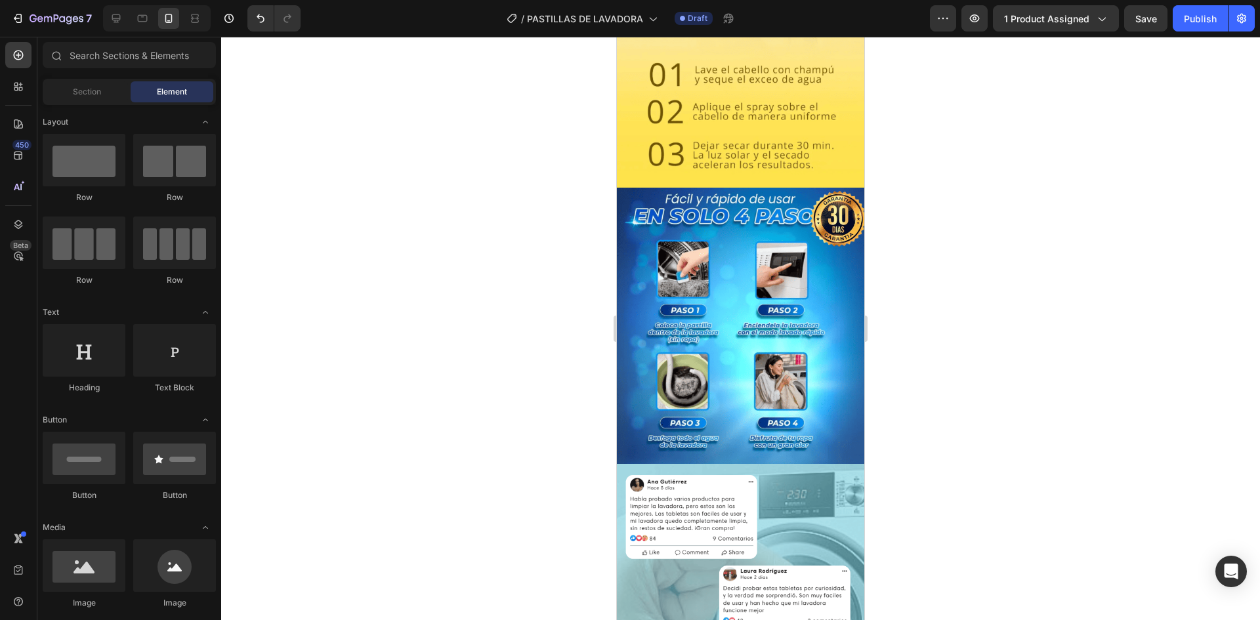
drag, startPoint x: 860, startPoint y: 193, endPoint x: 1513, endPoint y: 300, distance: 661.8
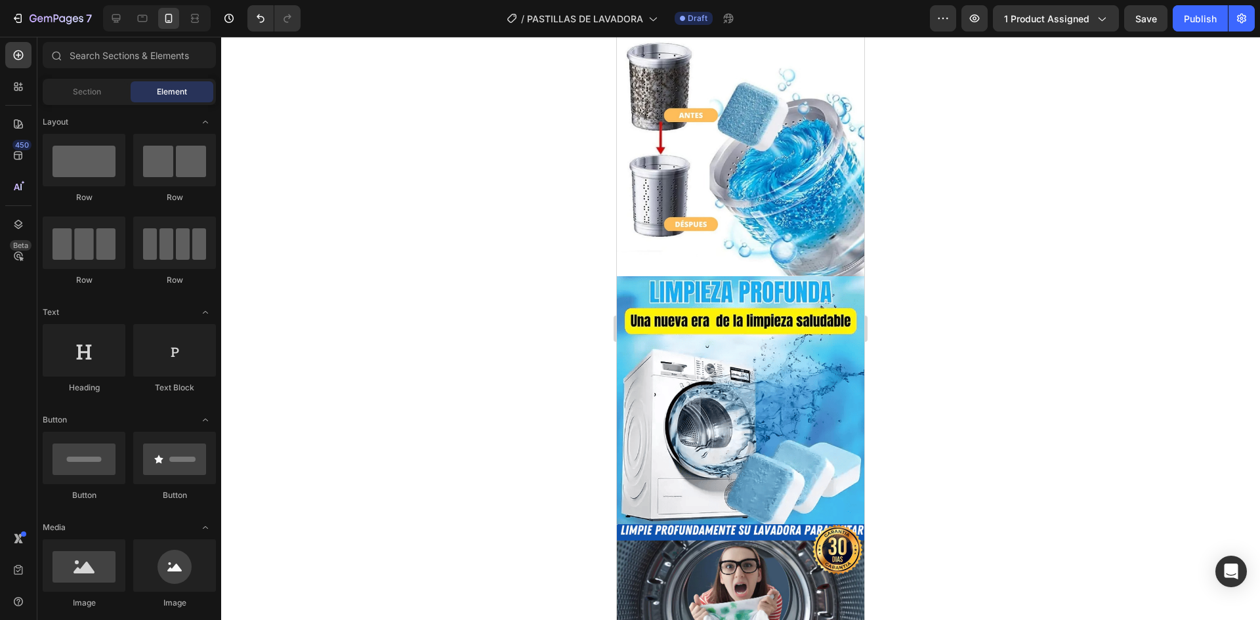
scroll to position [0, 0]
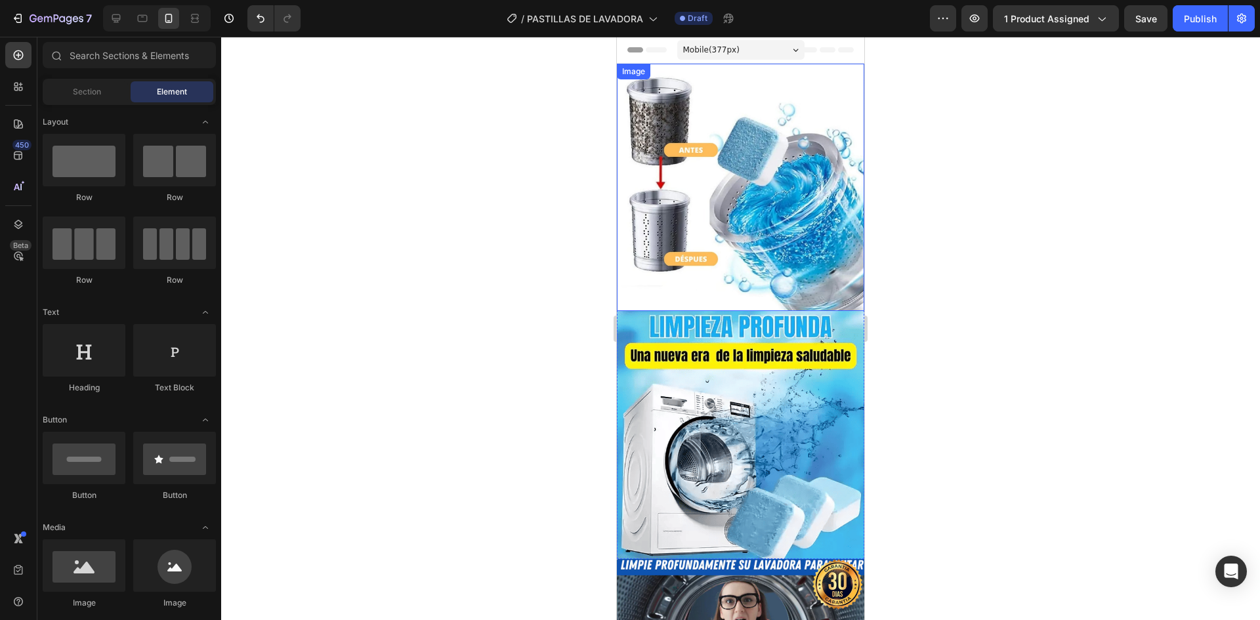
click at [732, 142] on img at bounding box center [740, 187] width 247 height 247
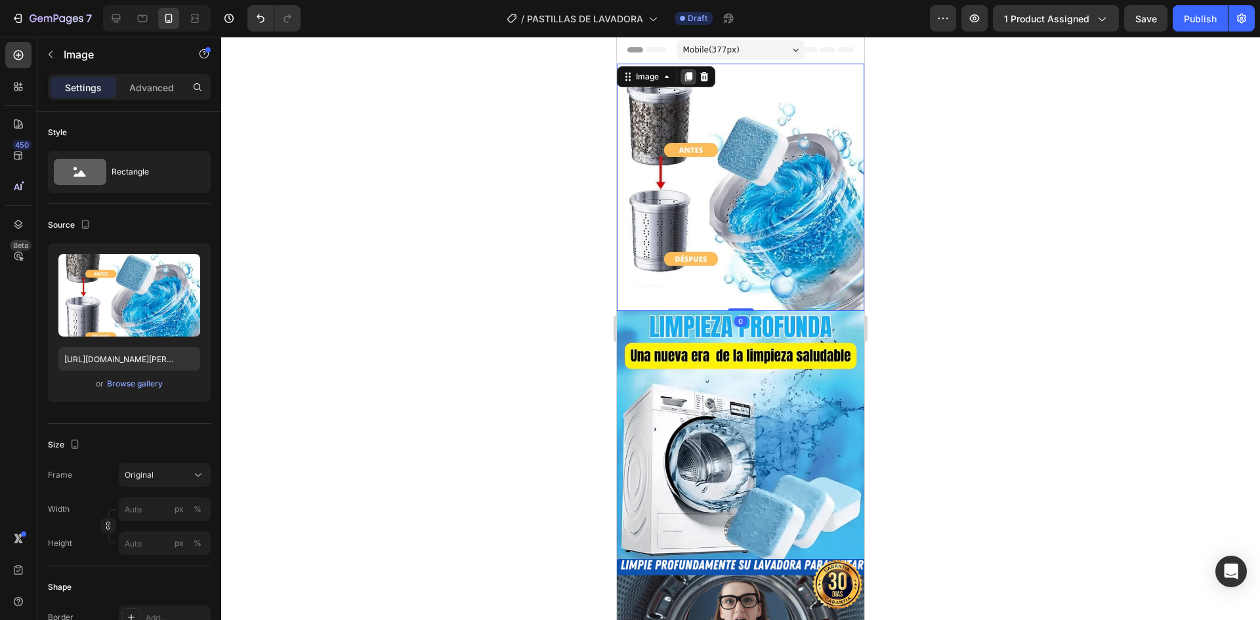
click at [687, 71] on div at bounding box center [689, 77] width 16 height 16
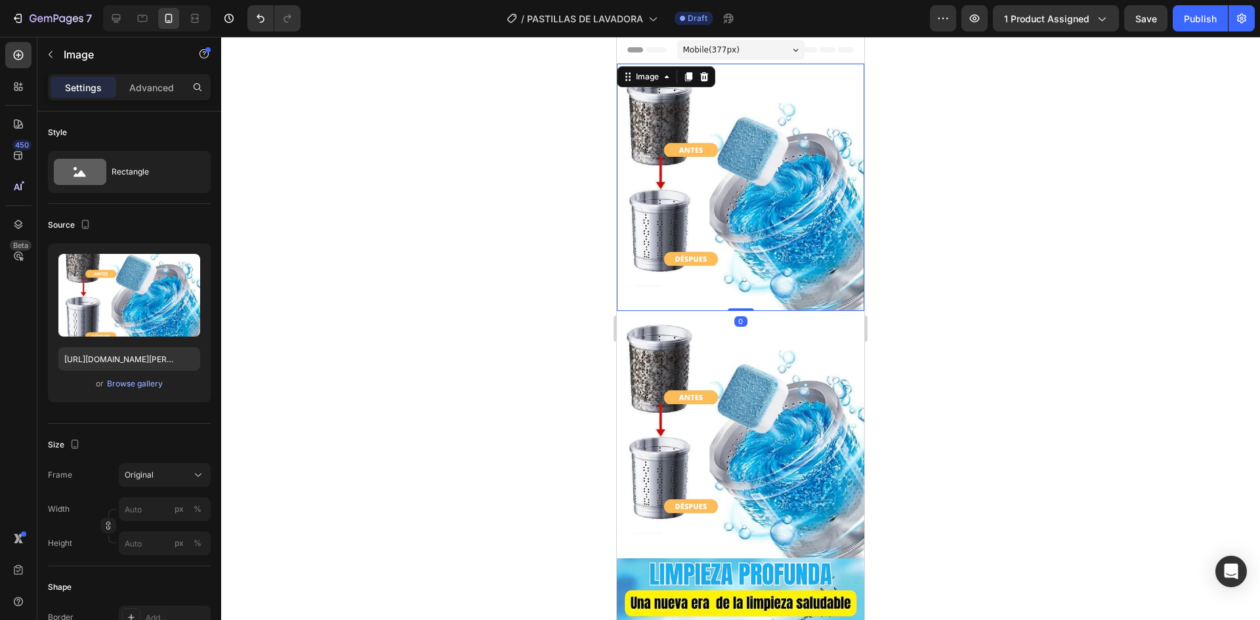
click at [666, 111] on img at bounding box center [740, 187] width 247 height 247
click at [100, 364] on input "[URL][DOMAIN_NAME][PERSON_NAME][DOMAIN_NAME][PERSON_NAME]" at bounding box center [129, 359] width 142 height 24
paste input "[DOMAIN_NAME][URL][DOMAIN_NAME]"
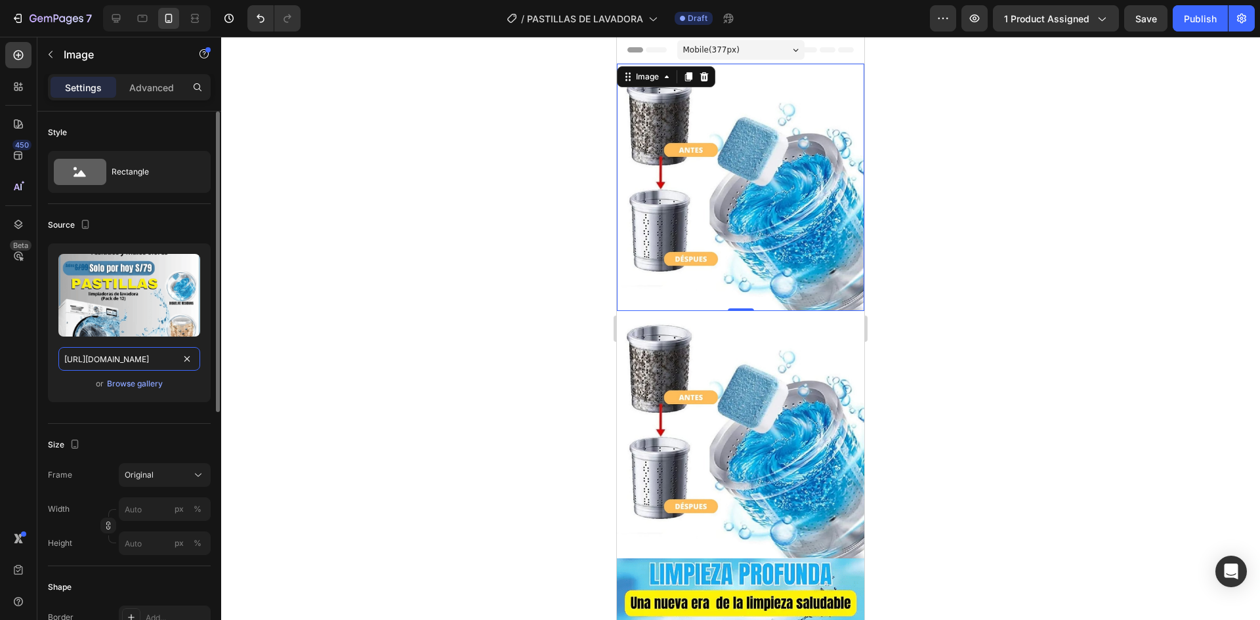
type input "[URL][DOMAIN_NAME]"
click at [177, 396] on div "Upload Image [URL][DOMAIN_NAME] or Browse gallery" at bounding box center [129, 323] width 163 height 159
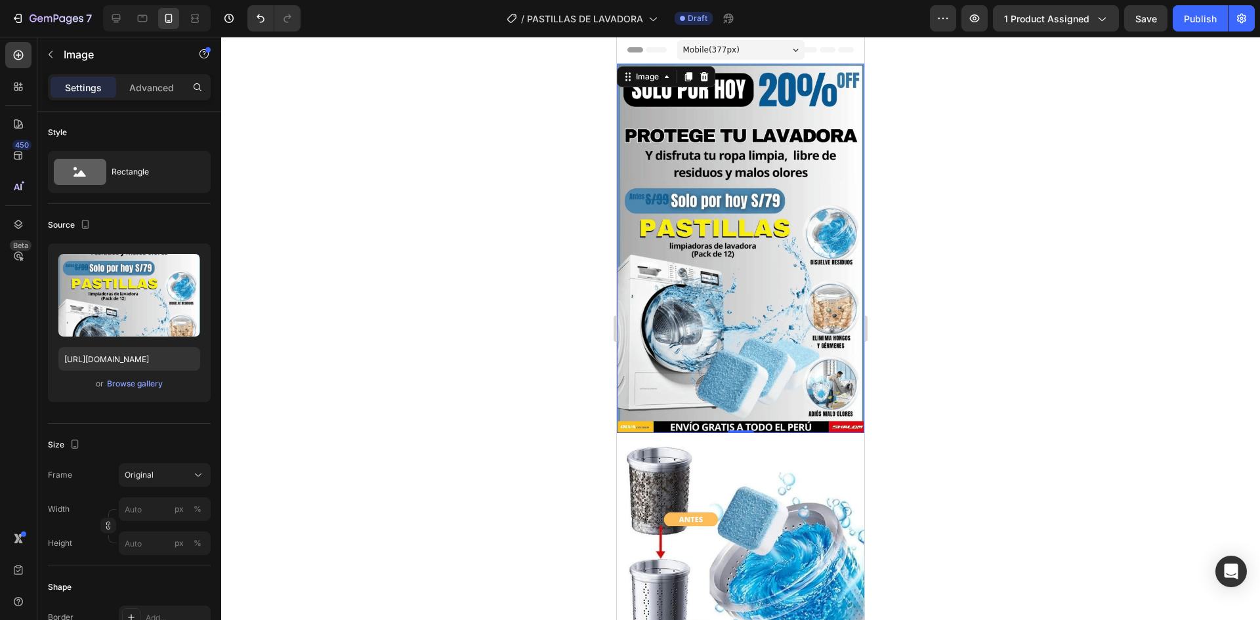
click at [1122, 52] on div at bounding box center [740, 328] width 1039 height 583
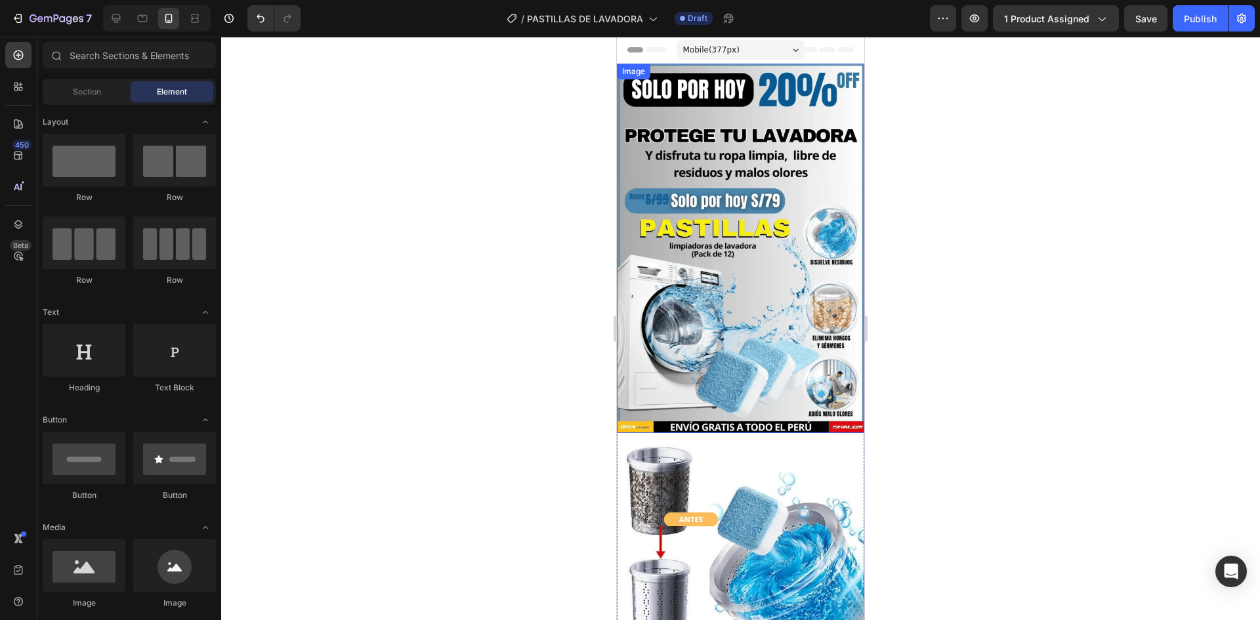
click at [715, 201] on img at bounding box center [740, 249] width 247 height 370
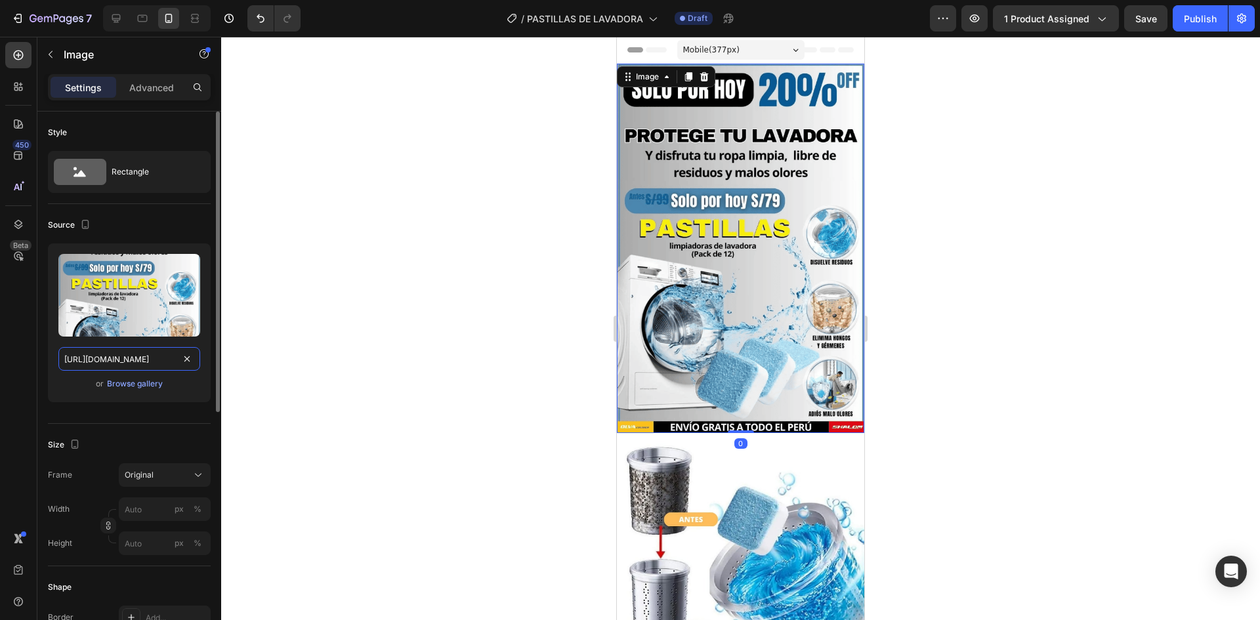
click at [148, 357] on input "[URL][DOMAIN_NAME]" at bounding box center [129, 359] width 142 height 24
paste input "d0t4fbGm/OUREA-6-3"
type input "[URL][DOMAIN_NAME]"
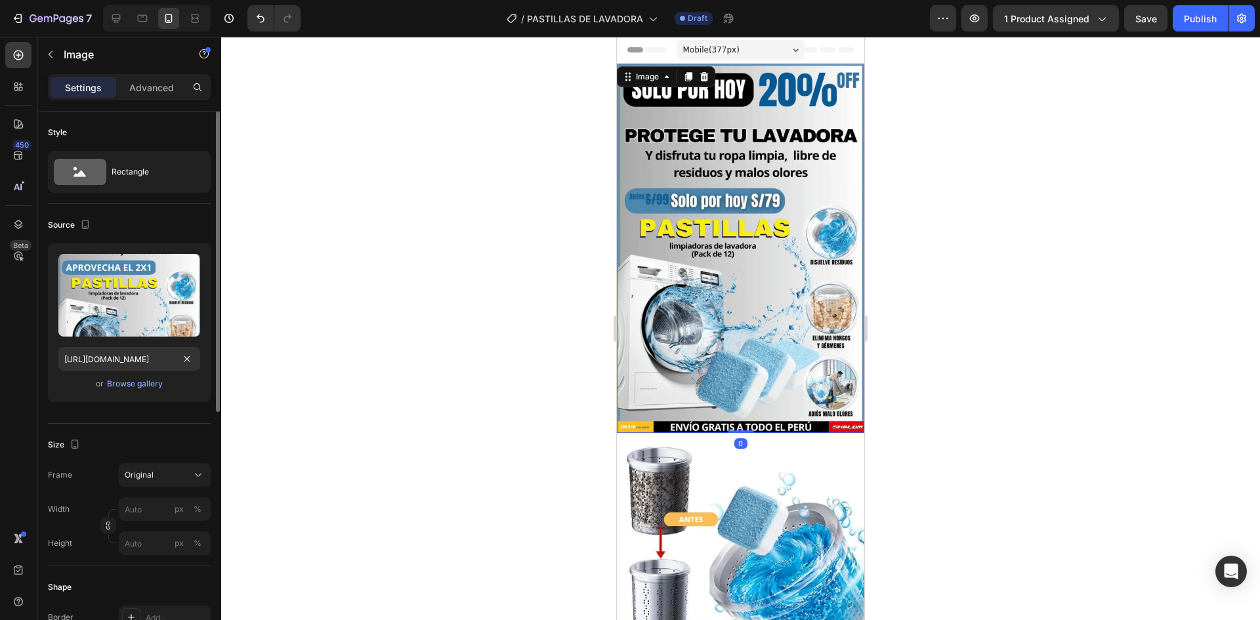
click at [1188, 173] on div at bounding box center [740, 328] width 1039 height 583
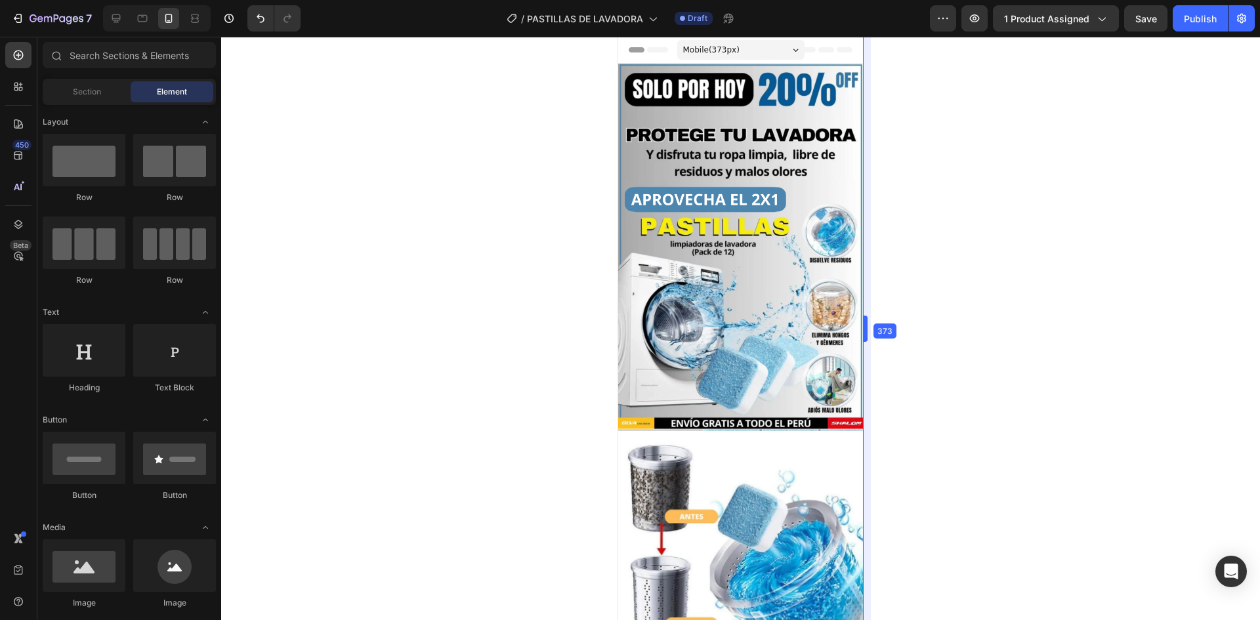
drag, startPoint x: 244, startPoint y: 60, endPoint x: 866, endPoint y: 134, distance: 626.6
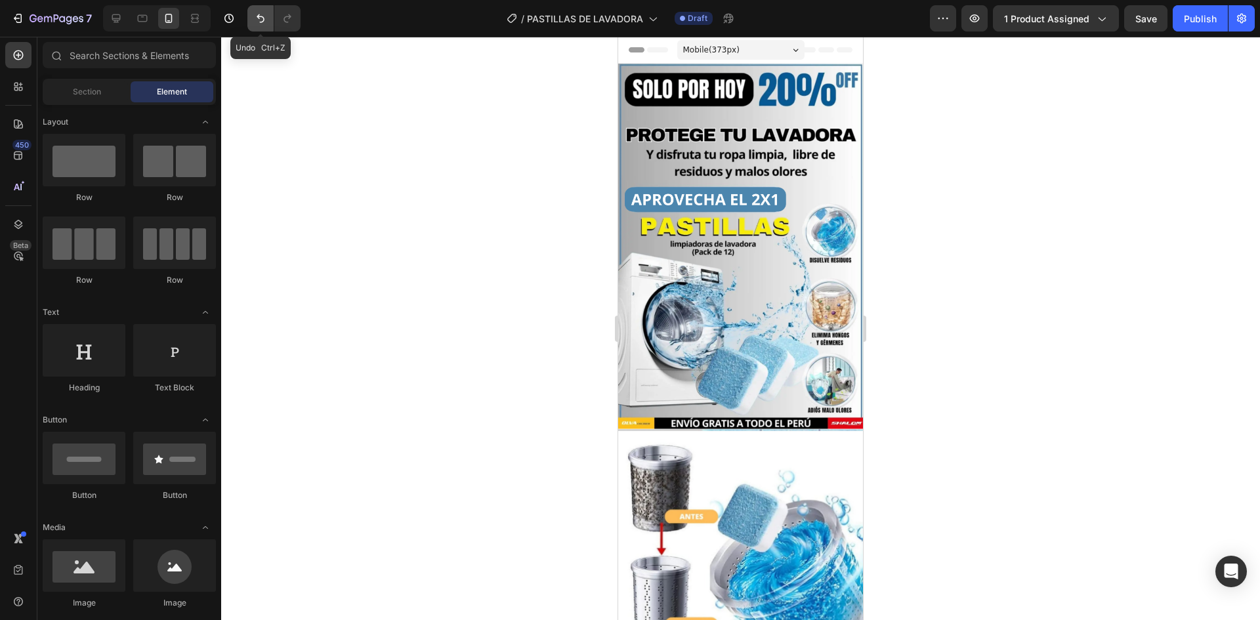
click at [259, 26] on button "Undo/Redo" at bounding box center [260, 18] width 26 height 26
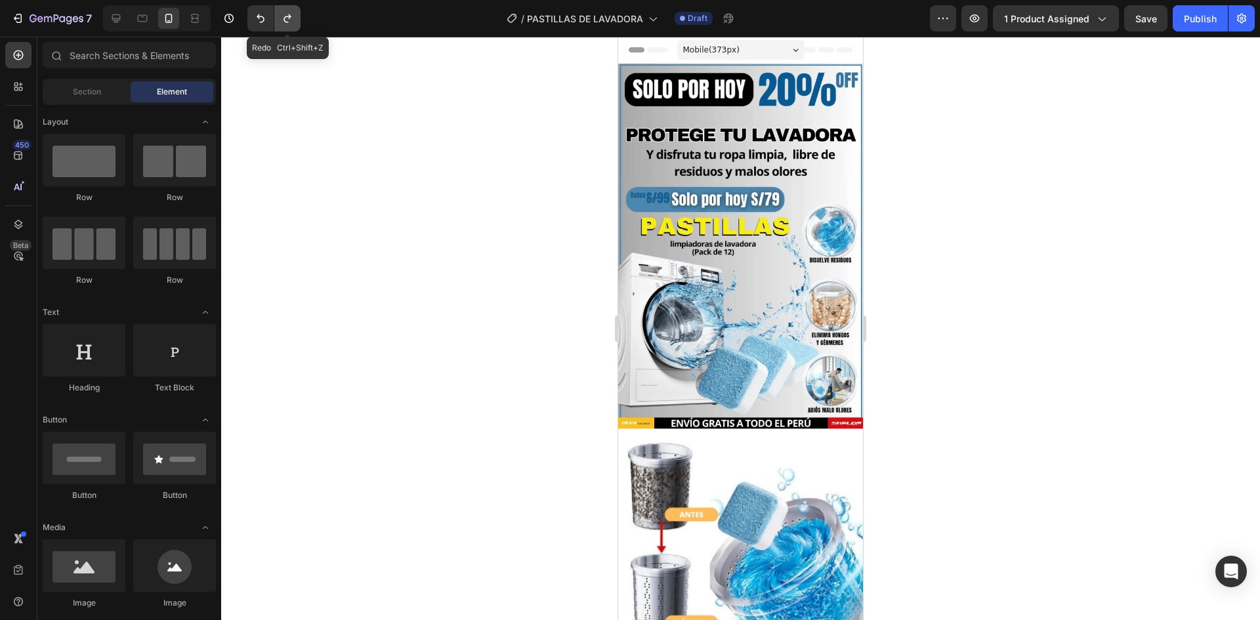
click at [285, 26] on button "Undo/Redo" at bounding box center [287, 18] width 26 height 26
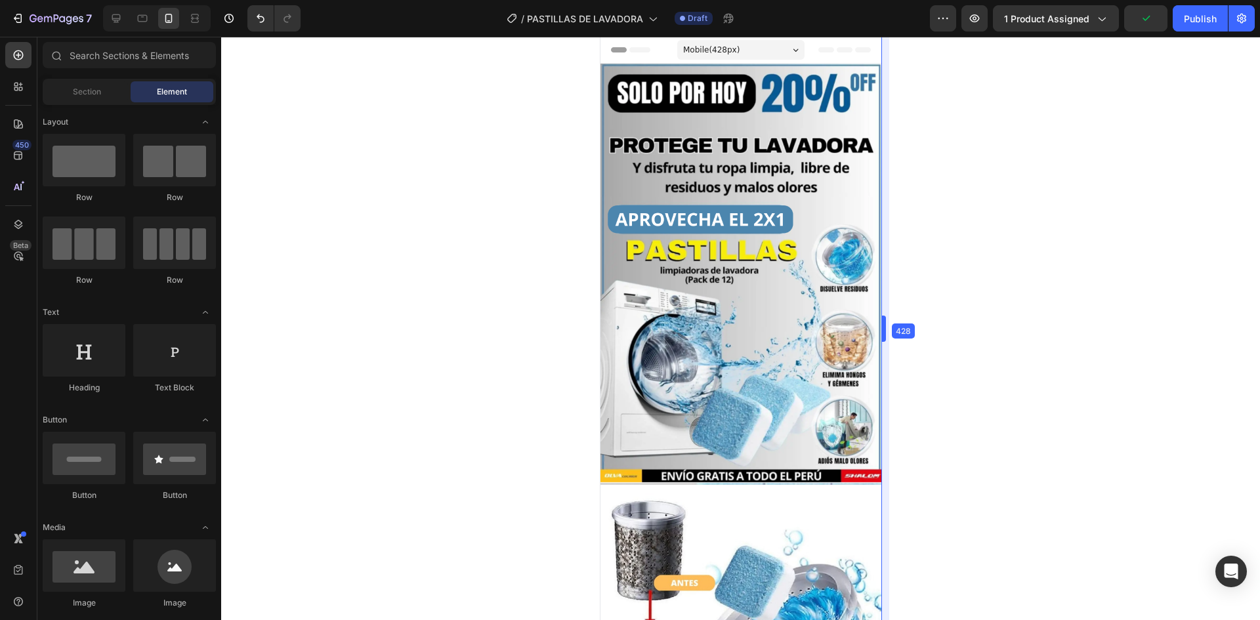
drag, startPoint x: 863, startPoint y: 251, endPoint x: 899, endPoint y: 253, distance: 36.1
click at [957, 190] on div at bounding box center [740, 328] width 1039 height 583
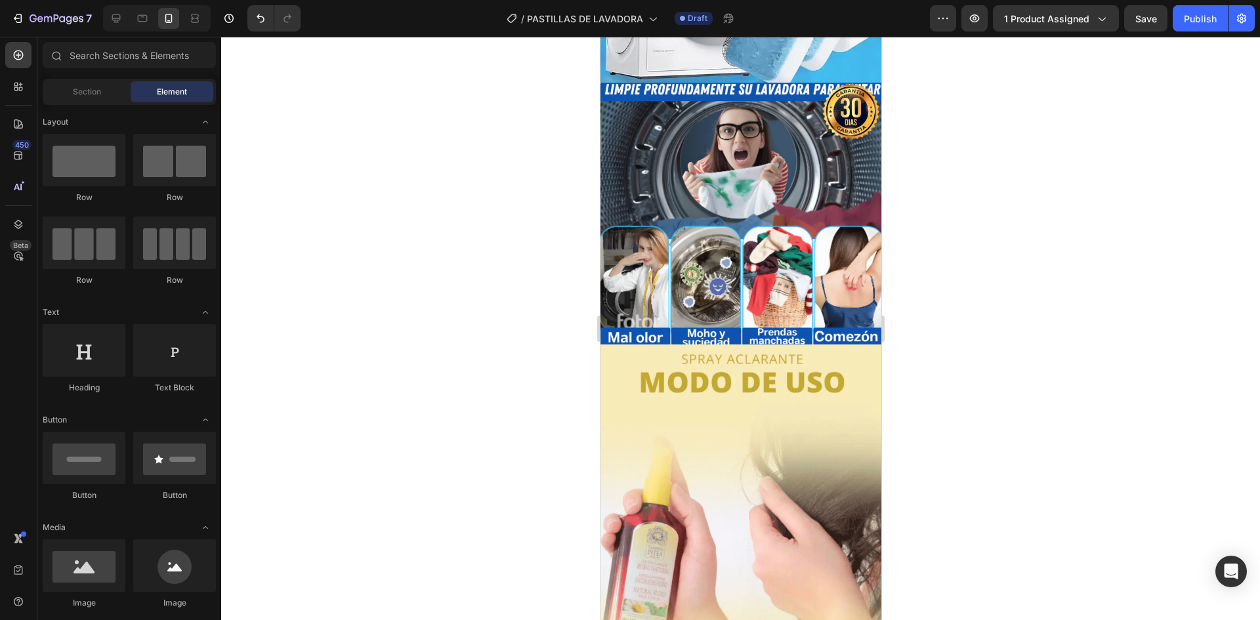
scroll to position [1063, 0]
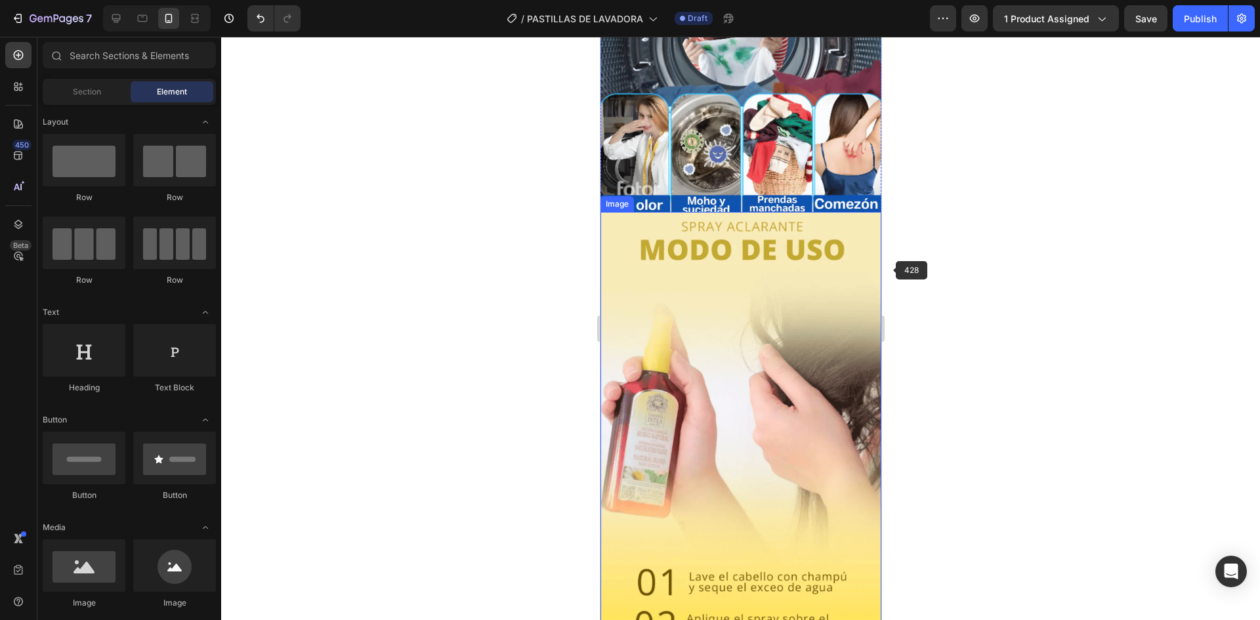
click at [848, 293] on img at bounding box center [740, 461] width 281 height 499
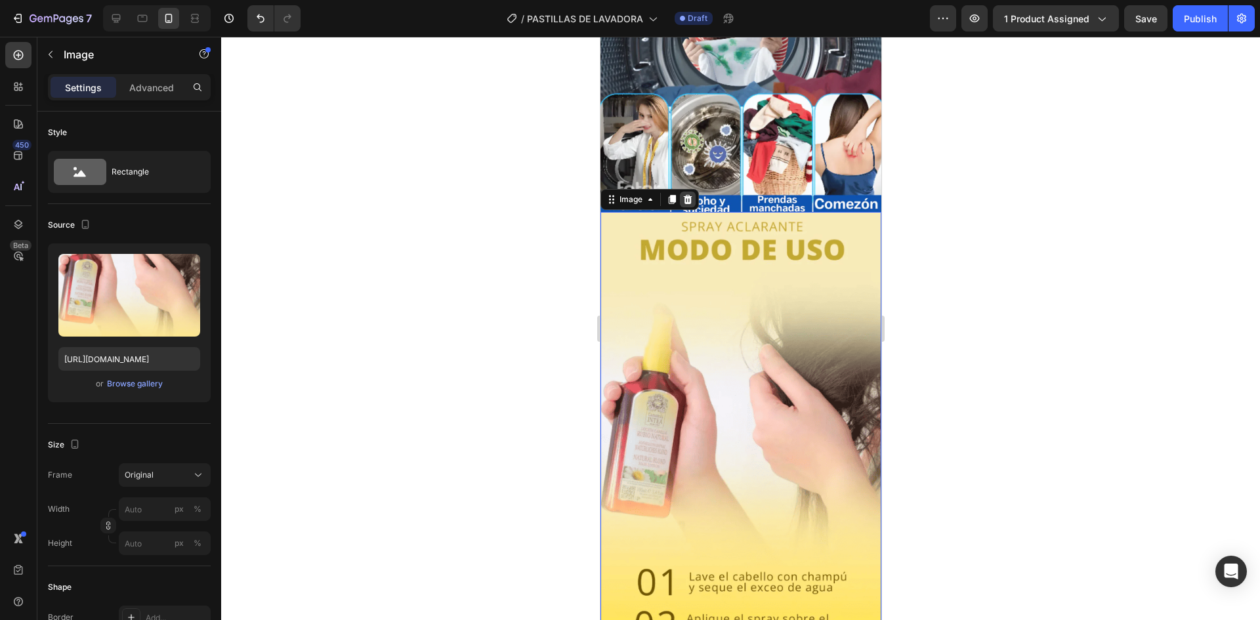
click at [690, 195] on icon at bounding box center [687, 199] width 9 height 9
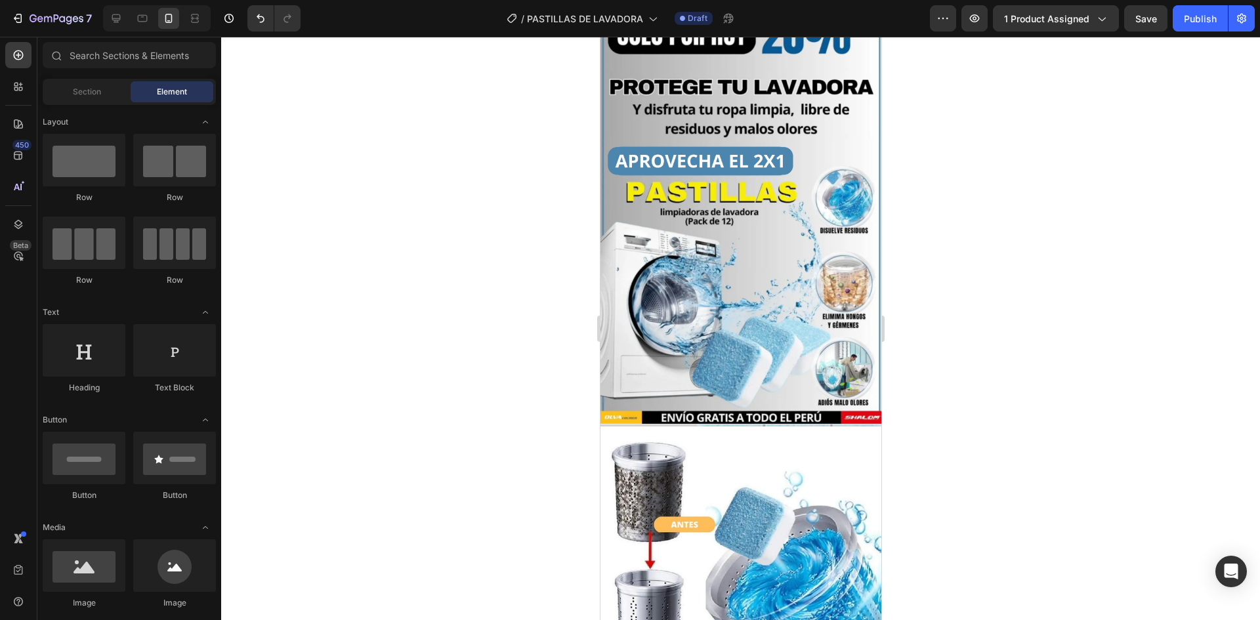
scroll to position [0, 0]
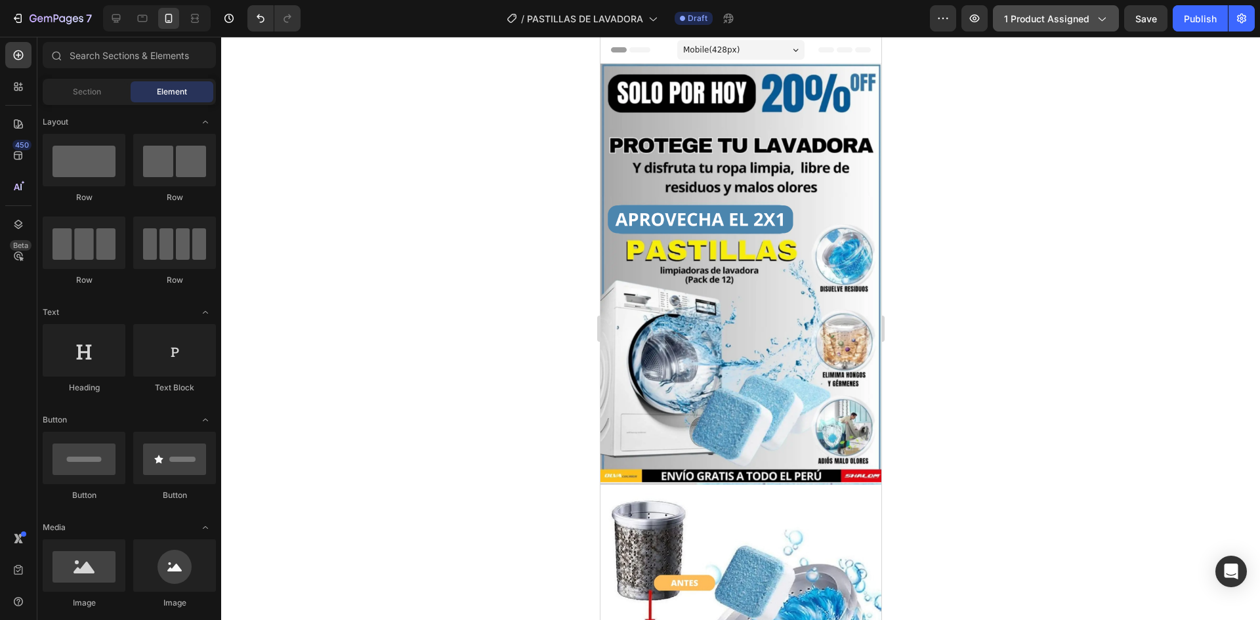
click at [1026, 27] on button "1 product assigned" at bounding box center [1056, 18] width 126 height 26
click at [1156, 114] on div at bounding box center [740, 328] width 1039 height 583
click at [1197, 23] on div "Publish" at bounding box center [1200, 19] width 33 height 14
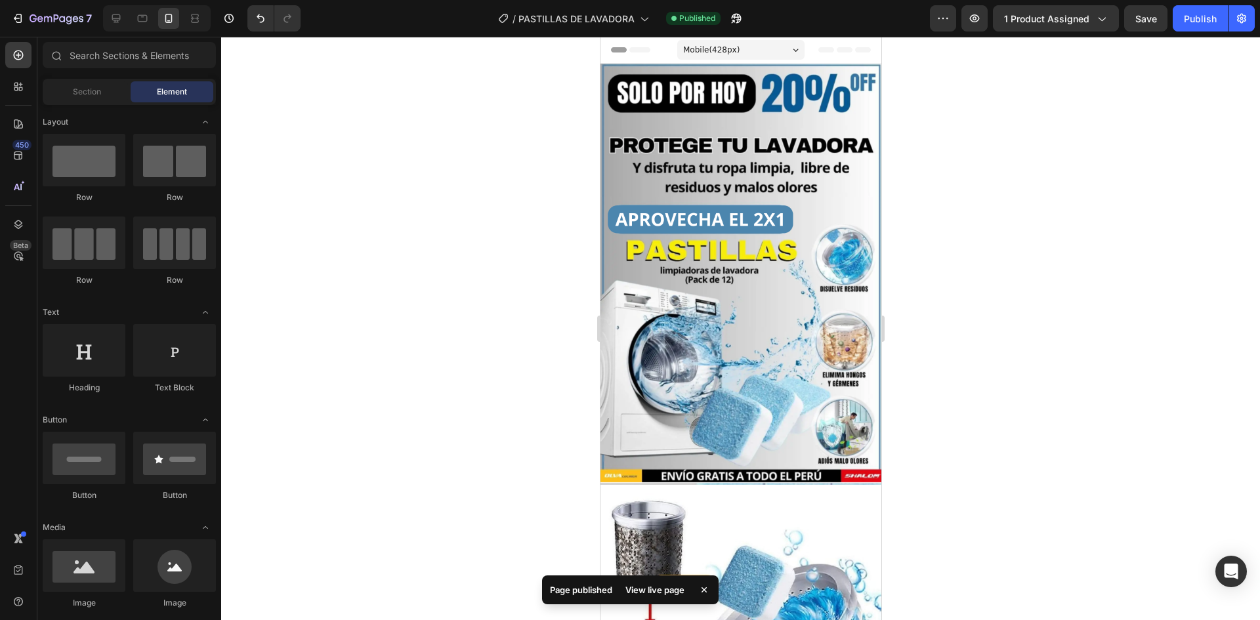
click at [710, 585] on icon at bounding box center [704, 589] width 13 height 13
